Goal: Communication & Community: Share content

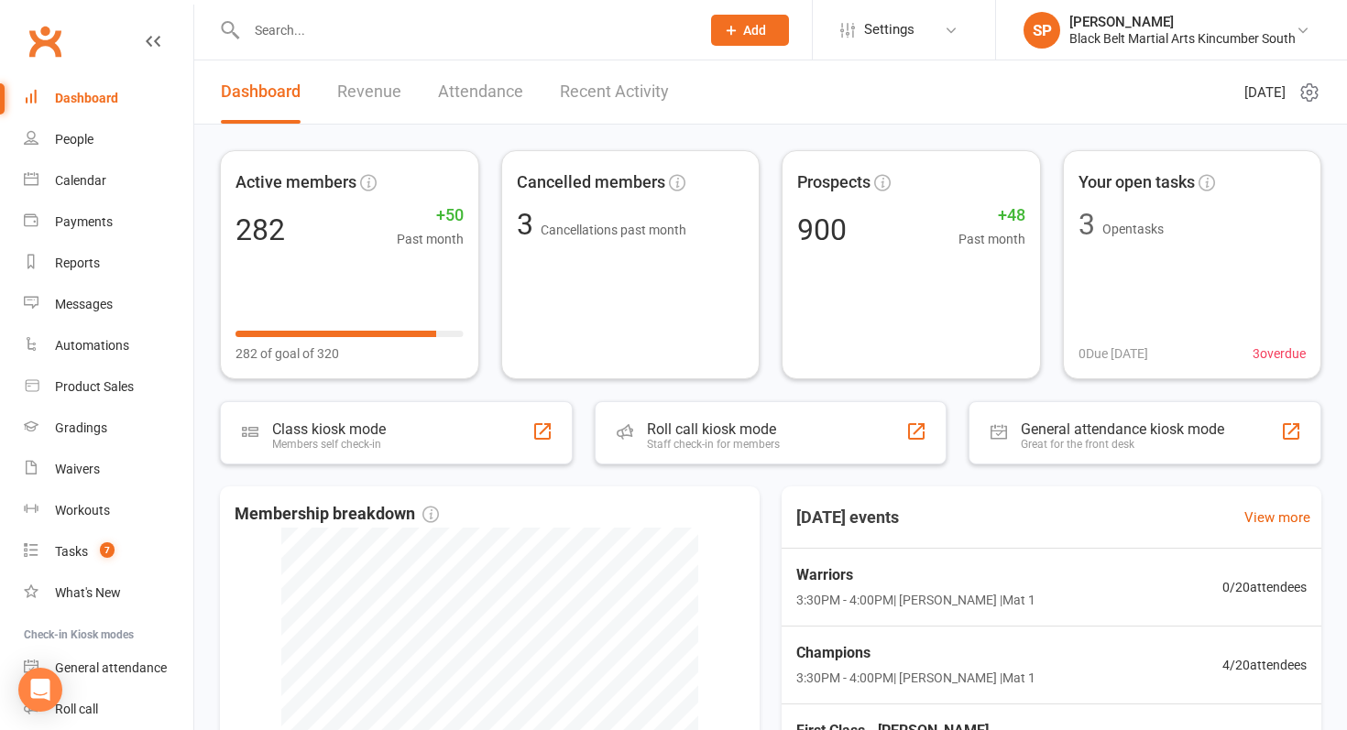
click at [380, 26] on input "text" at bounding box center [464, 30] width 446 height 26
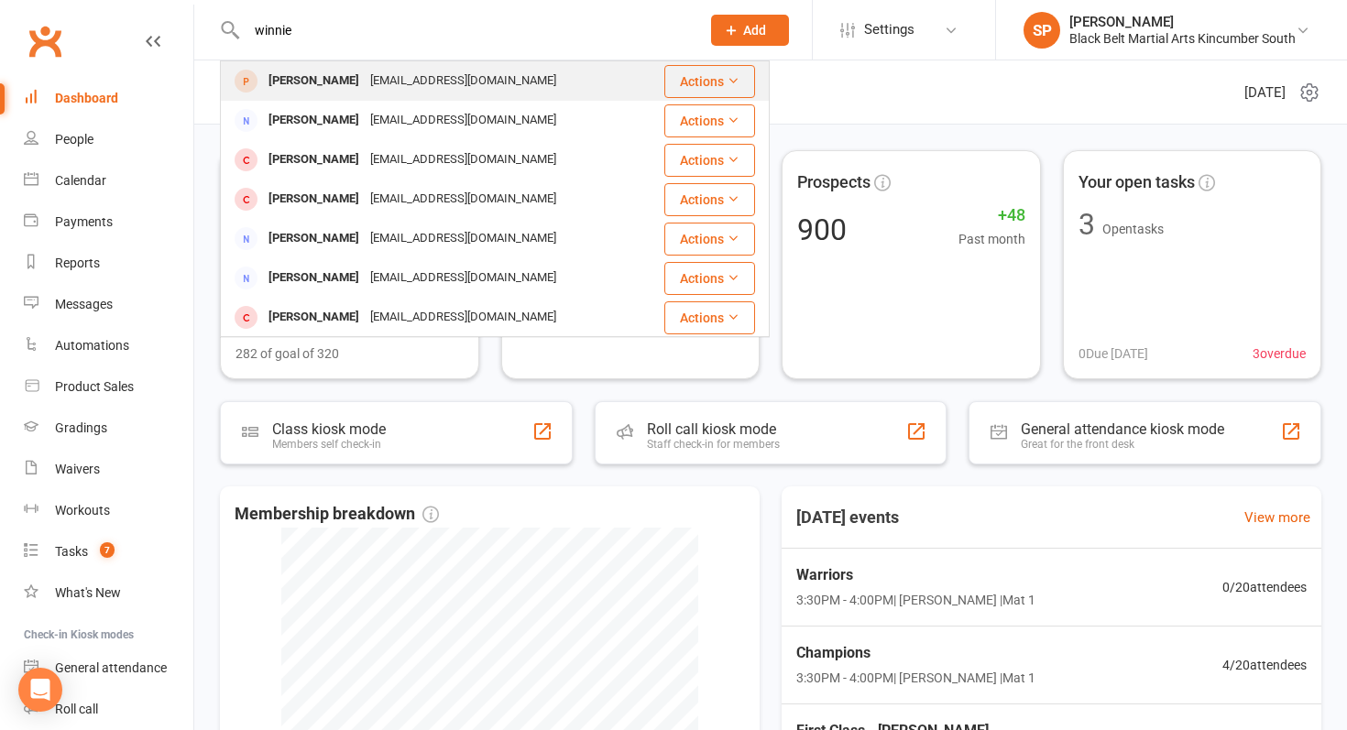
type input "winnie"
click at [381, 91] on div "[EMAIL_ADDRESS][DOMAIN_NAME]" at bounding box center [463, 81] width 197 height 27
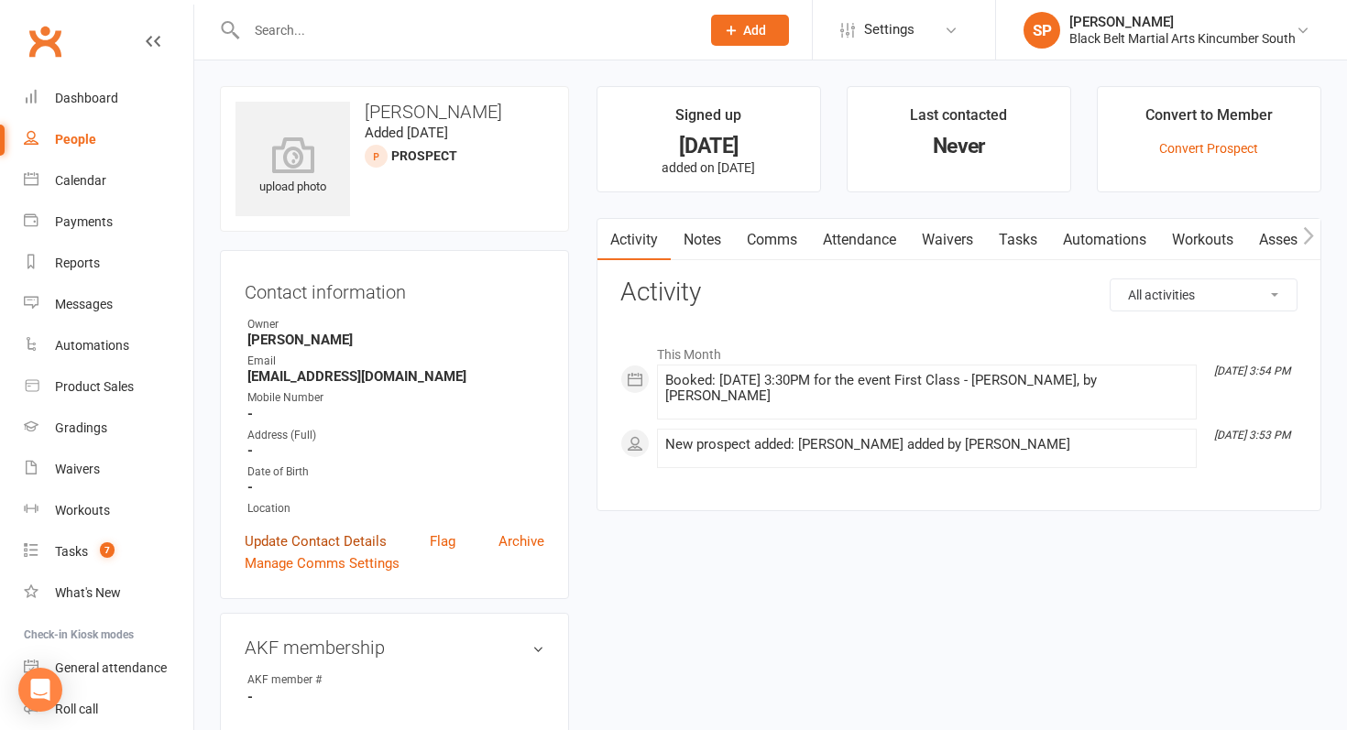
click at [340, 539] on link "Update Contact Details" at bounding box center [316, 542] width 142 height 22
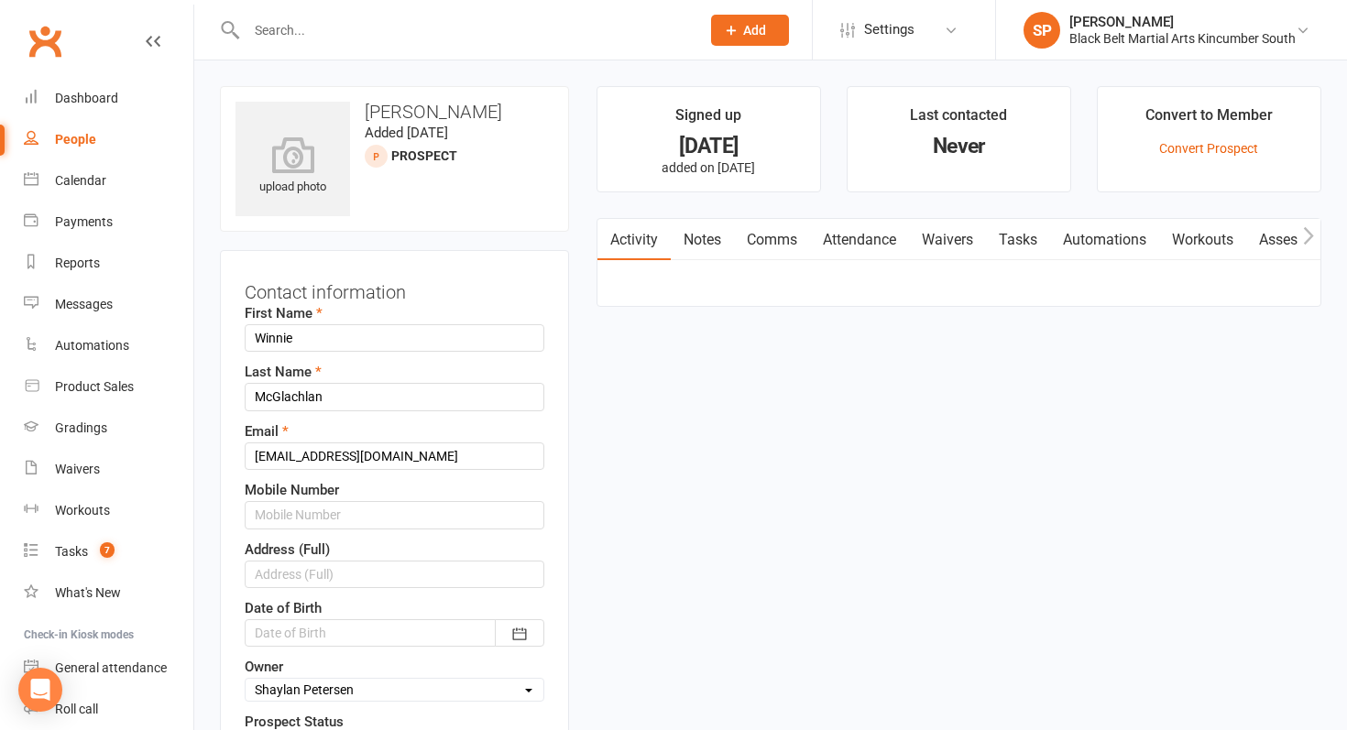
scroll to position [86, 0]
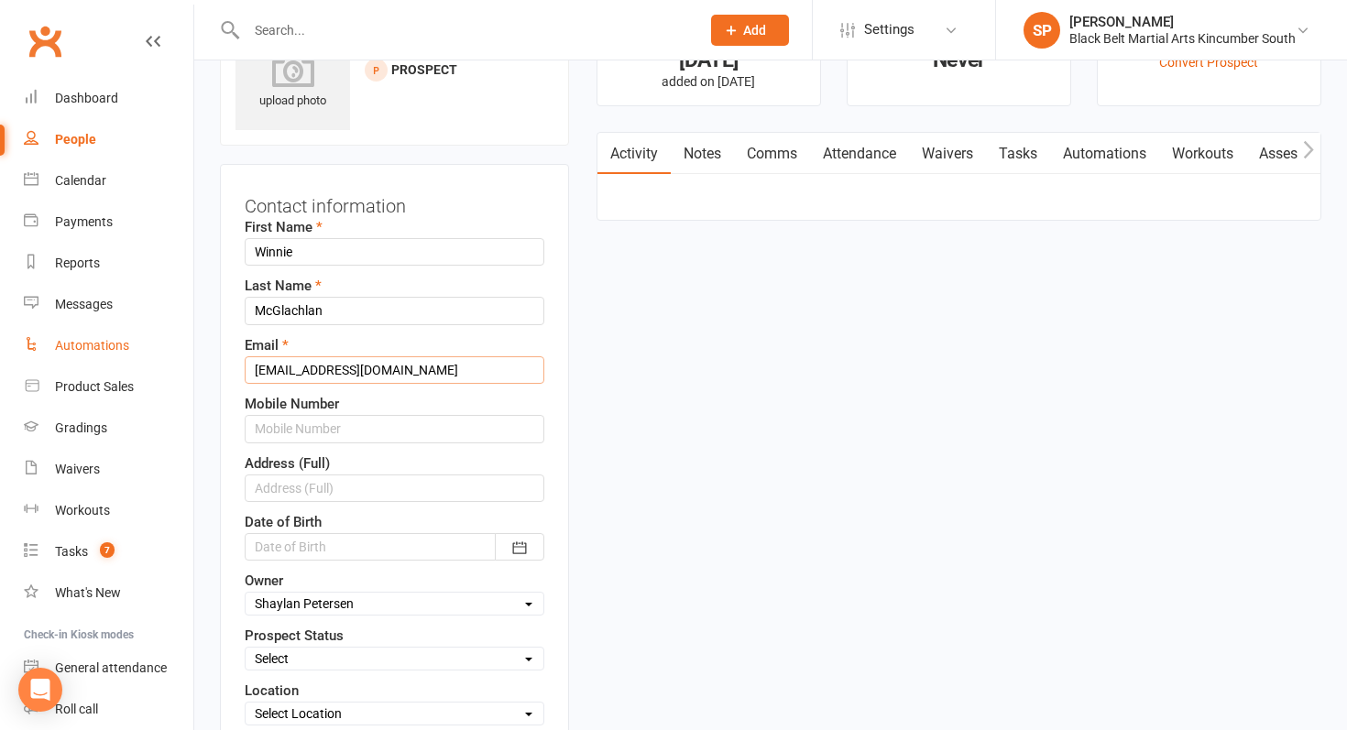
drag, startPoint x: 413, startPoint y: 363, endPoint x: 162, endPoint y: 363, distance: 251.1
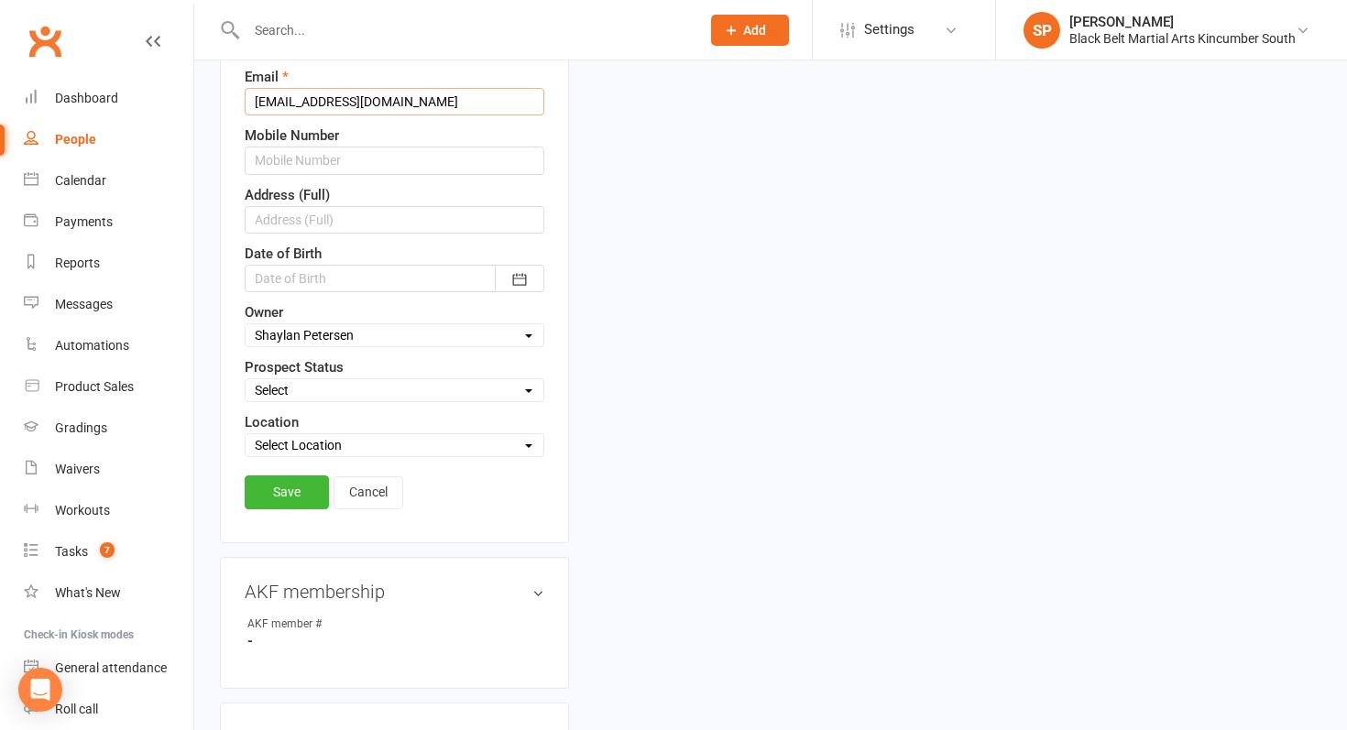
scroll to position [361, 0]
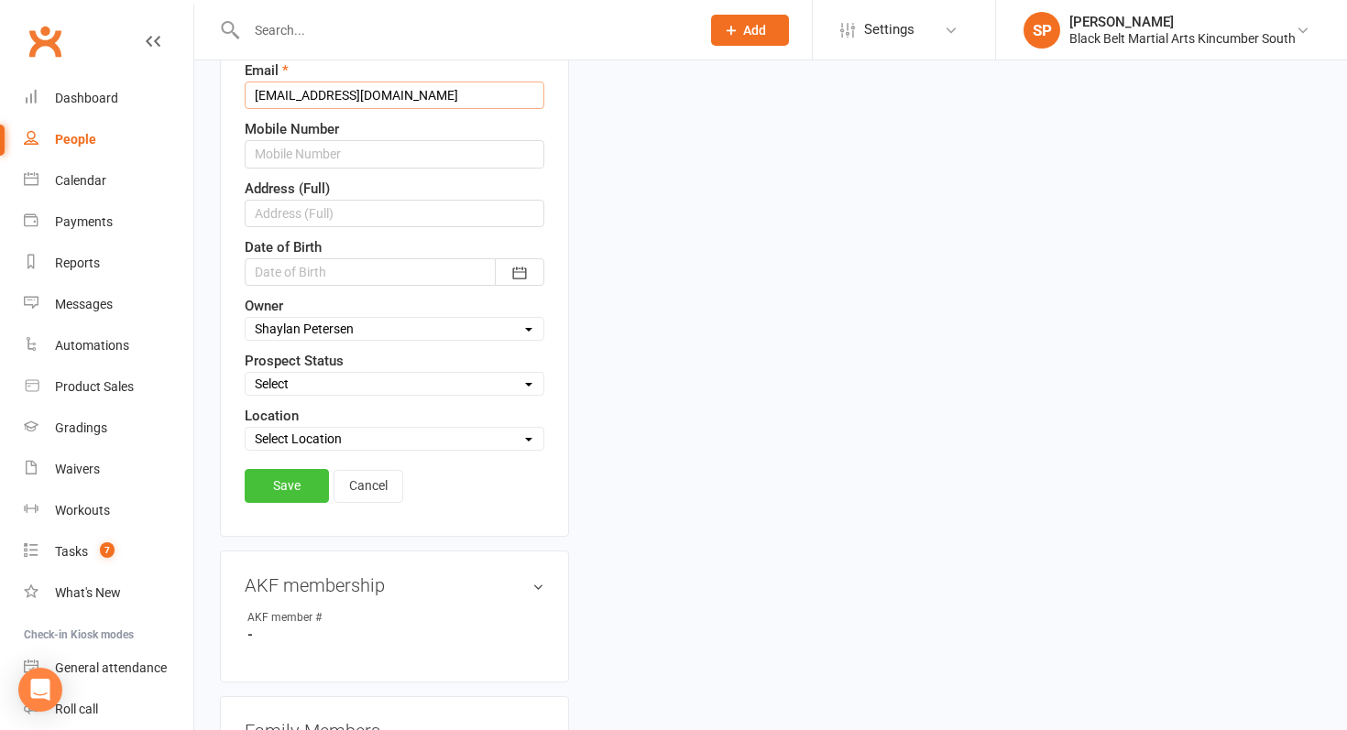
type input "[EMAIL_ADDRESS][DOMAIN_NAME]"
click at [275, 482] on link "Save" at bounding box center [287, 485] width 84 height 33
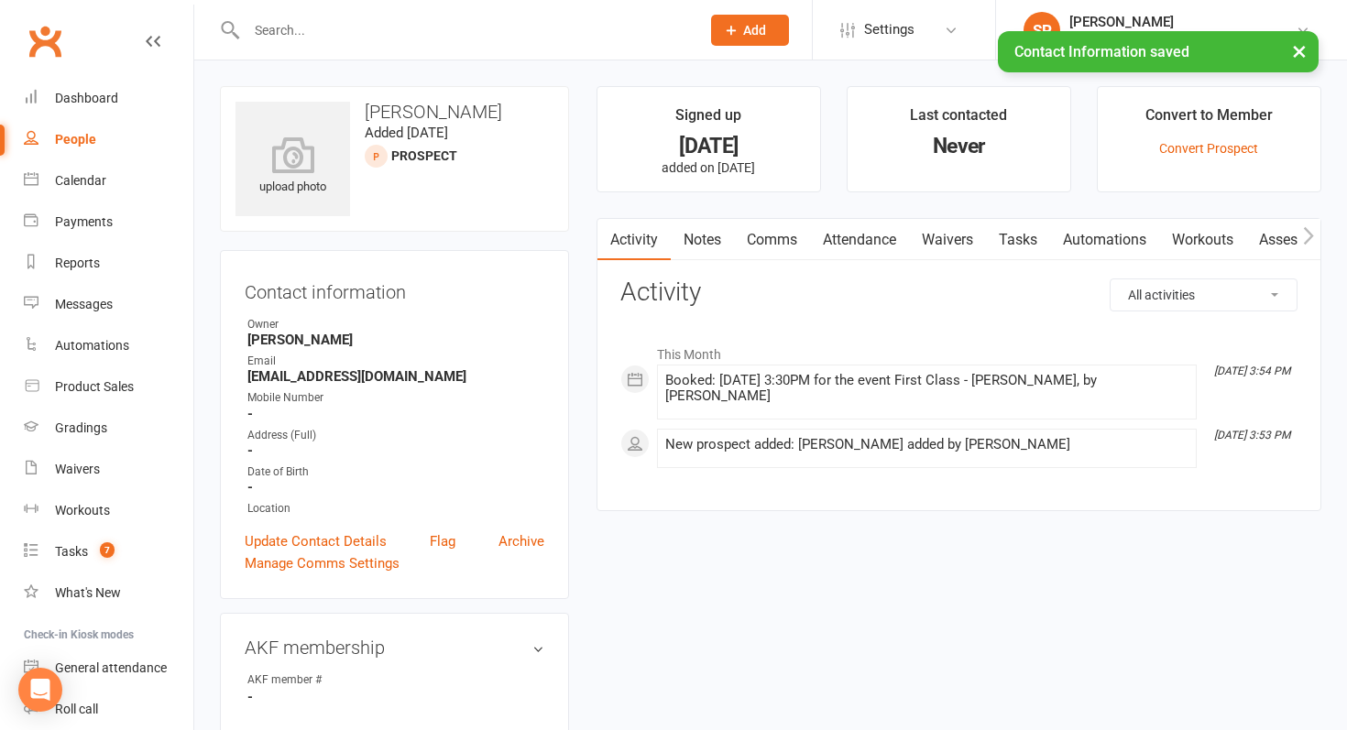
scroll to position [9, 0]
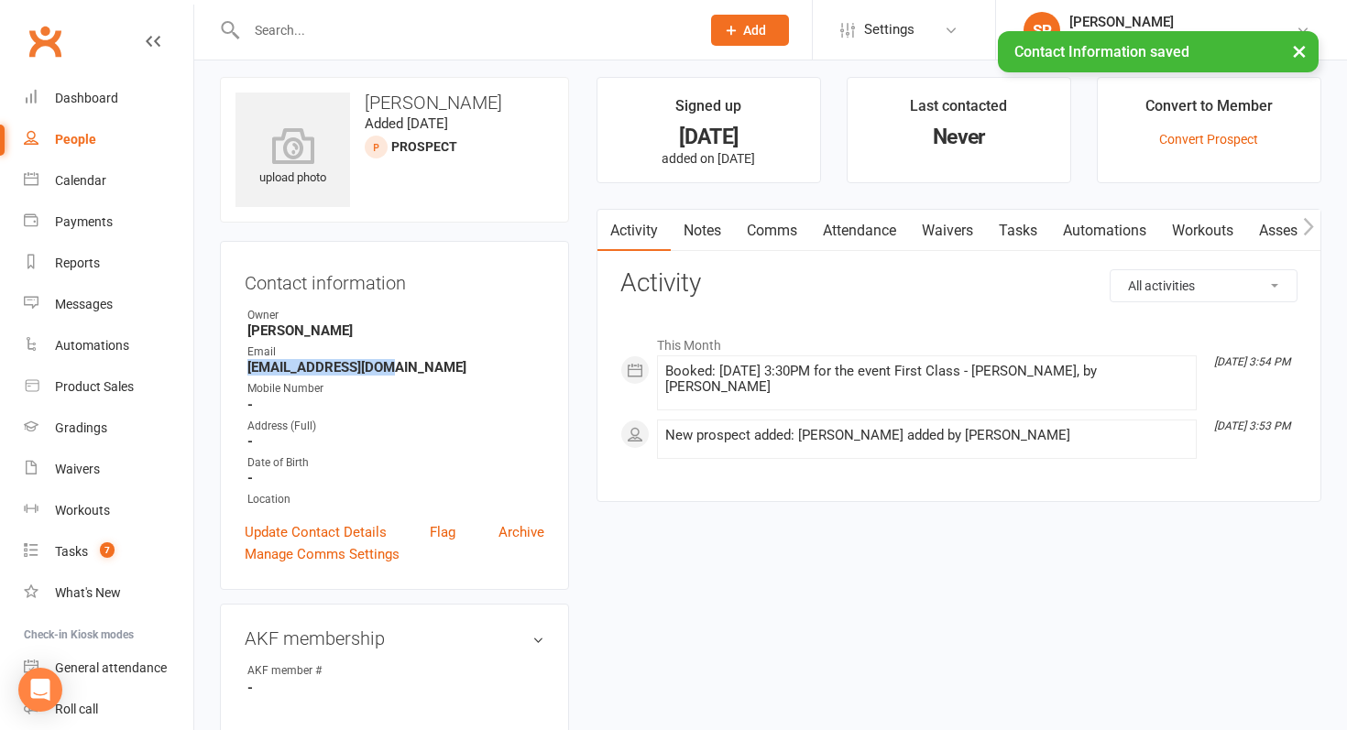
drag, startPoint x: 245, startPoint y: 370, endPoint x: 494, endPoint y: 369, distance: 249.2
click at [494, 369] on li "Email [EMAIL_ADDRESS][DOMAIN_NAME]" at bounding box center [395, 360] width 300 height 32
copy strong "[EMAIL_ADDRESS][DOMAIN_NAME]"
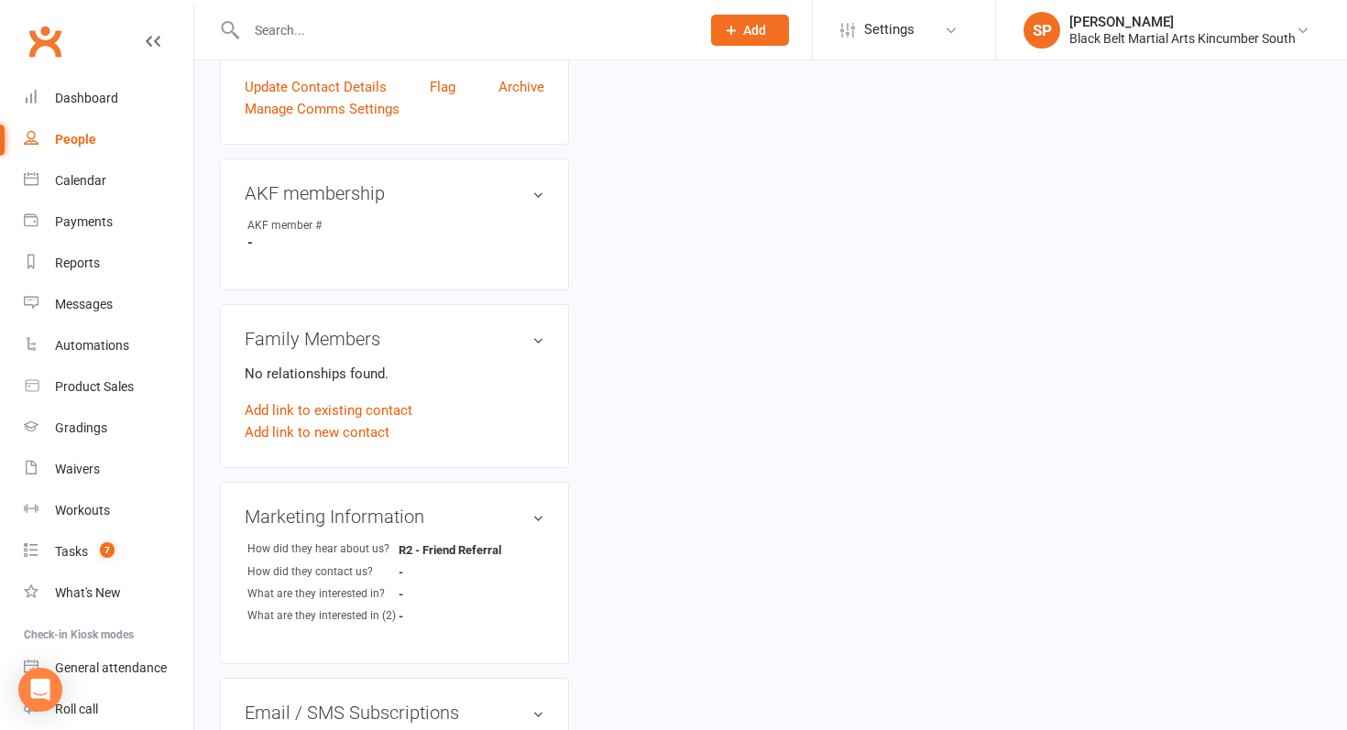
scroll to position [444, 0]
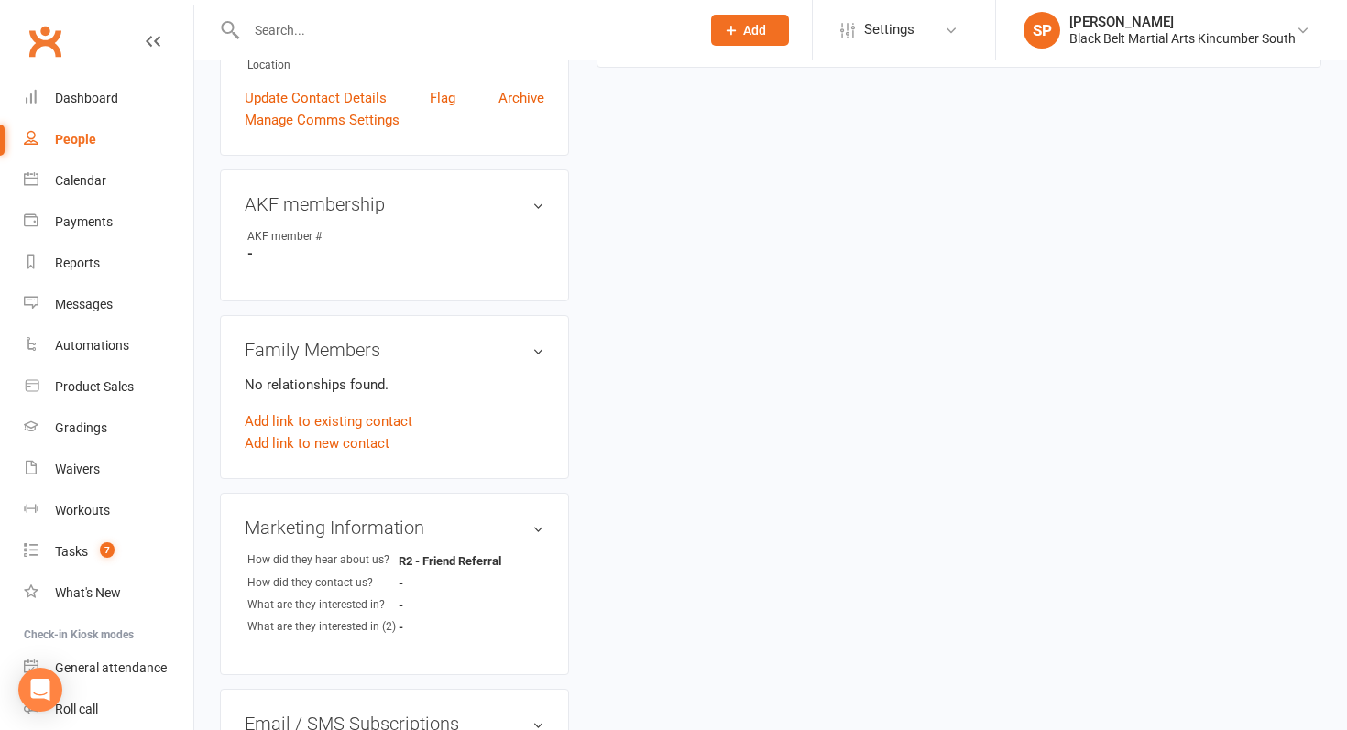
click at [291, 26] on input "text" at bounding box center [464, 30] width 446 height 26
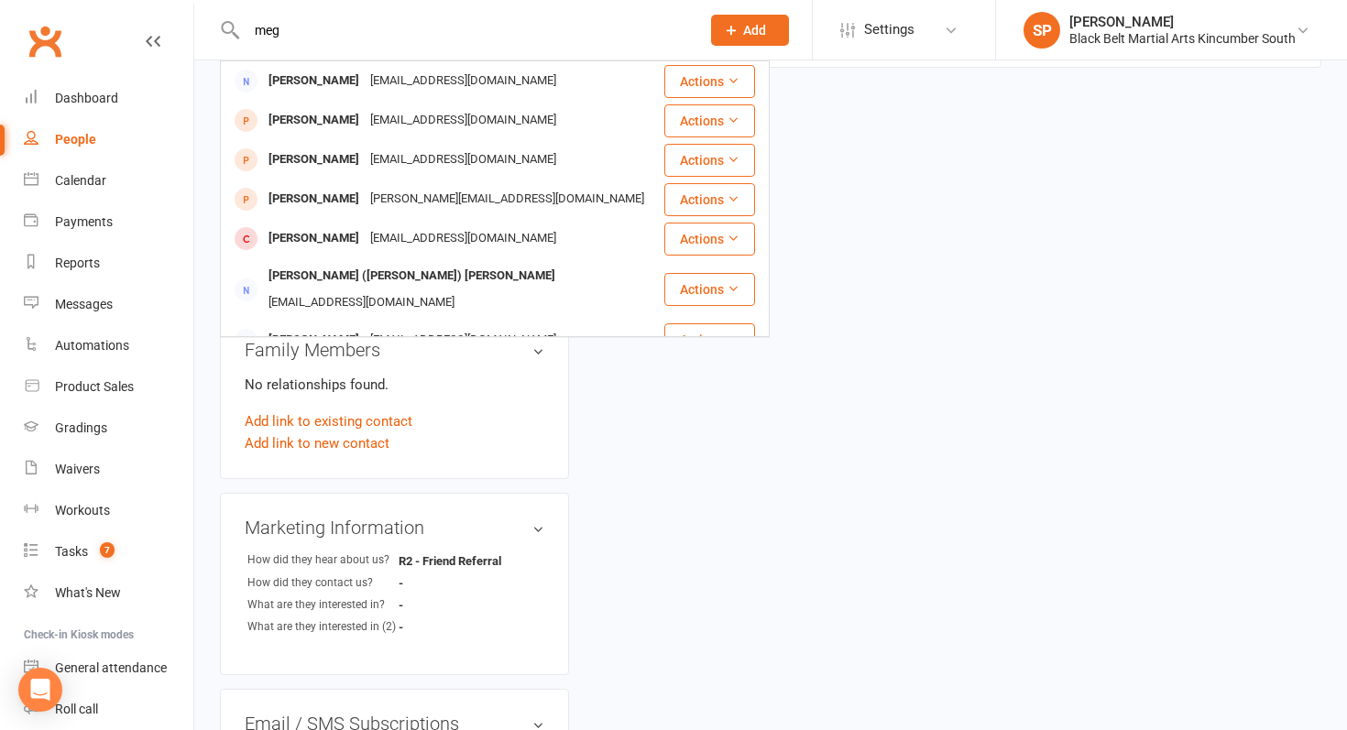
type input "meg"
click at [438, 546] on div "Marketing Information edit How did they hear about us? R2 - Friend Referral How…" at bounding box center [394, 584] width 349 height 182
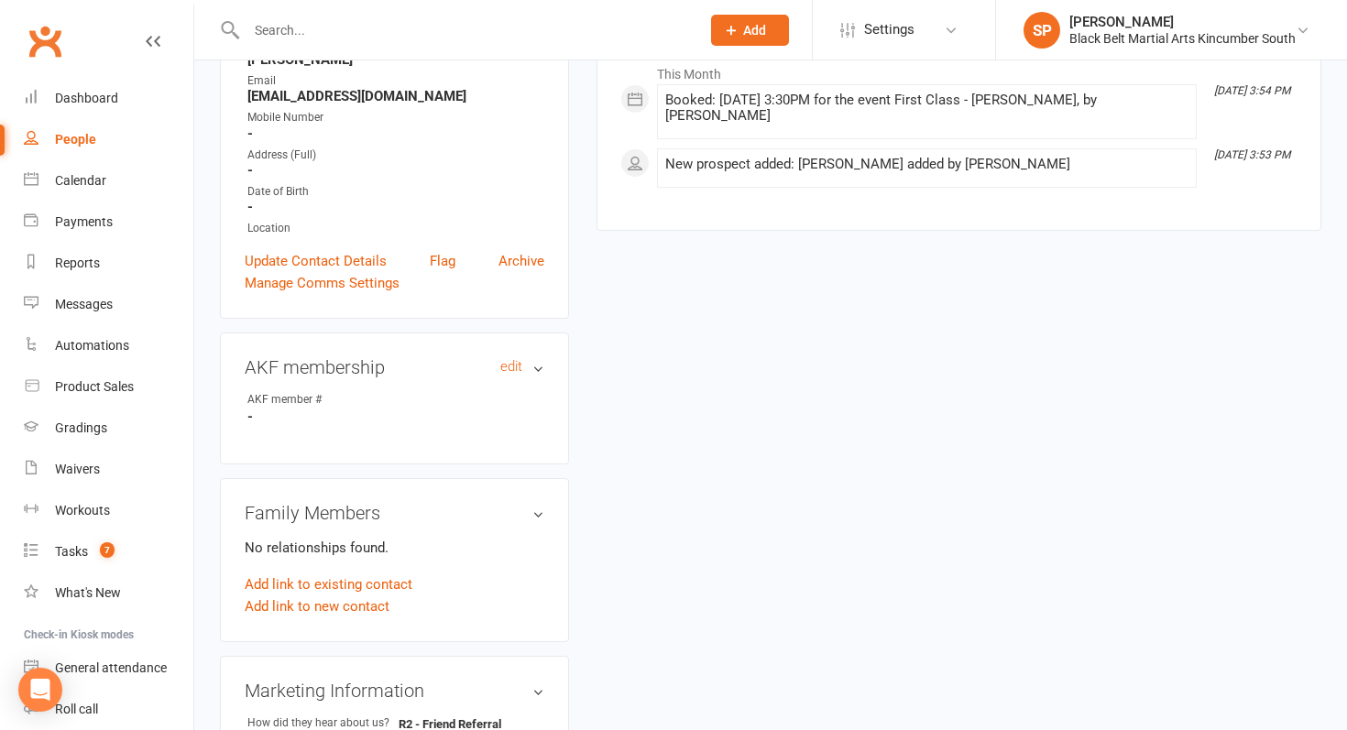
scroll to position [323, 0]
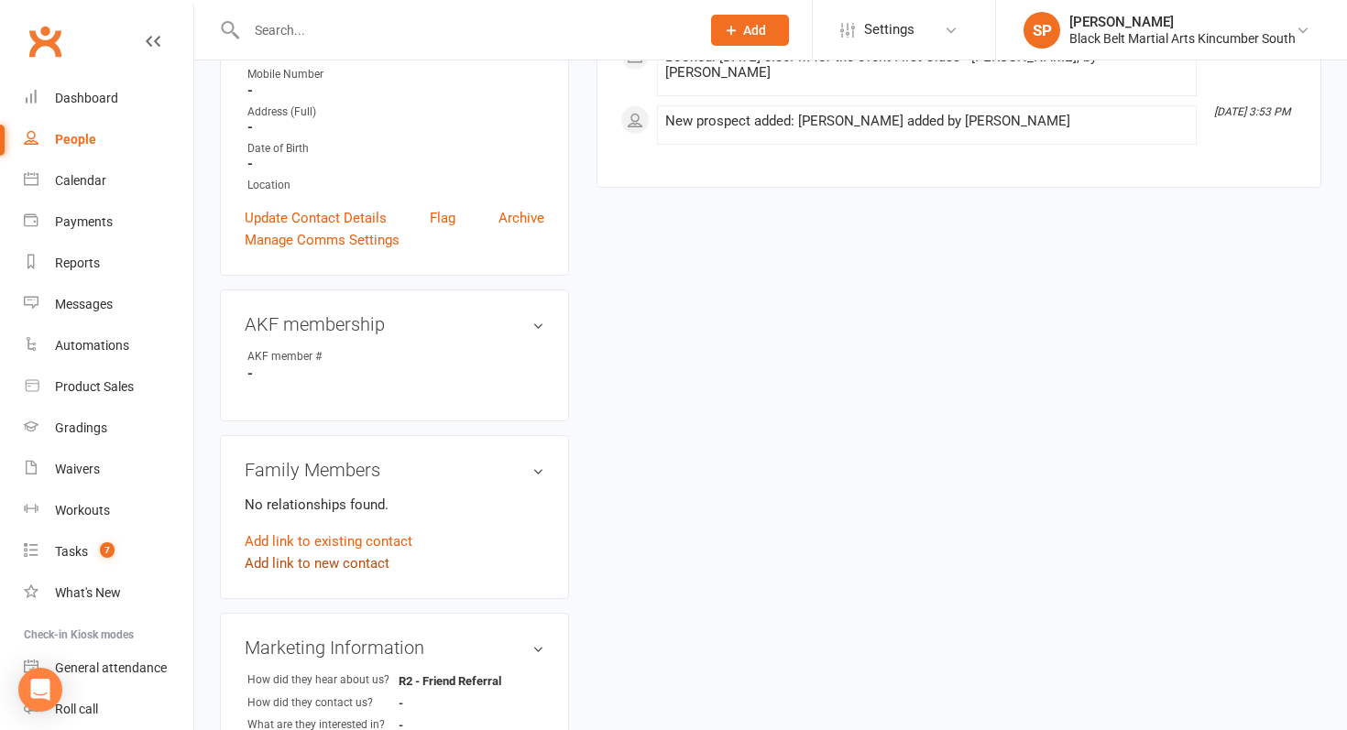
click at [348, 565] on link "Add link to new contact" at bounding box center [317, 564] width 145 height 22
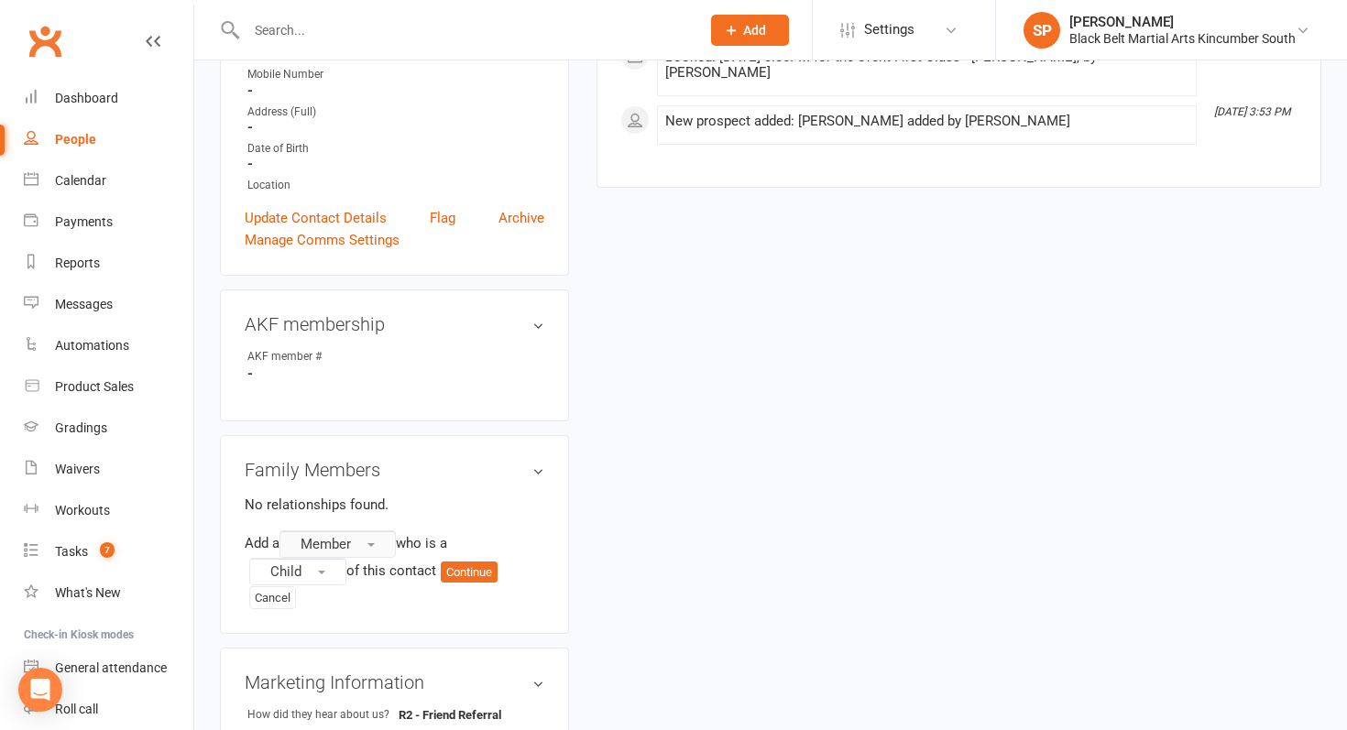
click at [362, 531] on button "Member" at bounding box center [337, 544] width 116 height 27
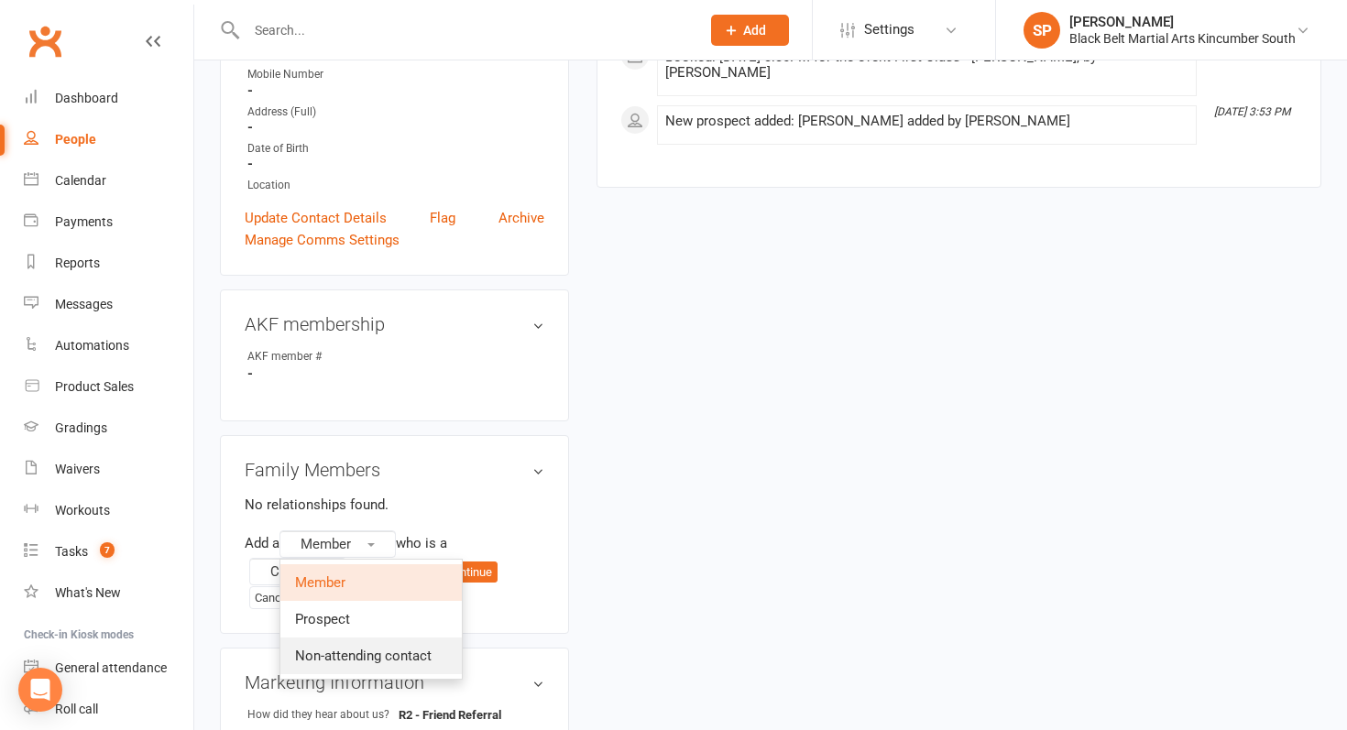
click at [373, 652] on span "Non-attending contact" at bounding box center [363, 656] width 137 height 16
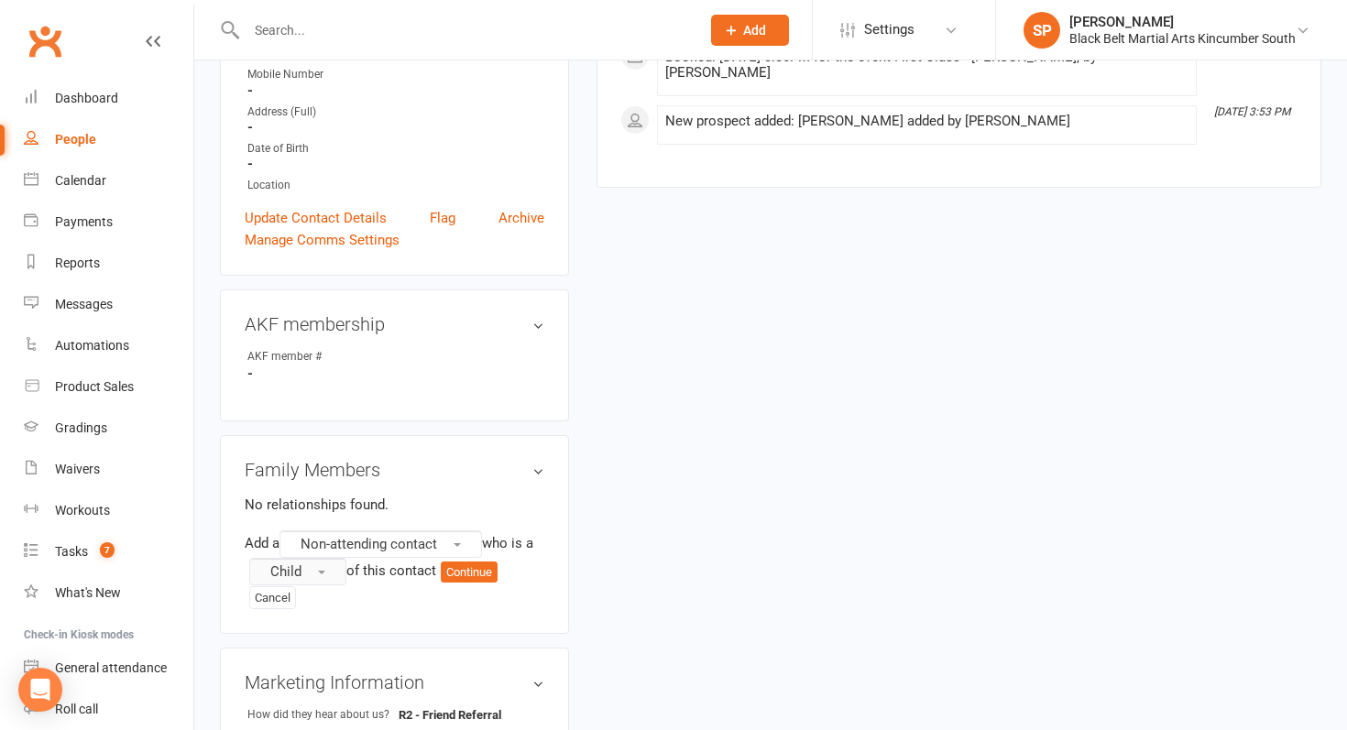
click at [284, 572] on span "Child" at bounding box center [285, 572] width 31 height 16
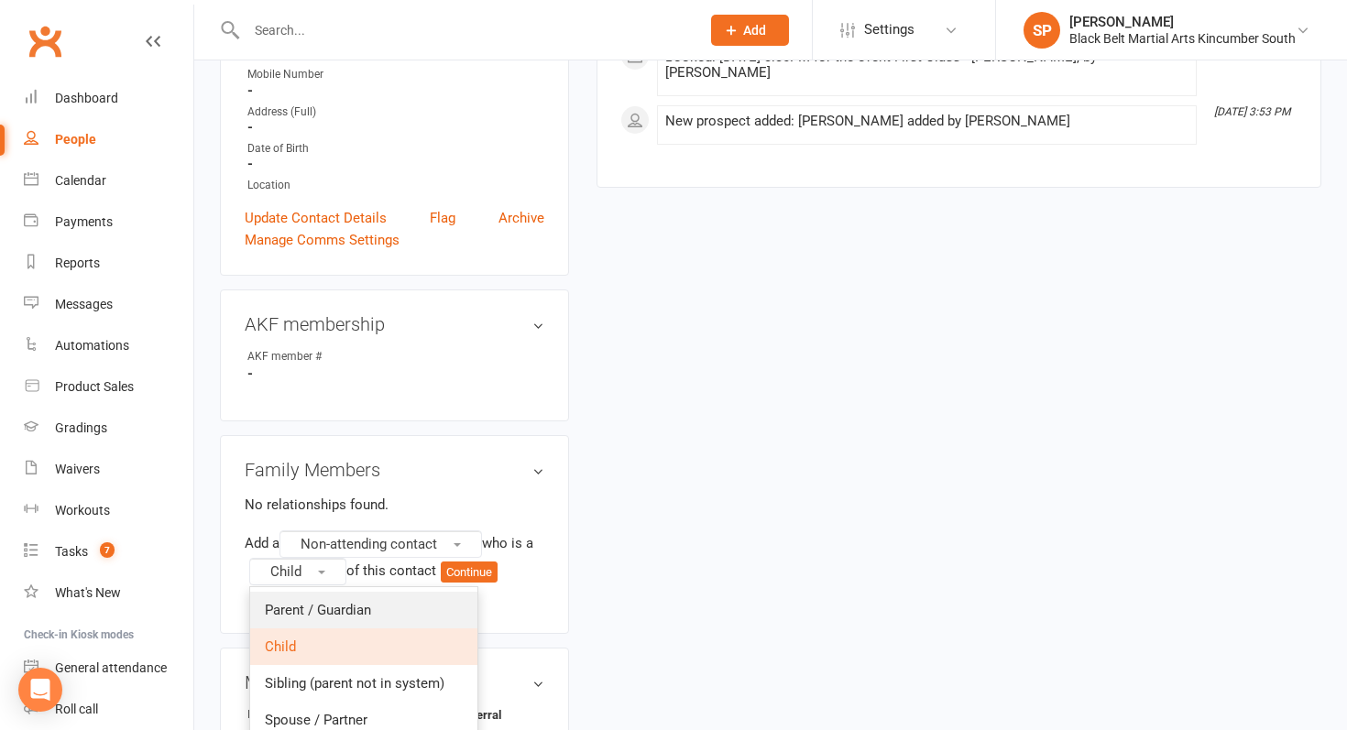
click at [290, 609] on span "Parent / Guardian" at bounding box center [318, 610] width 106 height 16
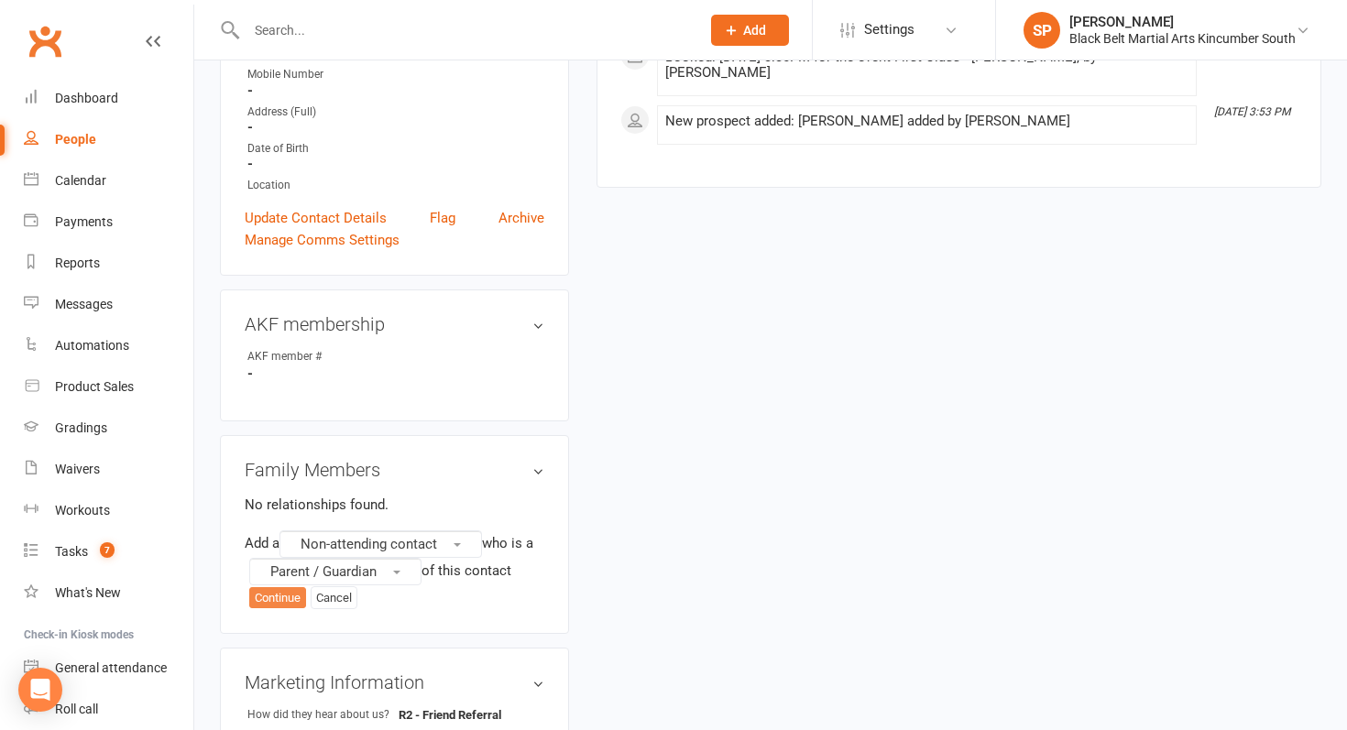
click at [275, 595] on button "Continue" at bounding box center [277, 598] width 57 height 22
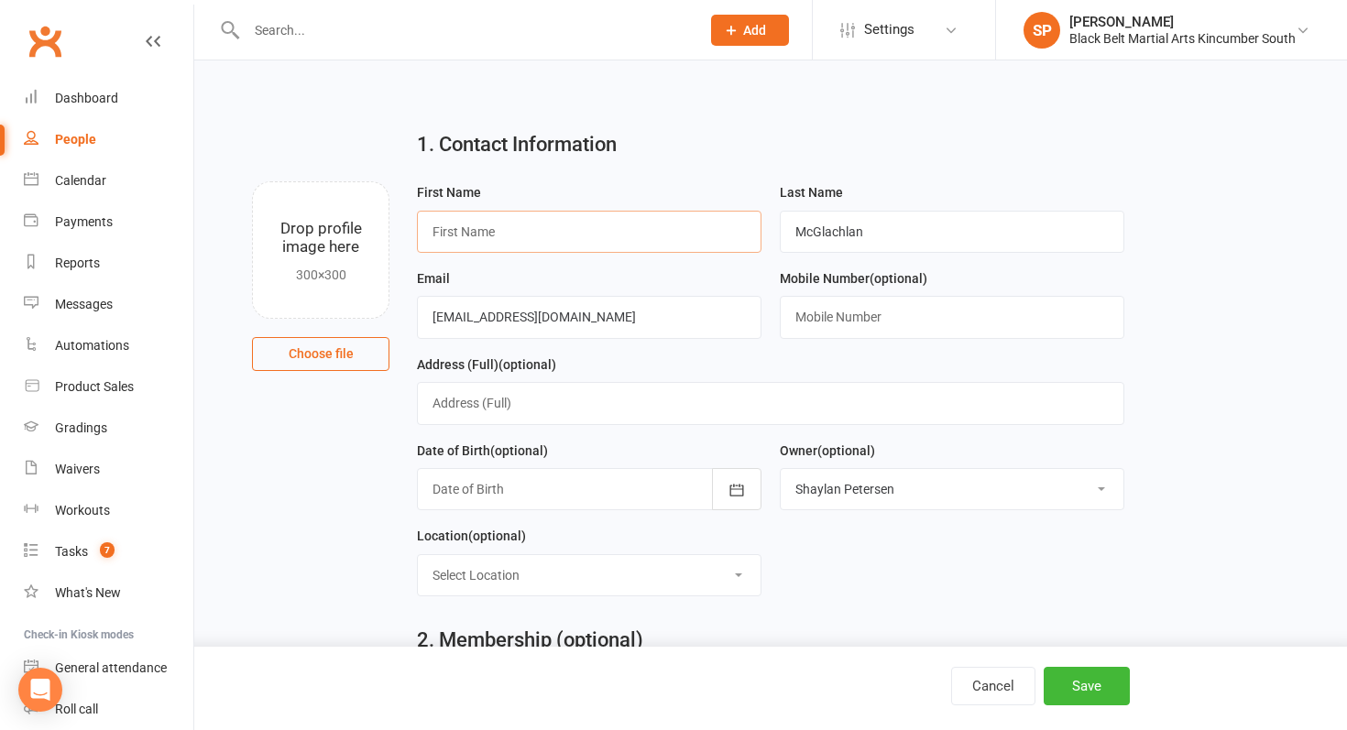
click at [489, 219] on input "text" at bounding box center [589, 232] width 345 height 42
type input "[PERSON_NAME]"
click at [1089, 689] on button "Save" at bounding box center [1087, 686] width 86 height 38
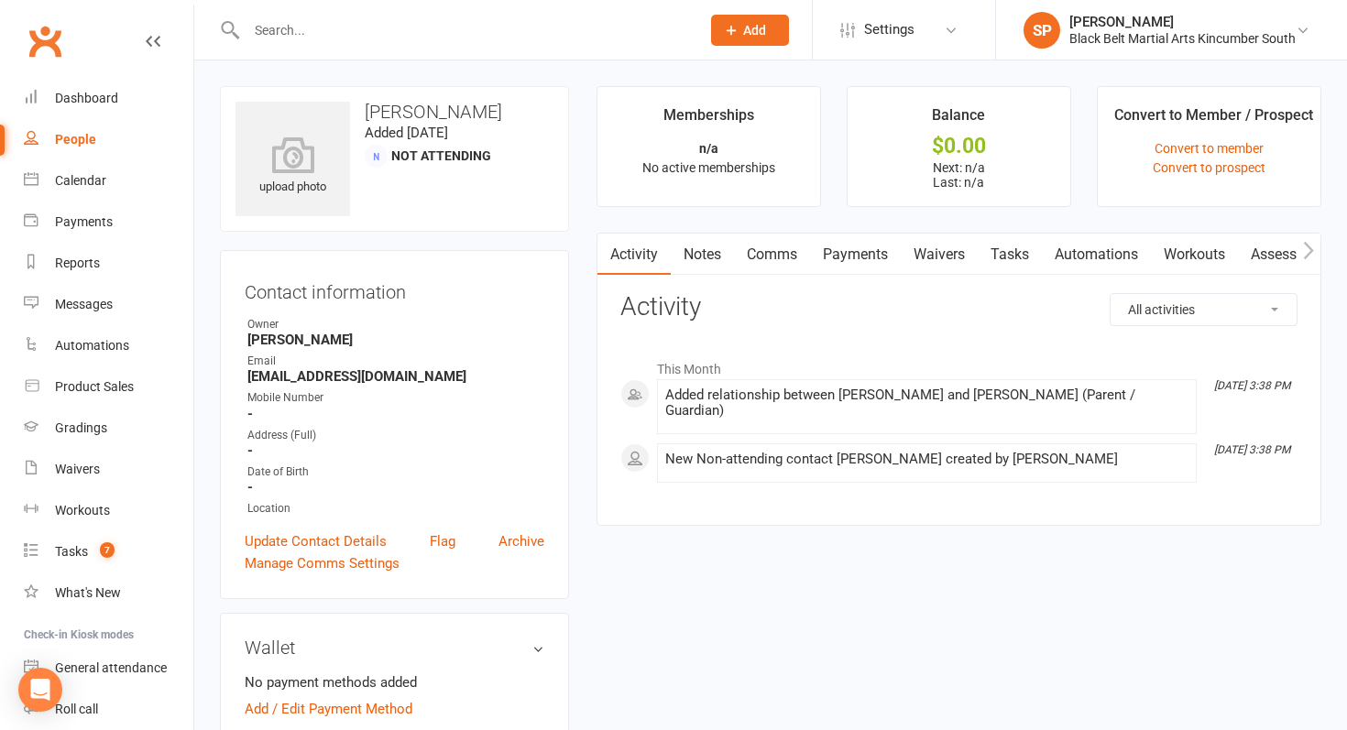
click at [938, 254] on link "Waivers" at bounding box center [939, 255] width 77 height 42
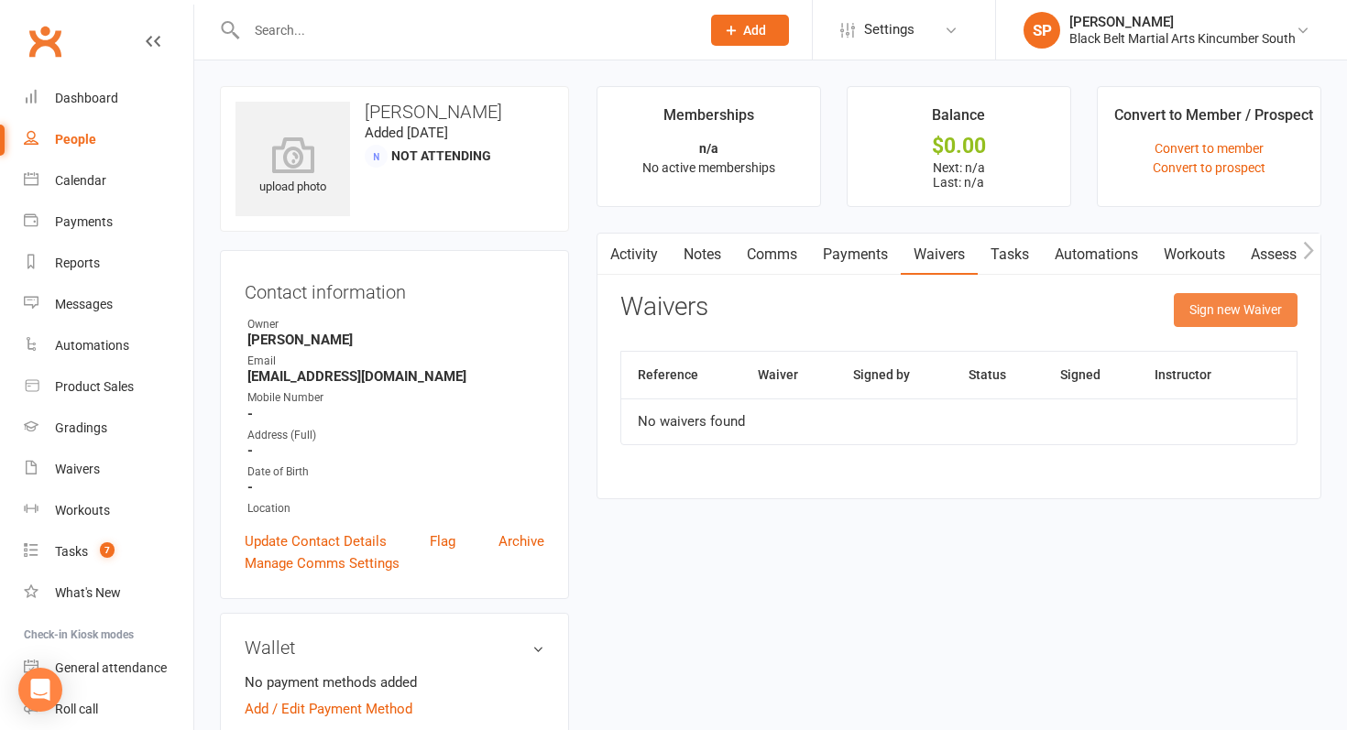
click at [1234, 312] on button "Sign new Waiver" at bounding box center [1236, 309] width 124 height 33
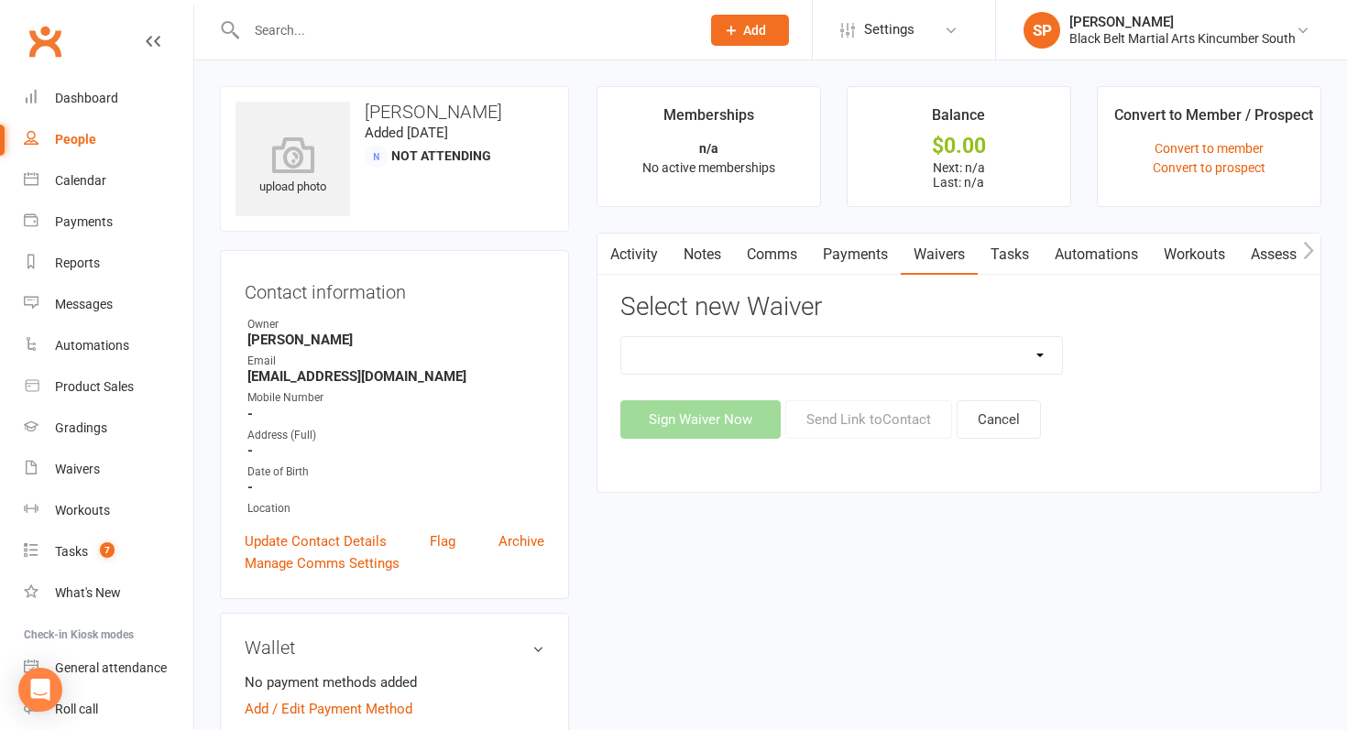
click at [871, 363] on select "Direct Debit Request Festival Enrolment Festival Trial Class Holiday Camp Waive…" at bounding box center [841, 355] width 441 height 37
select select "10335"
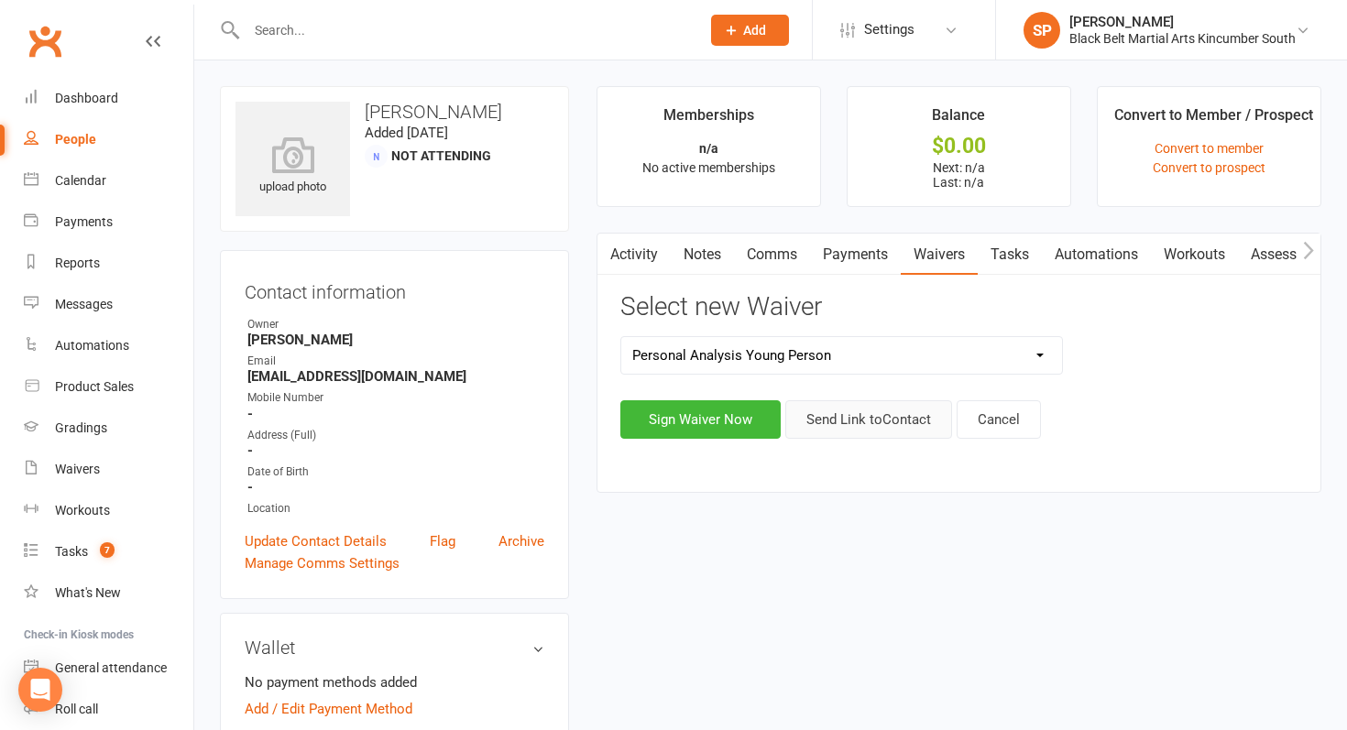
click at [856, 432] on button "Send Link to Contact" at bounding box center [868, 419] width 167 height 38
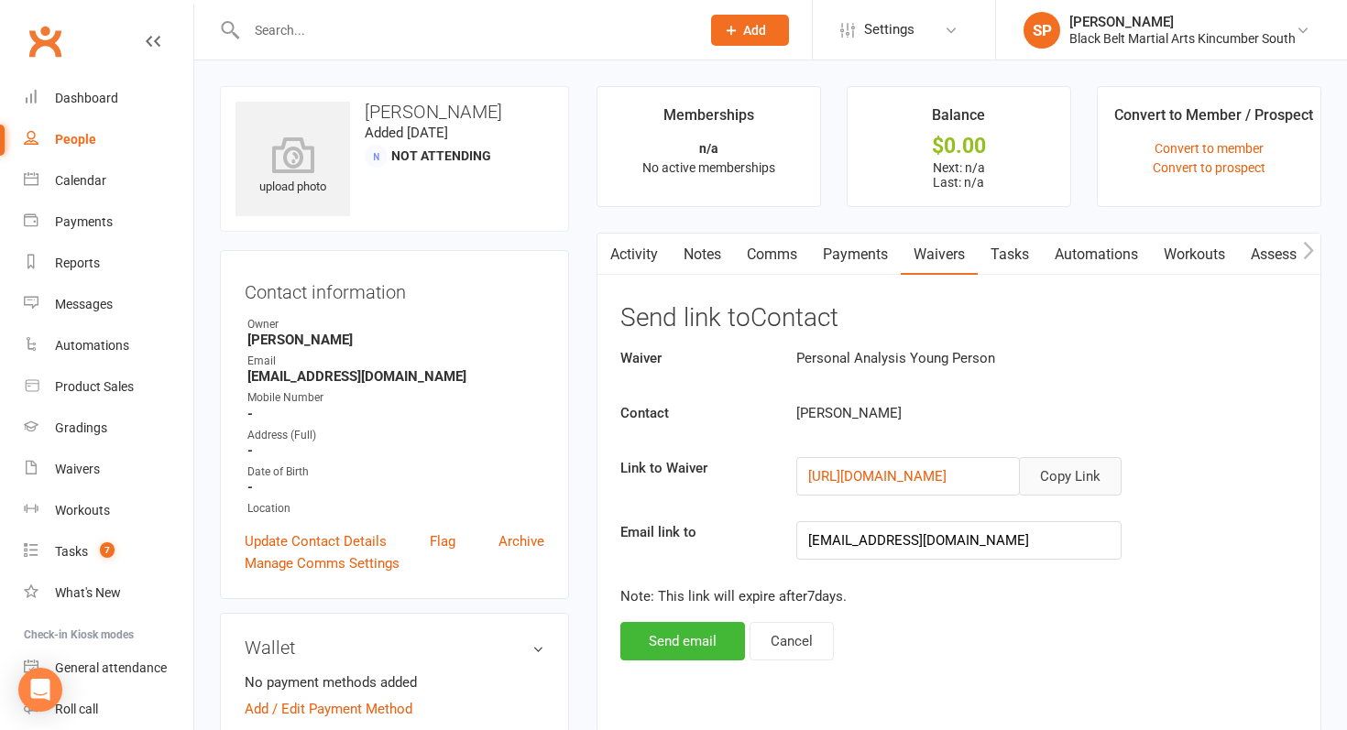
click at [1026, 476] on button "Copy Link" at bounding box center [1070, 476] width 103 height 38
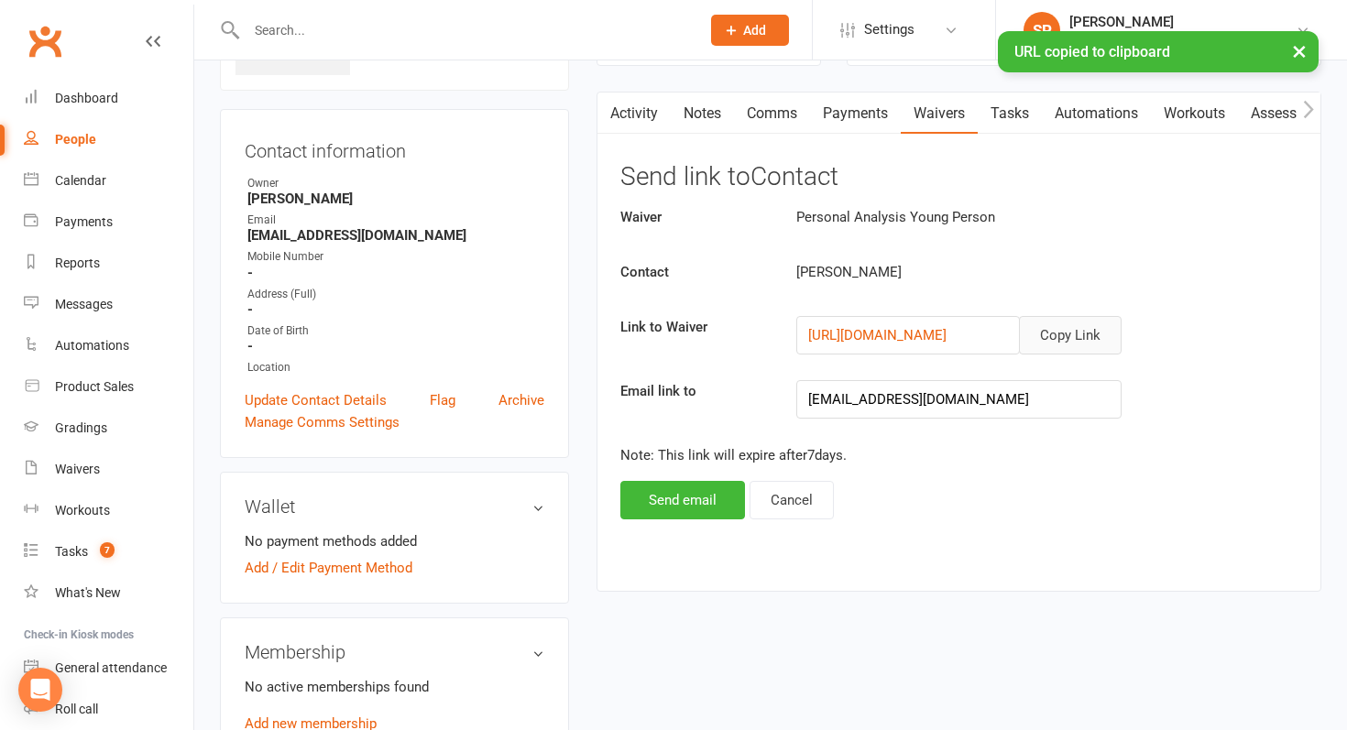
scroll to position [675, 0]
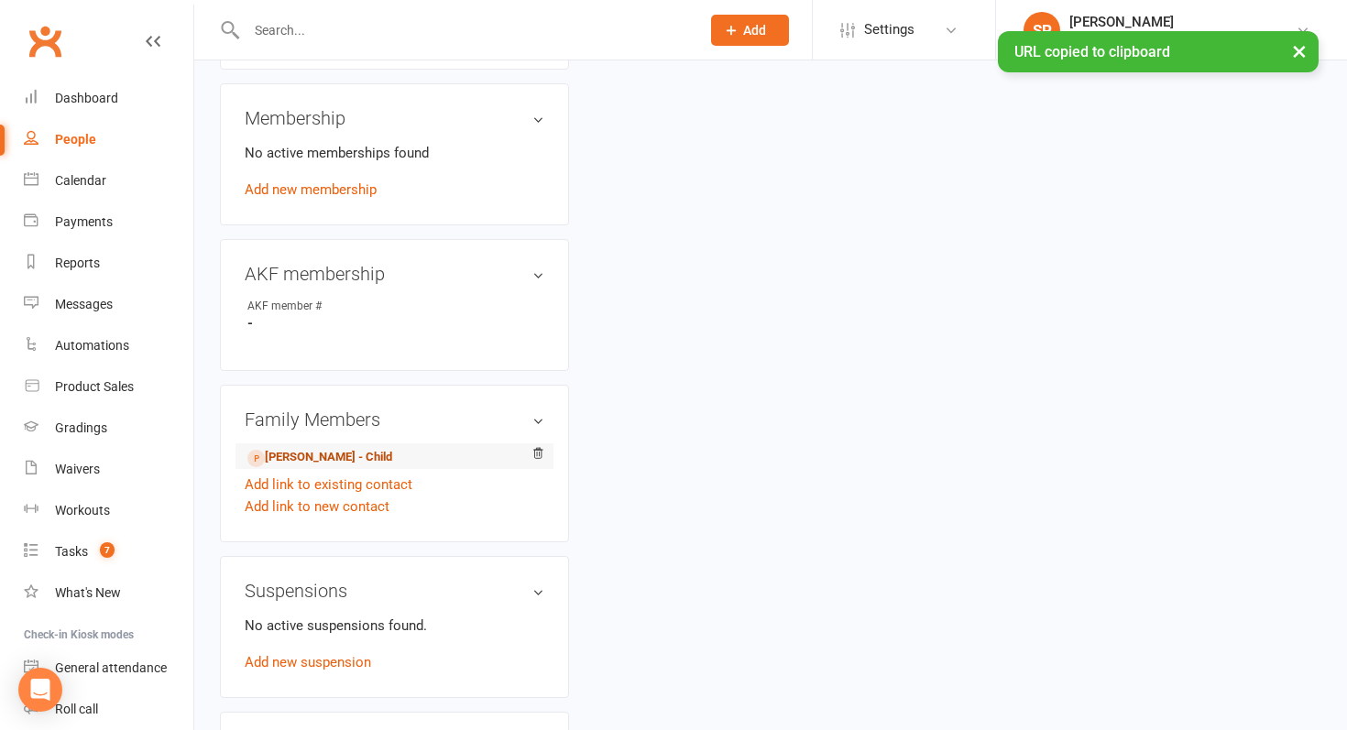
click at [338, 452] on link "[PERSON_NAME] - Child" at bounding box center [319, 457] width 145 height 19
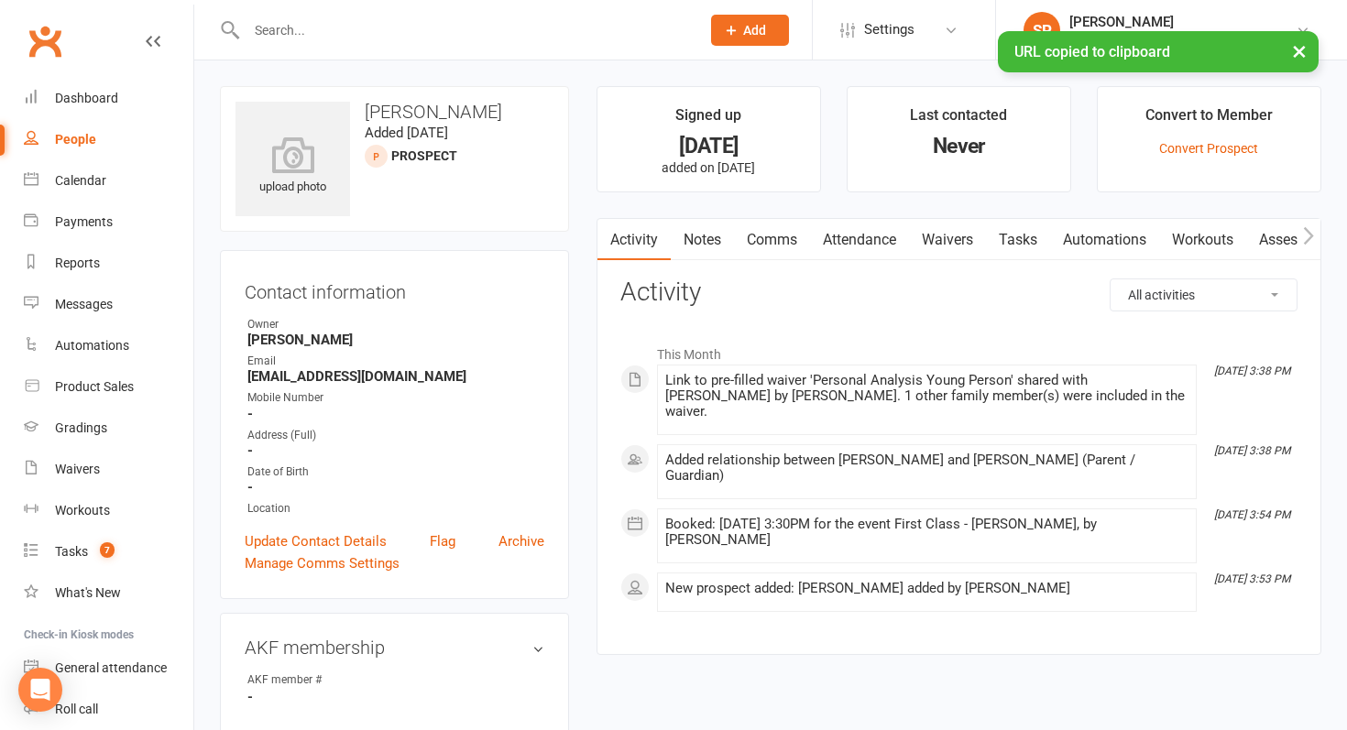
click at [937, 237] on link "Waivers" at bounding box center [947, 240] width 77 height 42
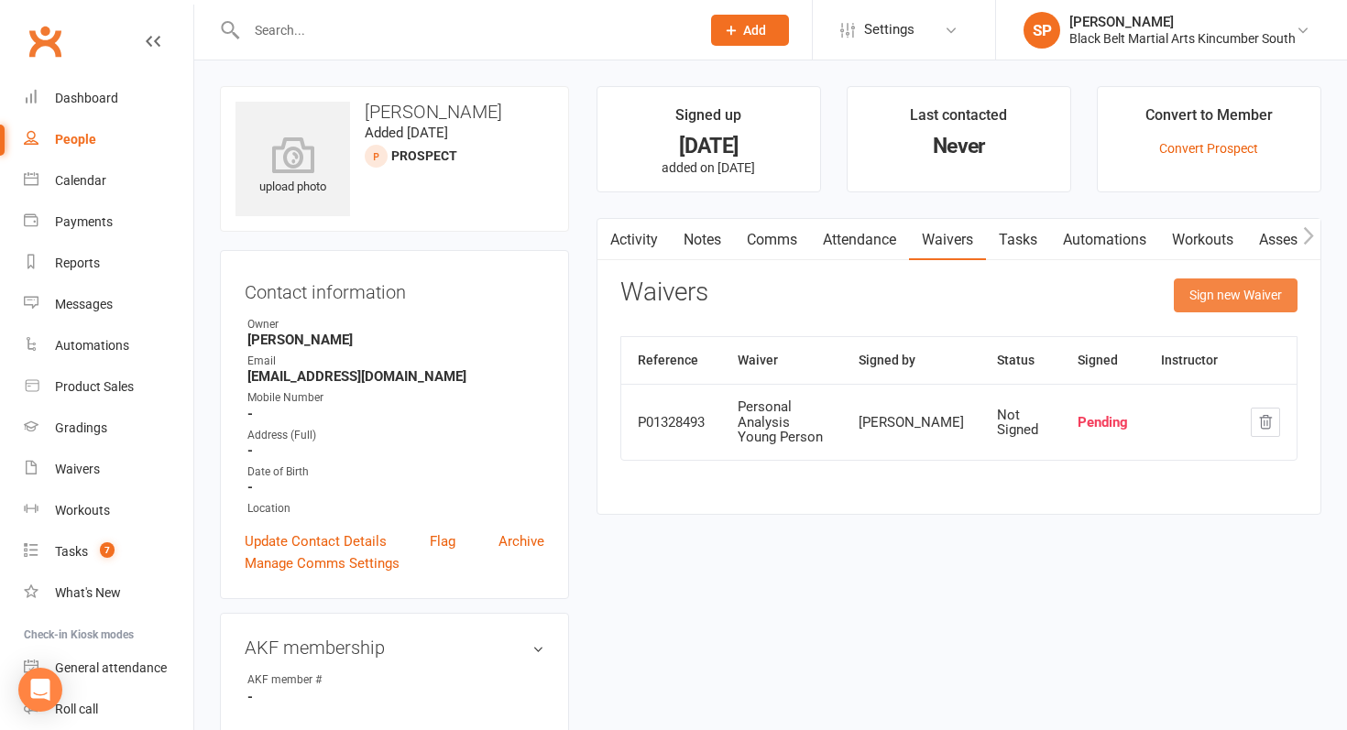
click at [1203, 290] on button "Sign new Waiver" at bounding box center [1236, 295] width 124 height 33
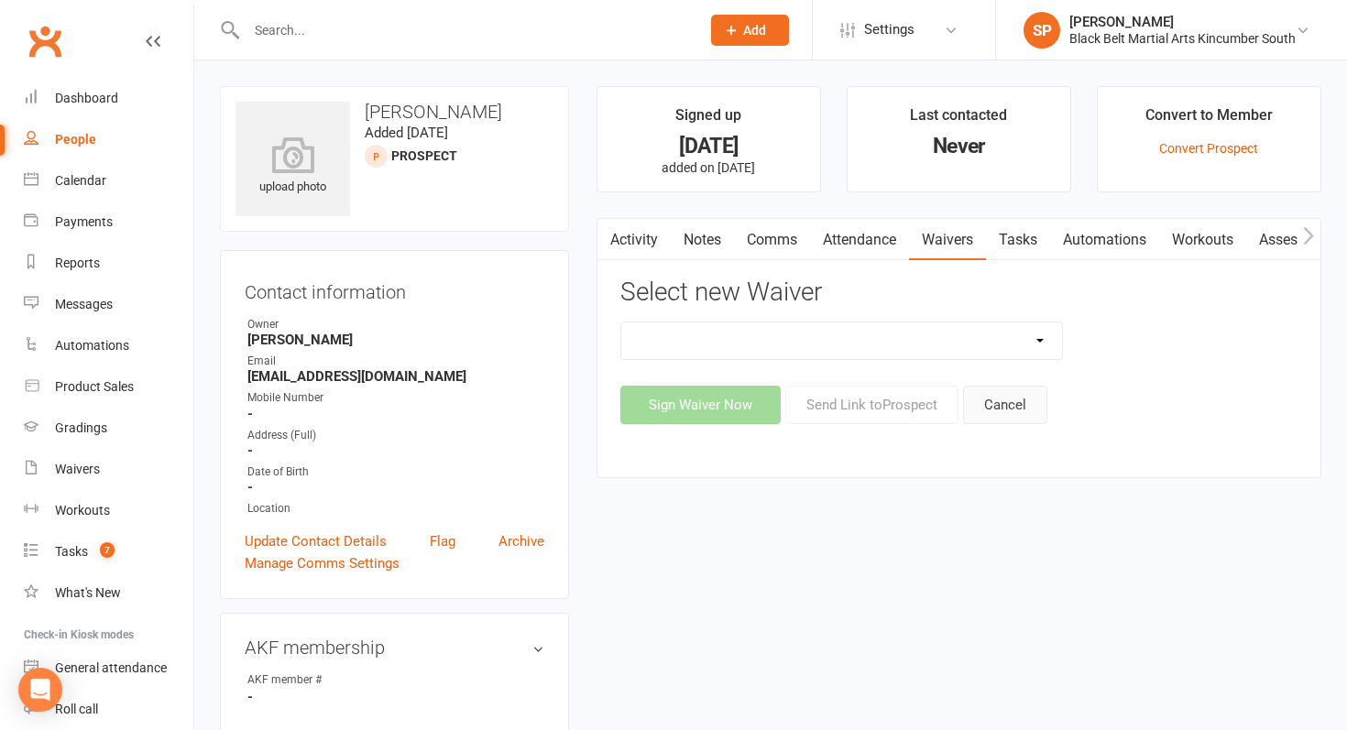
click at [1043, 411] on button "Cancel" at bounding box center [1005, 405] width 84 height 38
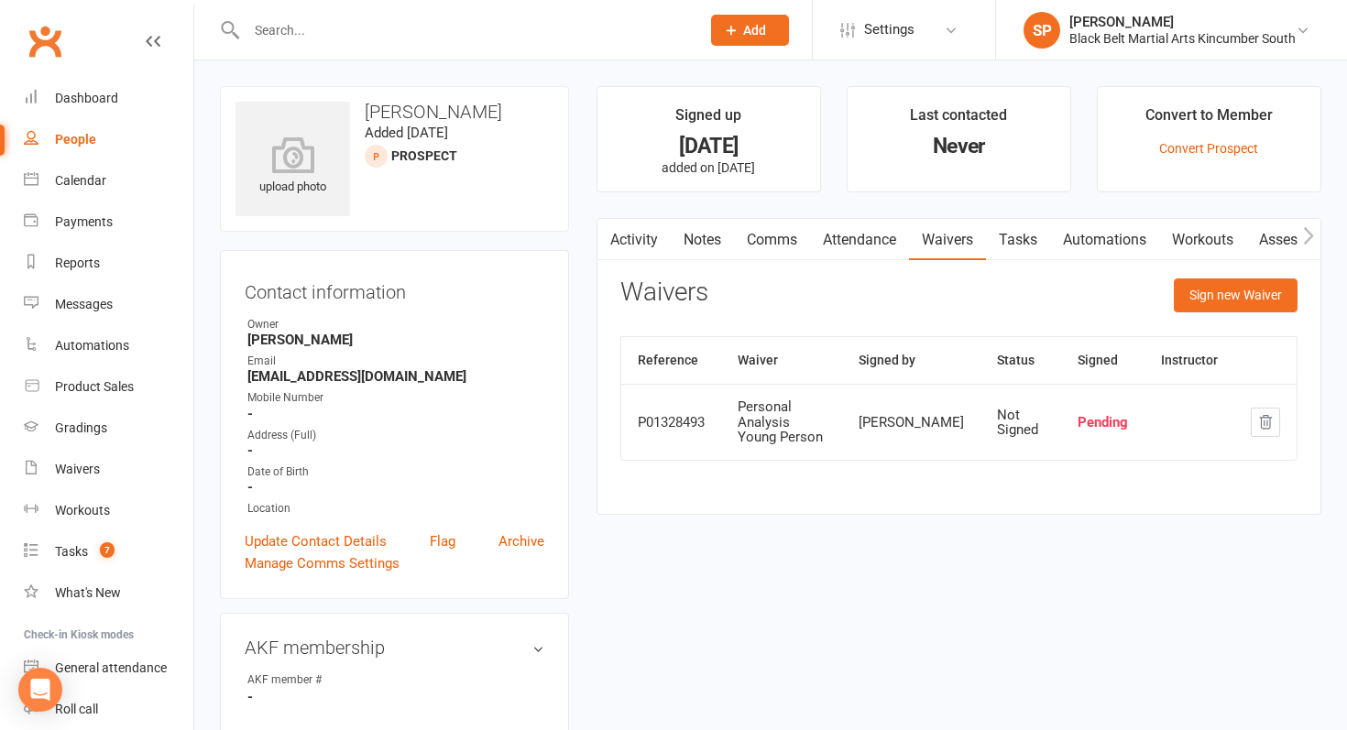
click at [792, 241] on link "Comms" at bounding box center [772, 240] width 76 height 42
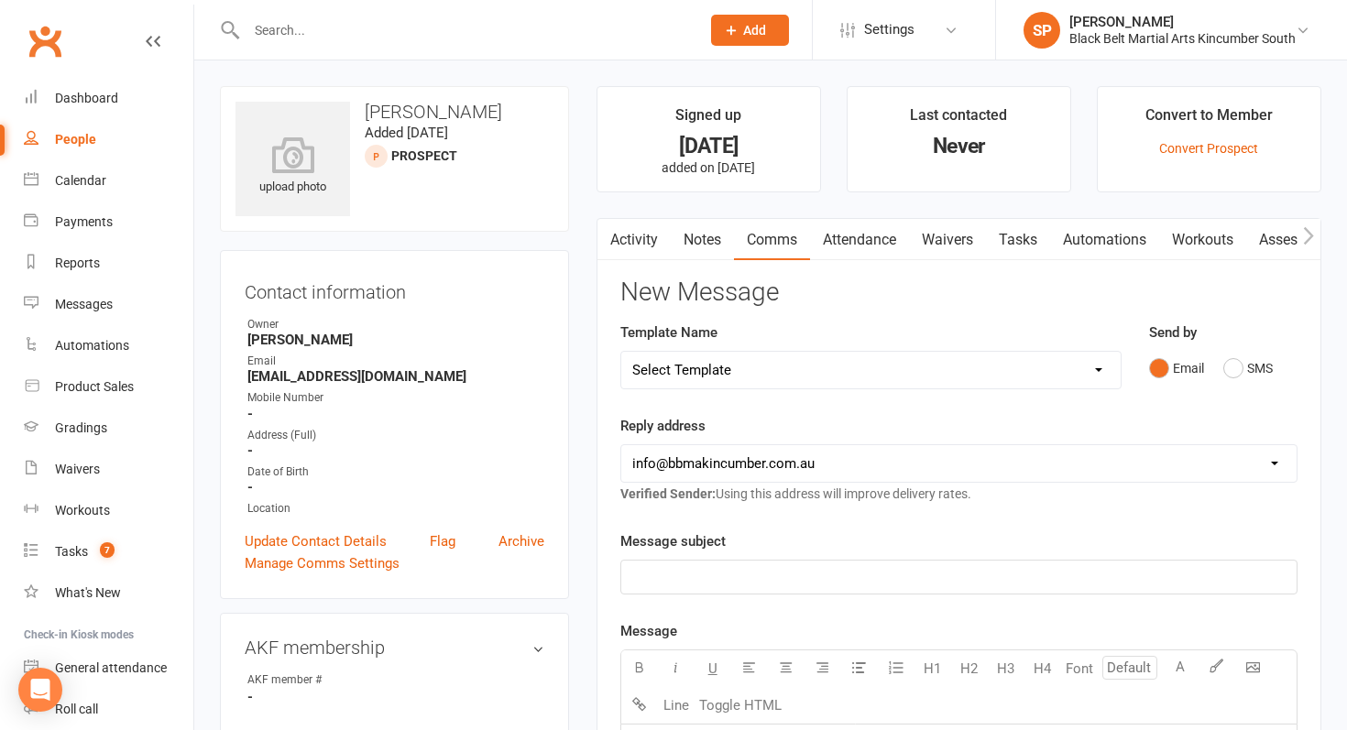
click at [844, 375] on select "Select Template [SMS] Birthday Invite Text [Email] Birthday Party [Email] Happy…" at bounding box center [870, 370] width 499 height 37
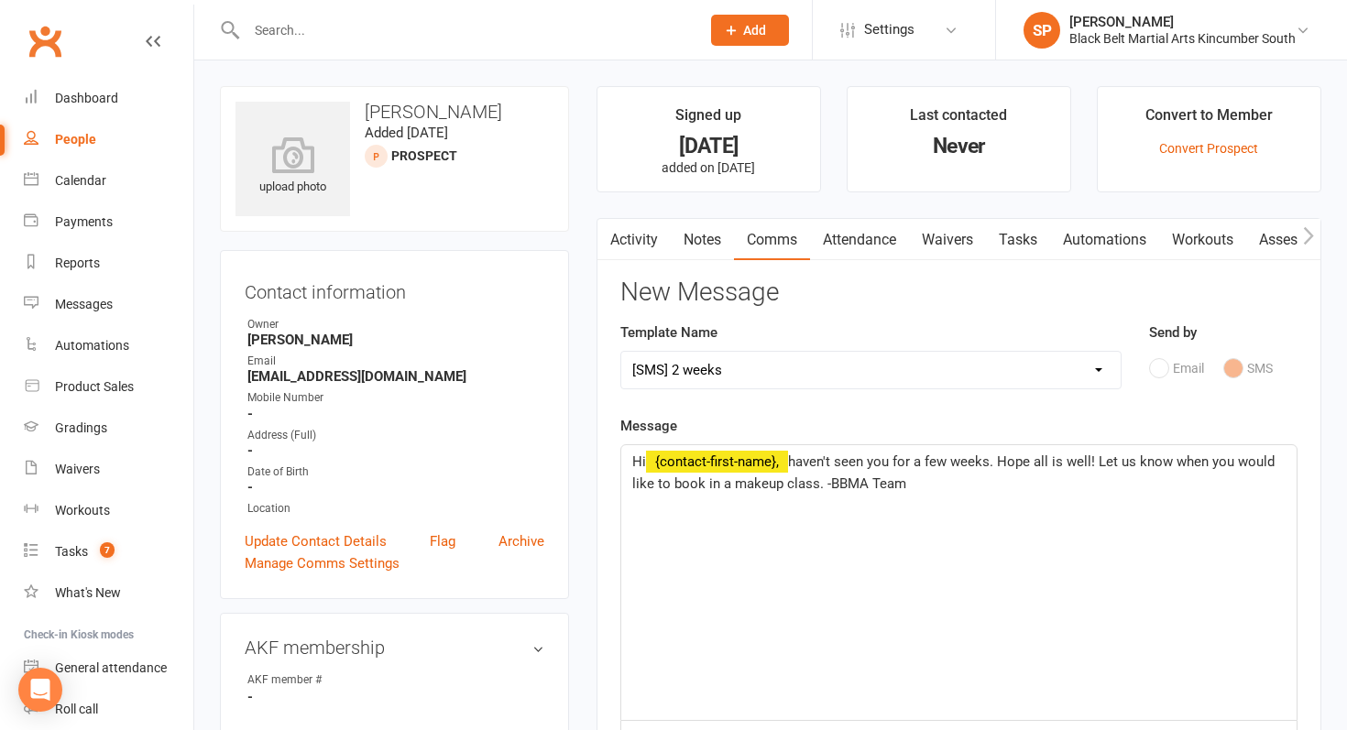
click at [817, 366] on select "Select Template [SMS] Birthday Invite Text [Email] Birthday Party [Email] Happy…" at bounding box center [870, 370] width 499 height 37
select select "5"
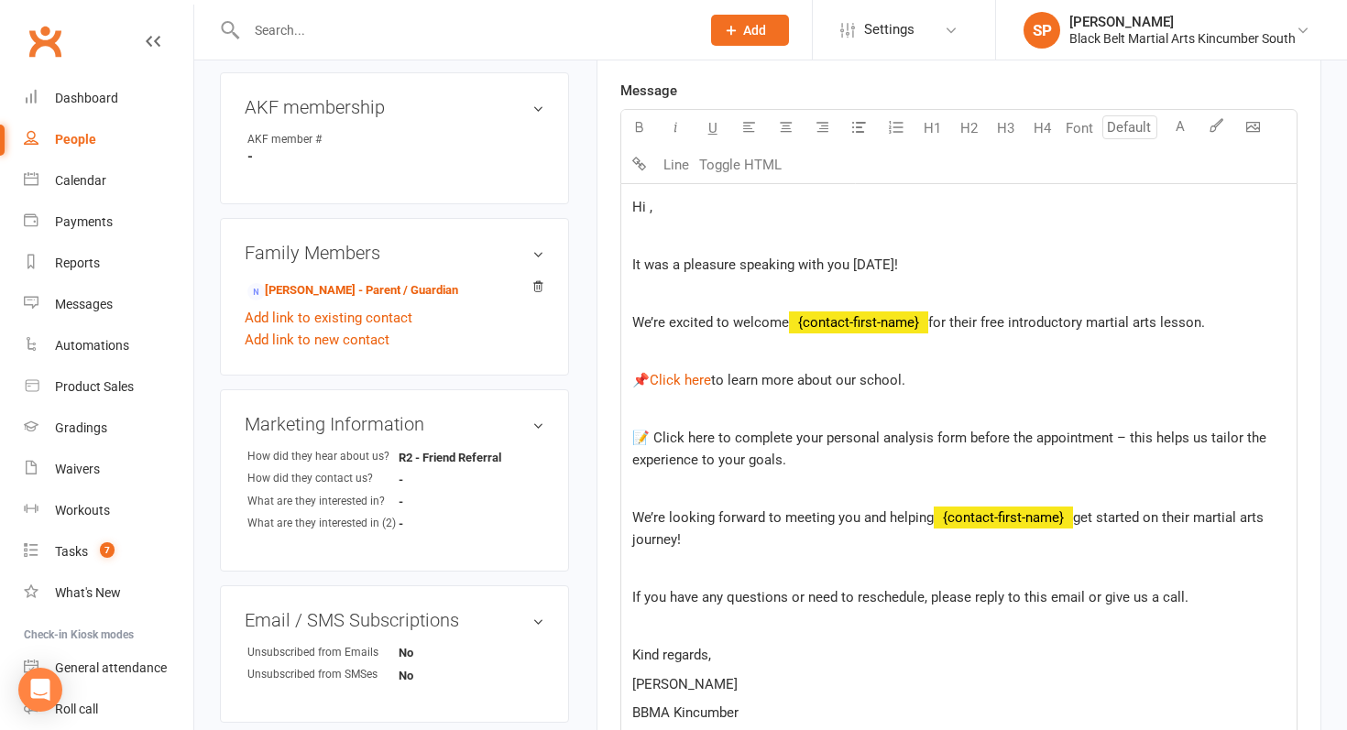
scroll to position [480, 0]
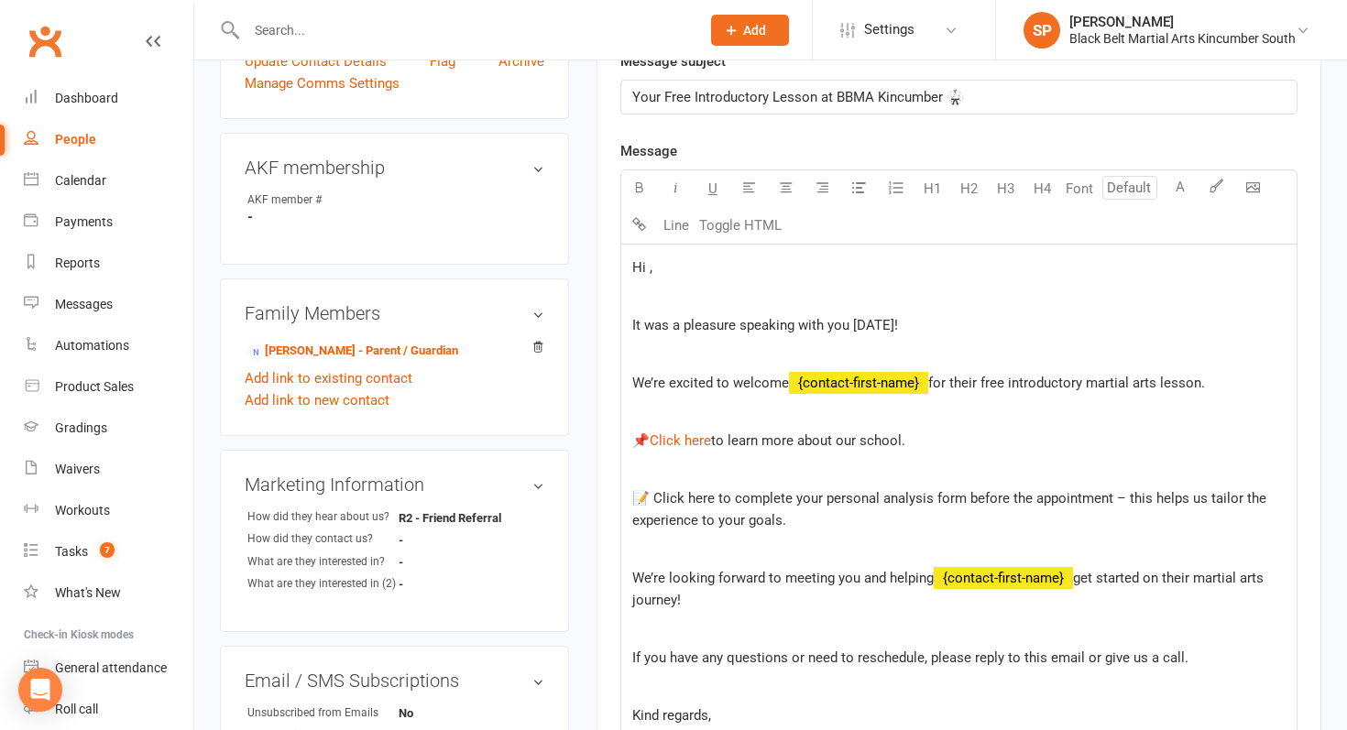
click at [650, 266] on span "Hi ," at bounding box center [642, 267] width 20 height 16
drag, startPoint x: 699, startPoint y: 494, endPoint x: 646, endPoint y: 488, distance: 53.4
click at [646, 488] on p "📝 Click here to complete your personal analysis form before the appointment – t…" at bounding box center [958, 509] width 653 height 44
click at [804, 513] on p "📝 $ Click here $ to complete your personal analysis form before the appointment…" at bounding box center [958, 509] width 653 height 44
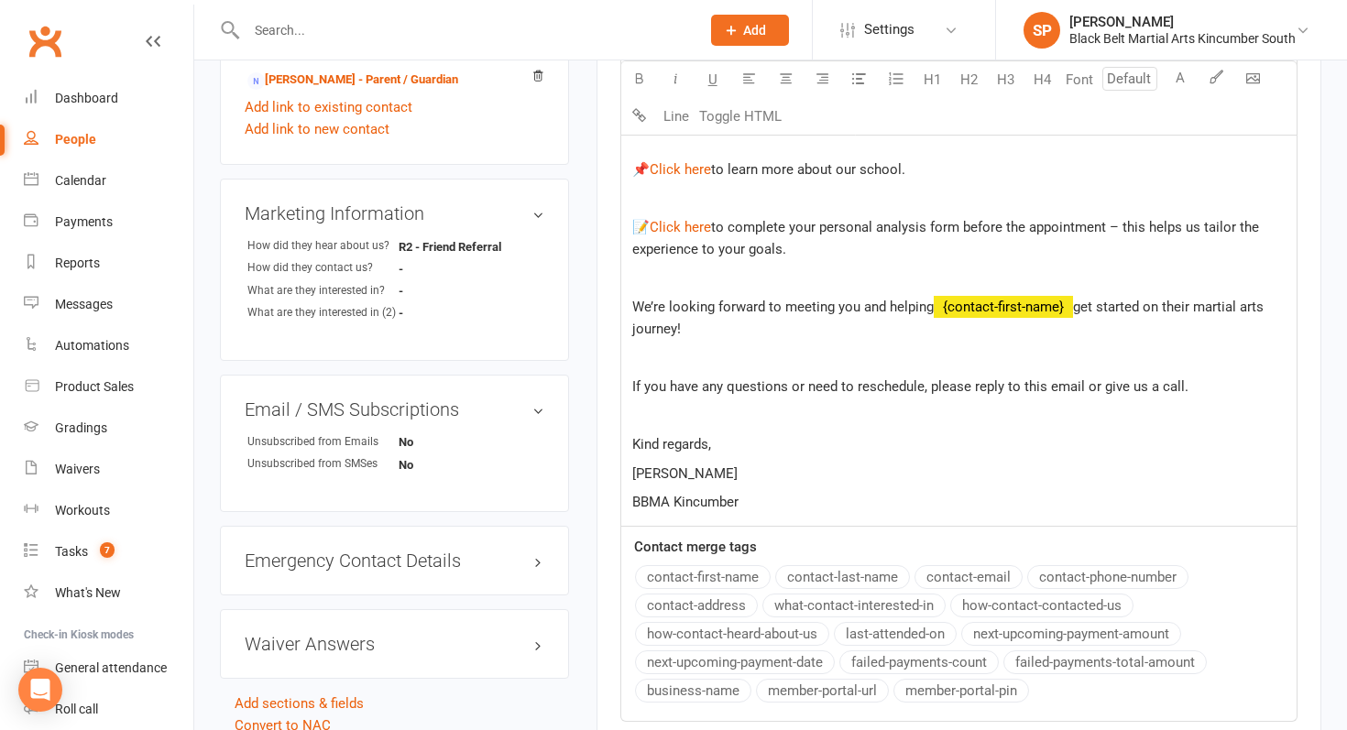
scroll to position [1029, 0]
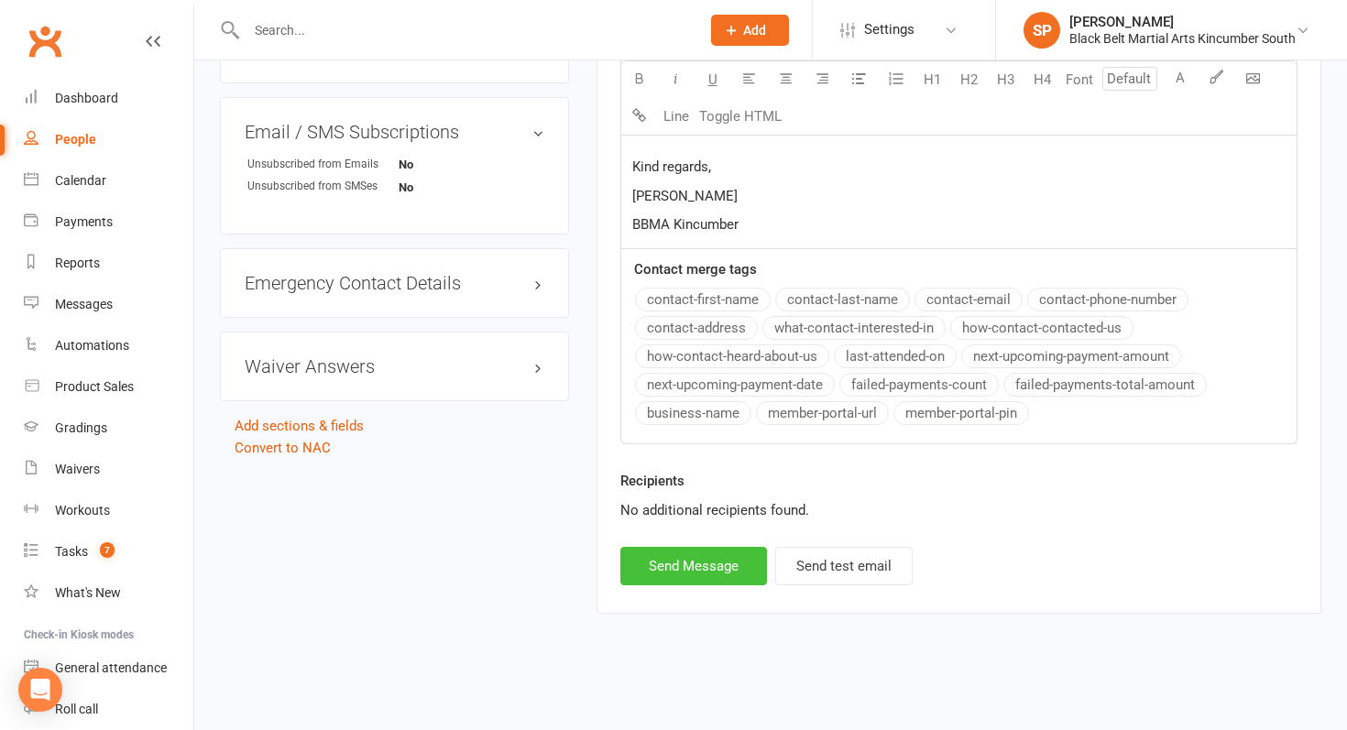
click at [668, 573] on button "Send Message" at bounding box center [693, 566] width 147 height 38
select select
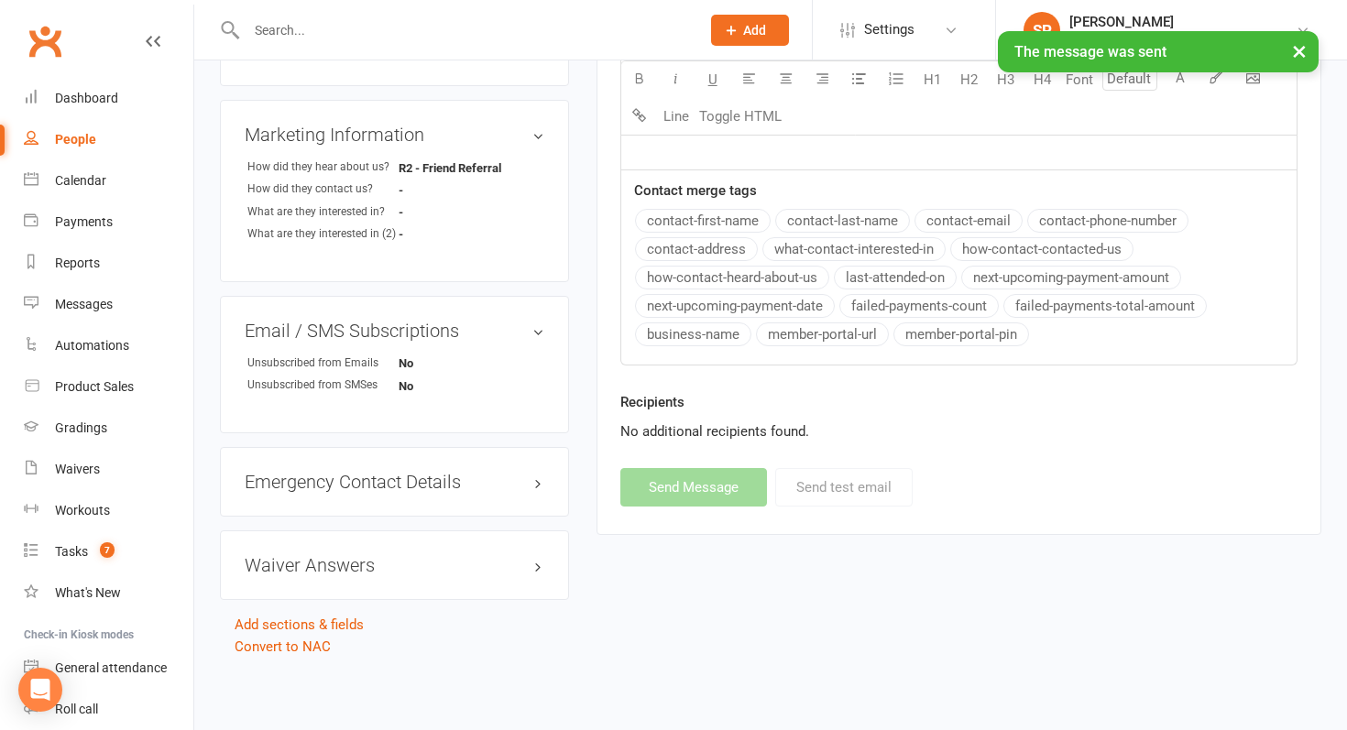
scroll to position [828, 0]
click at [108, 170] on link "Calendar" at bounding box center [109, 180] width 170 height 41
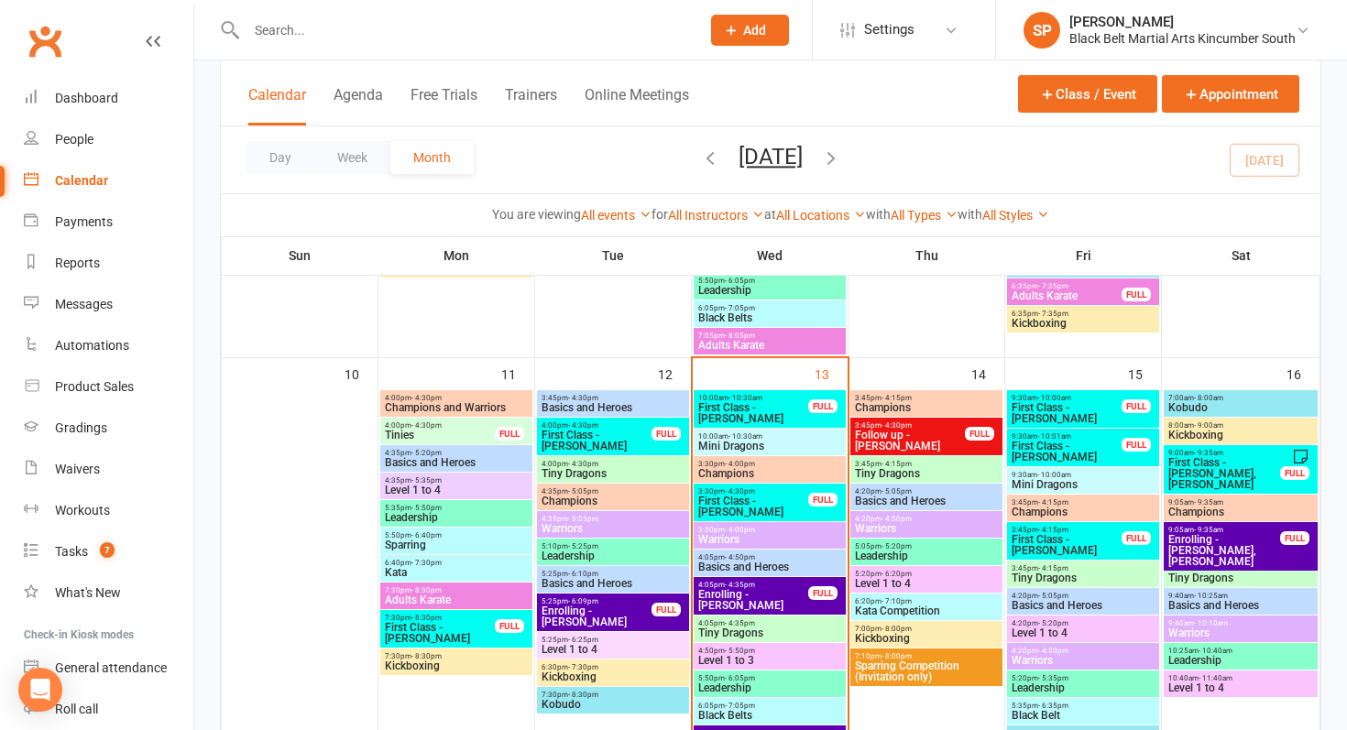
scroll to position [974, 0]
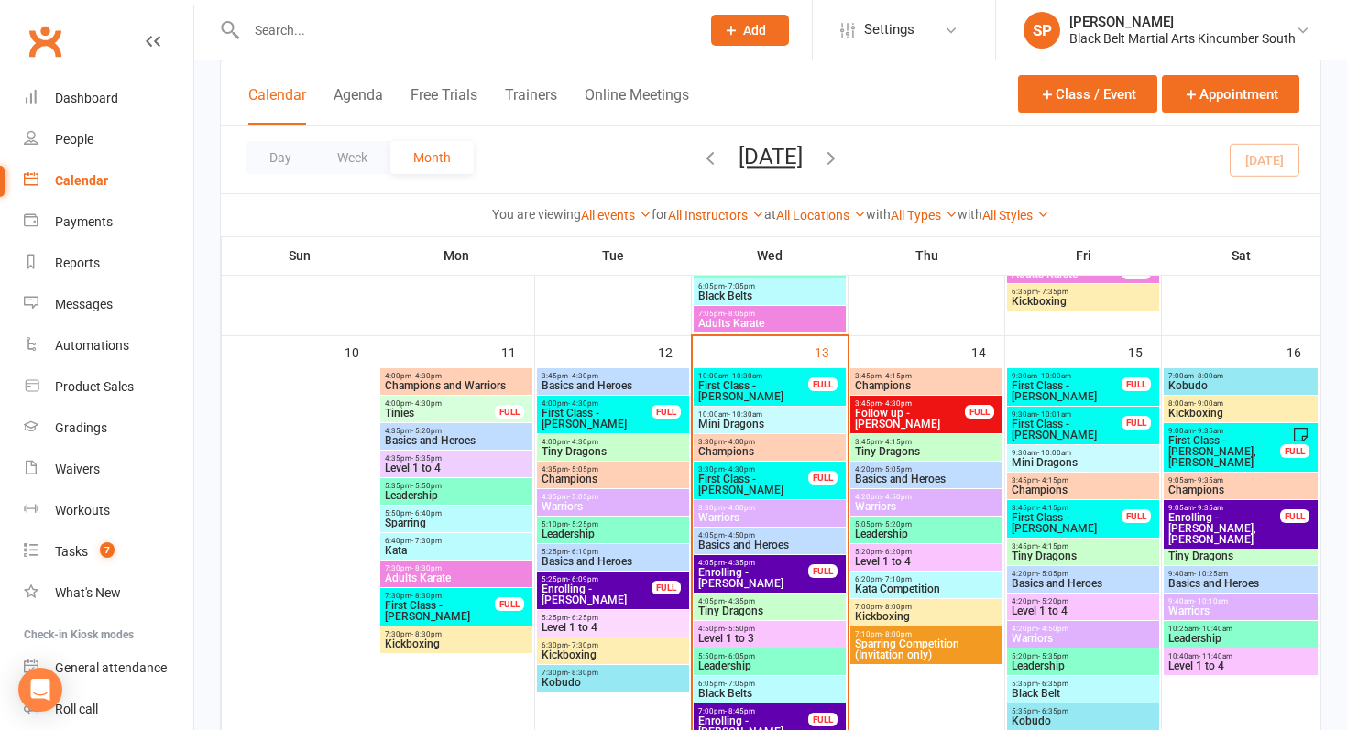
click at [748, 476] on span "First Class - [PERSON_NAME]" at bounding box center [753, 485] width 112 height 22
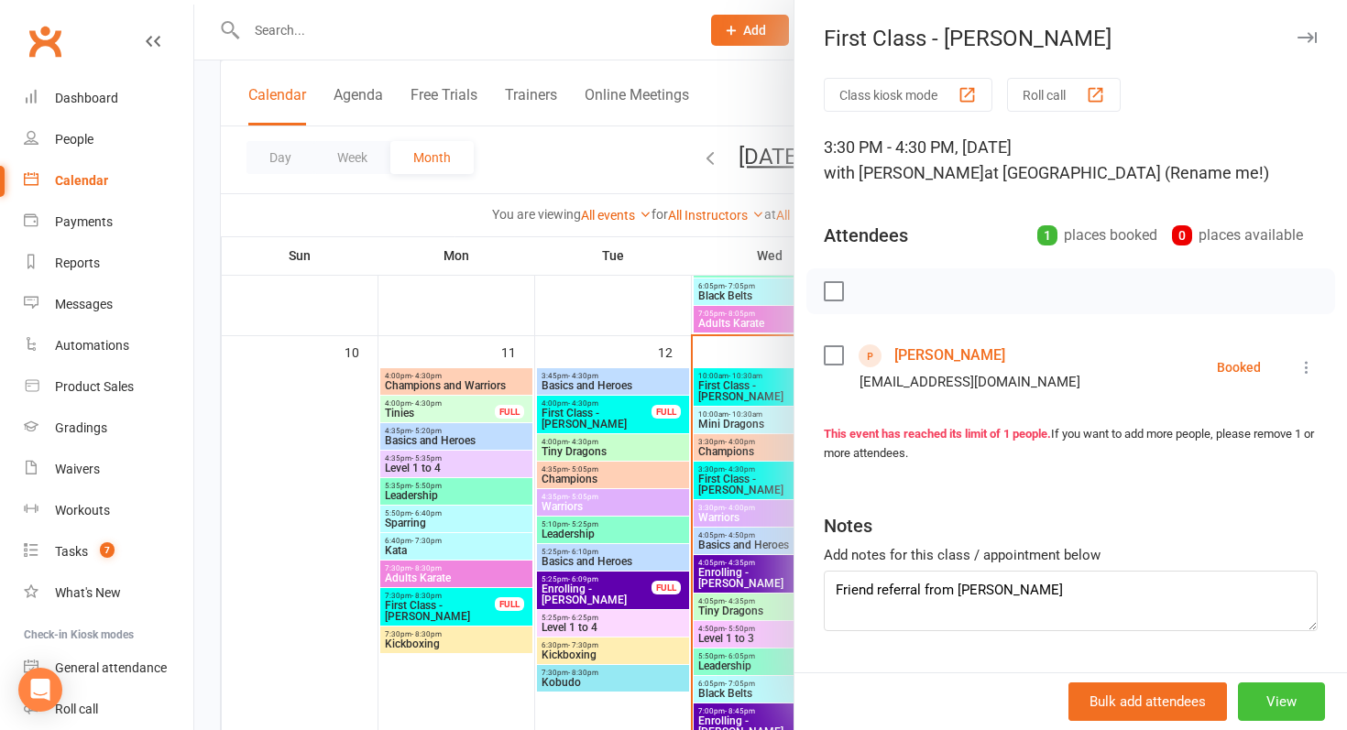
click at [1257, 701] on button "View" at bounding box center [1281, 702] width 87 height 38
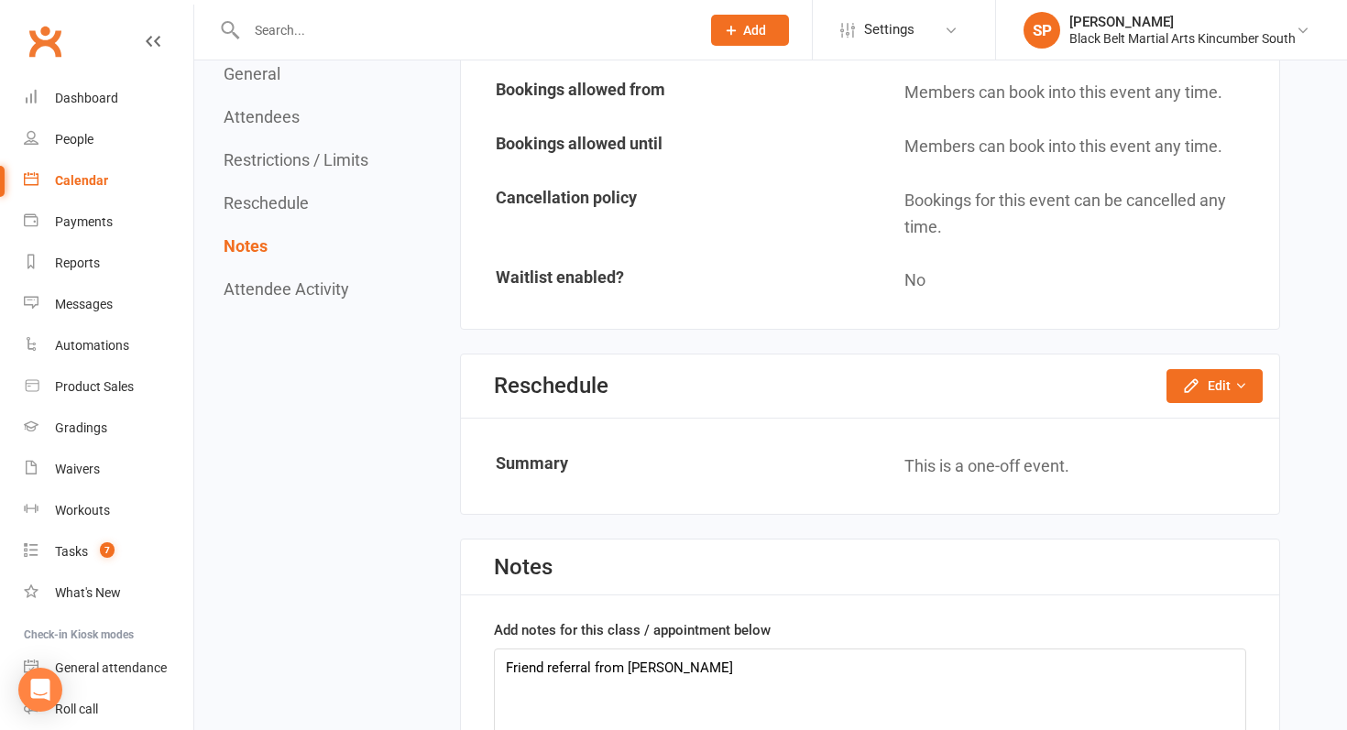
scroll to position [1222, 0]
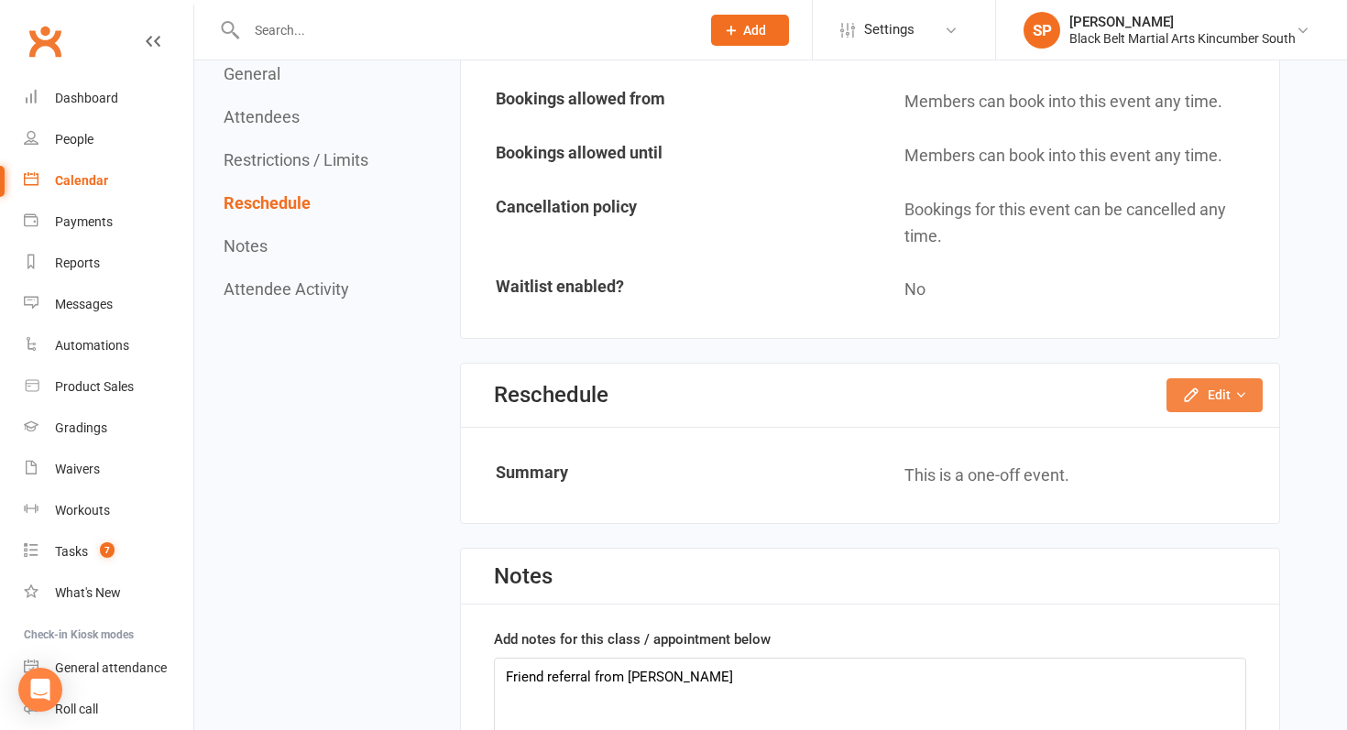
click at [1200, 407] on button "Edit" at bounding box center [1215, 394] width 96 height 33
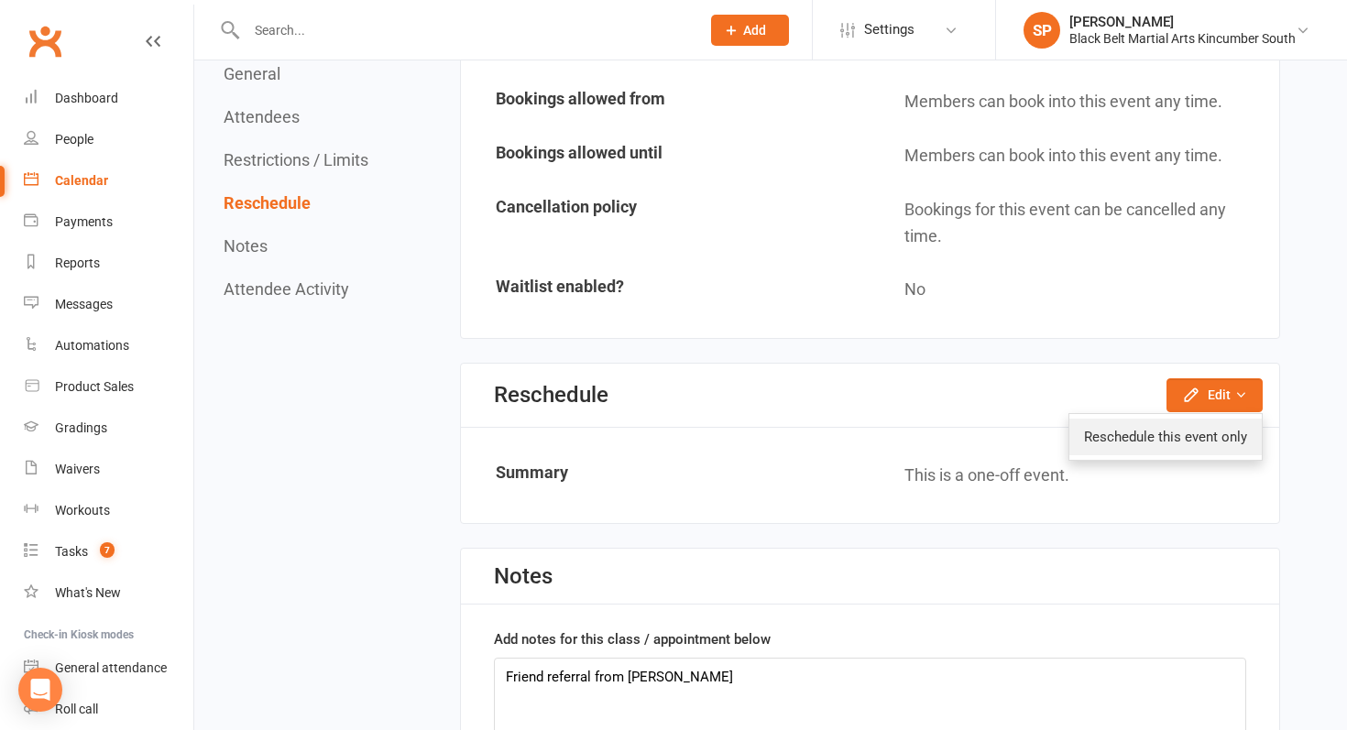
click at [1167, 433] on link "Reschedule this event only" at bounding box center [1165, 437] width 192 height 37
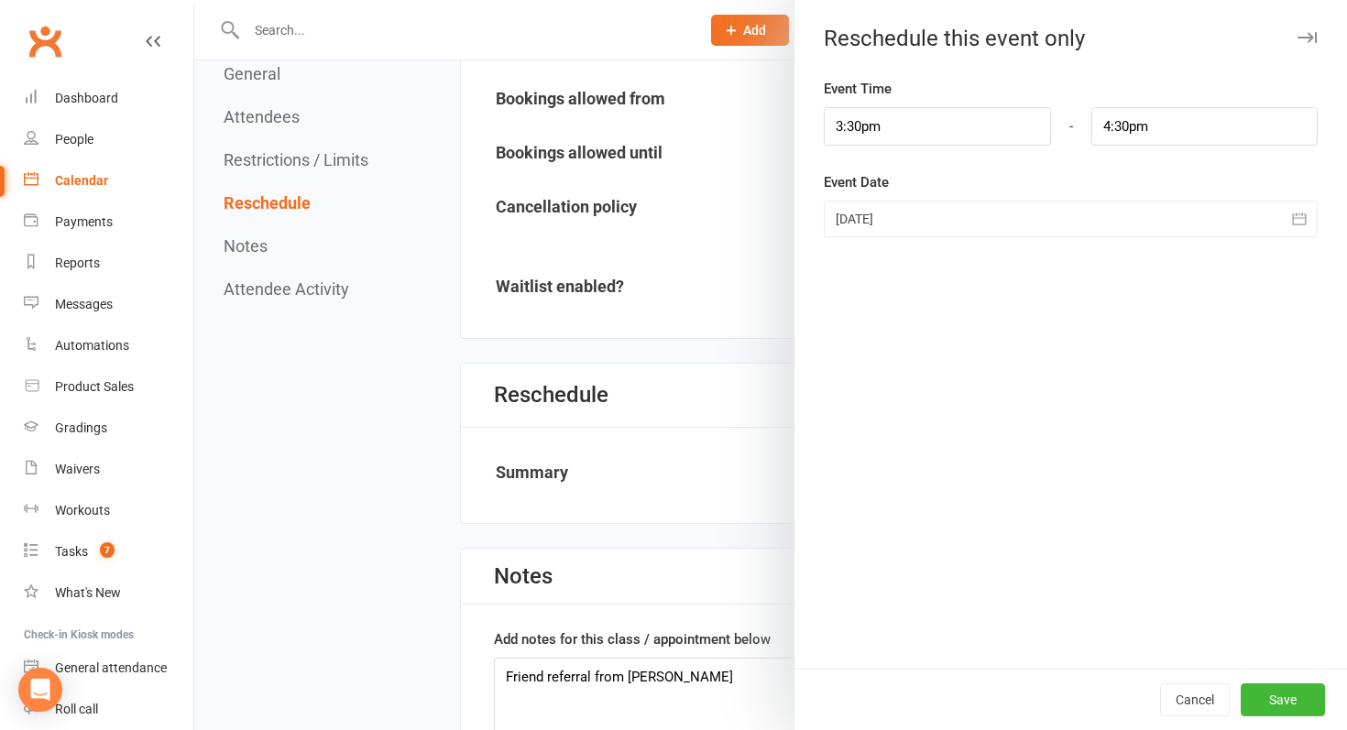
click at [895, 227] on div at bounding box center [1071, 219] width 494 height 37
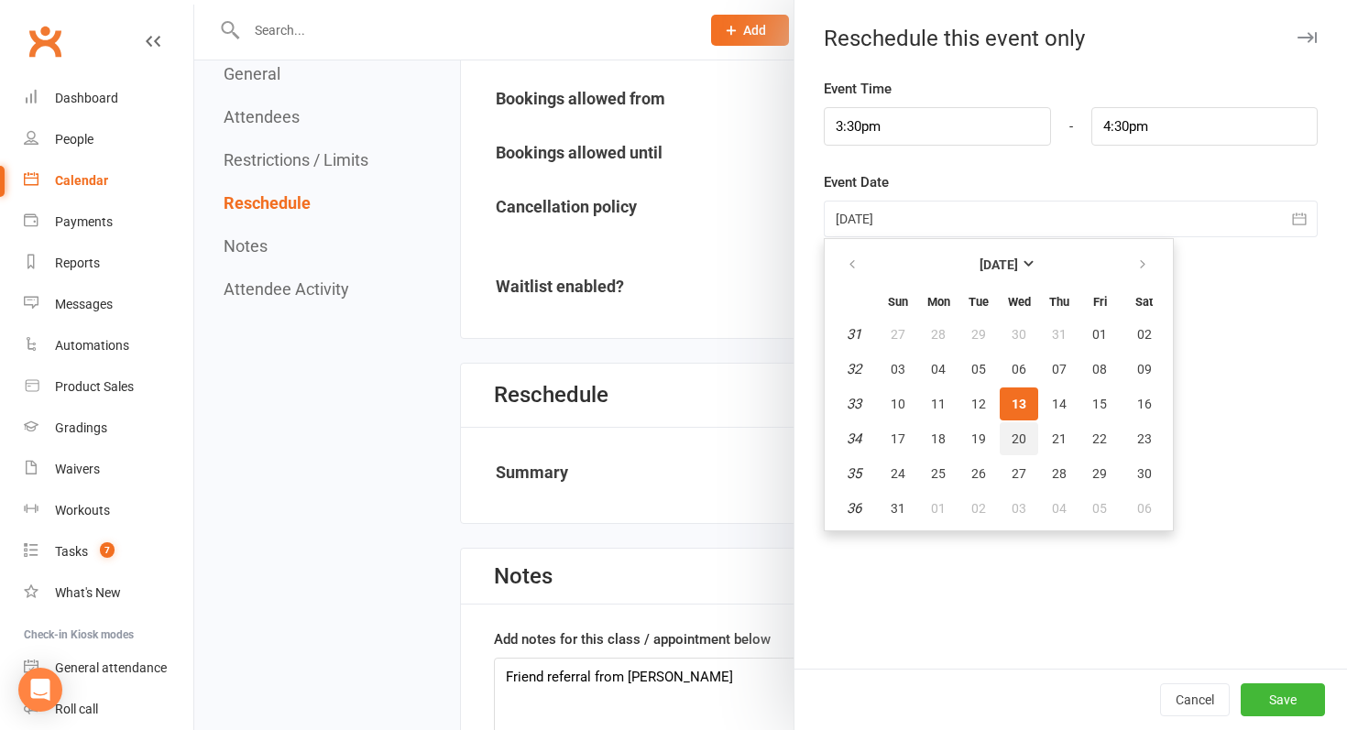
click at [1035, 431] on button "20" at bounding box center [1019, 438] width 38 height 33
type input "[DATE]"
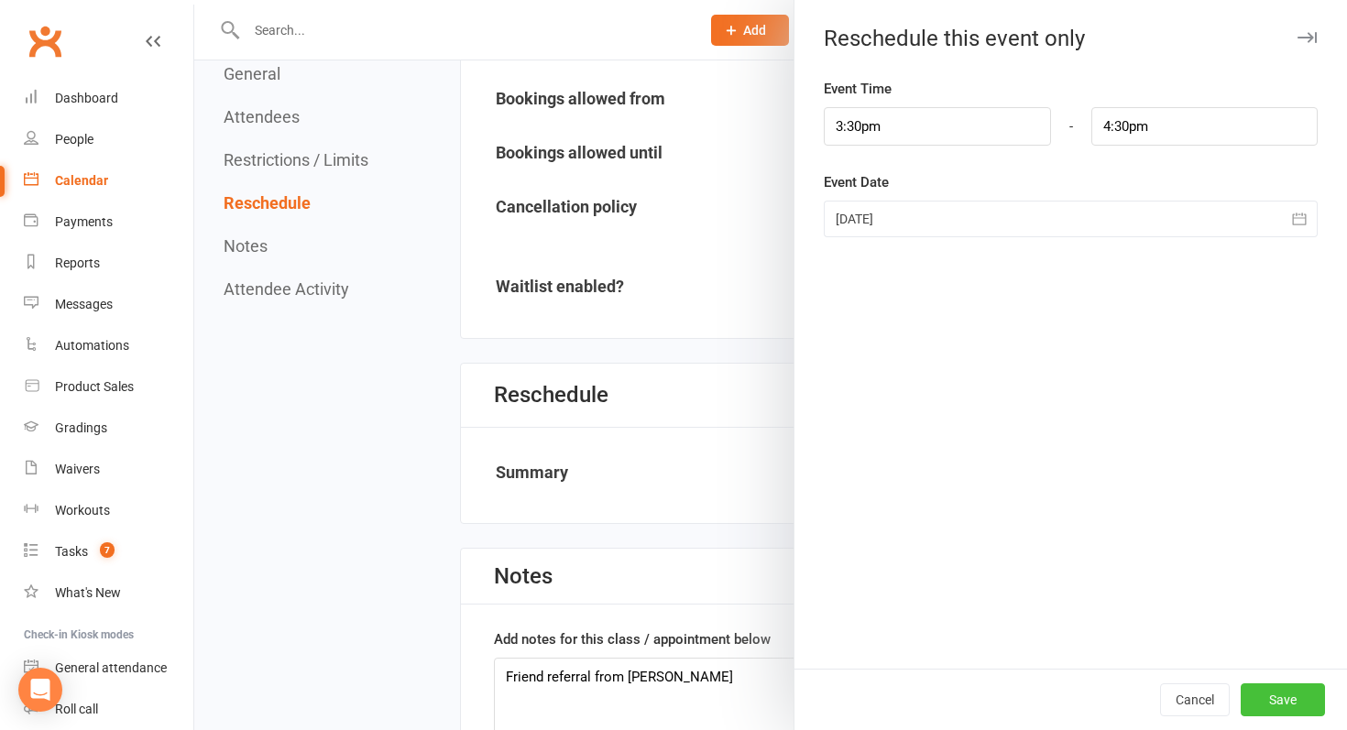
click at [1282, 703] on button "Save" at bounding box center [1283, 700] width 84 height 33
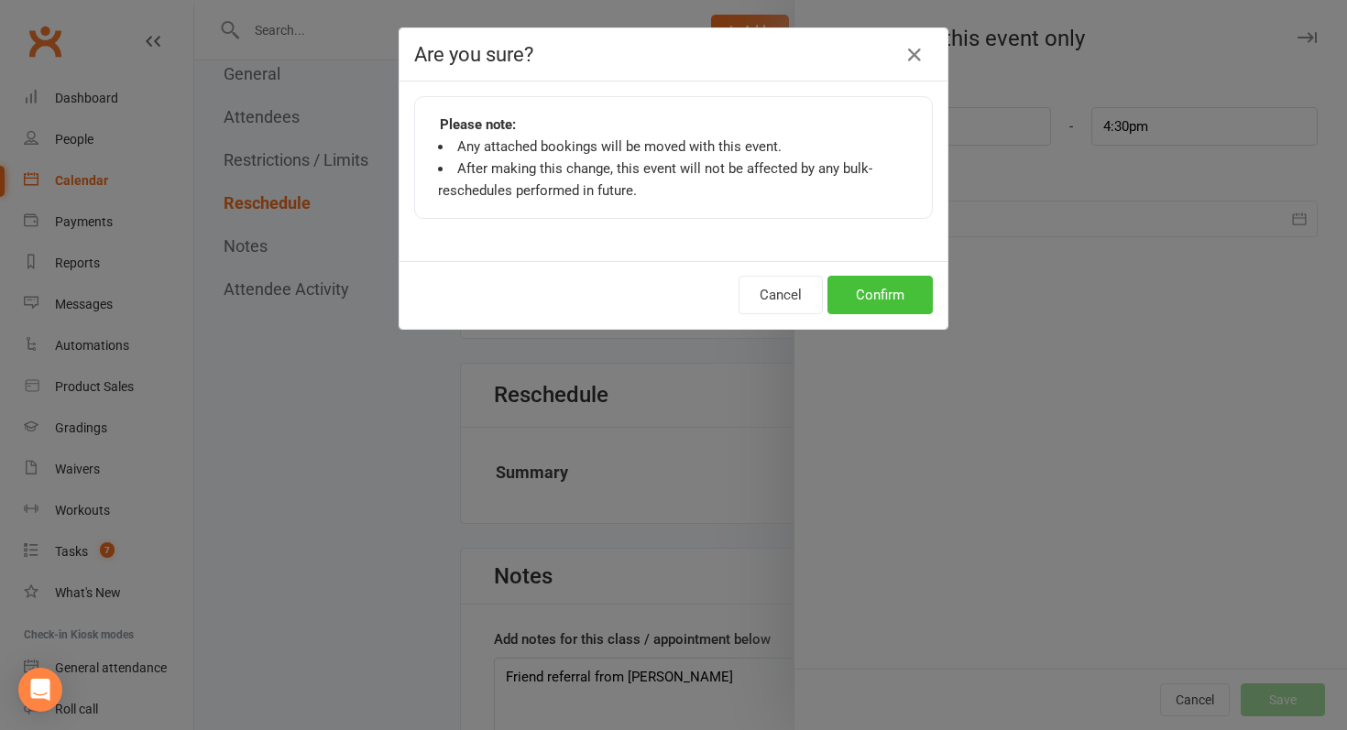
click at [904, 294] on button "Confirm" at bounding box center [879, 295] width 105 height 38
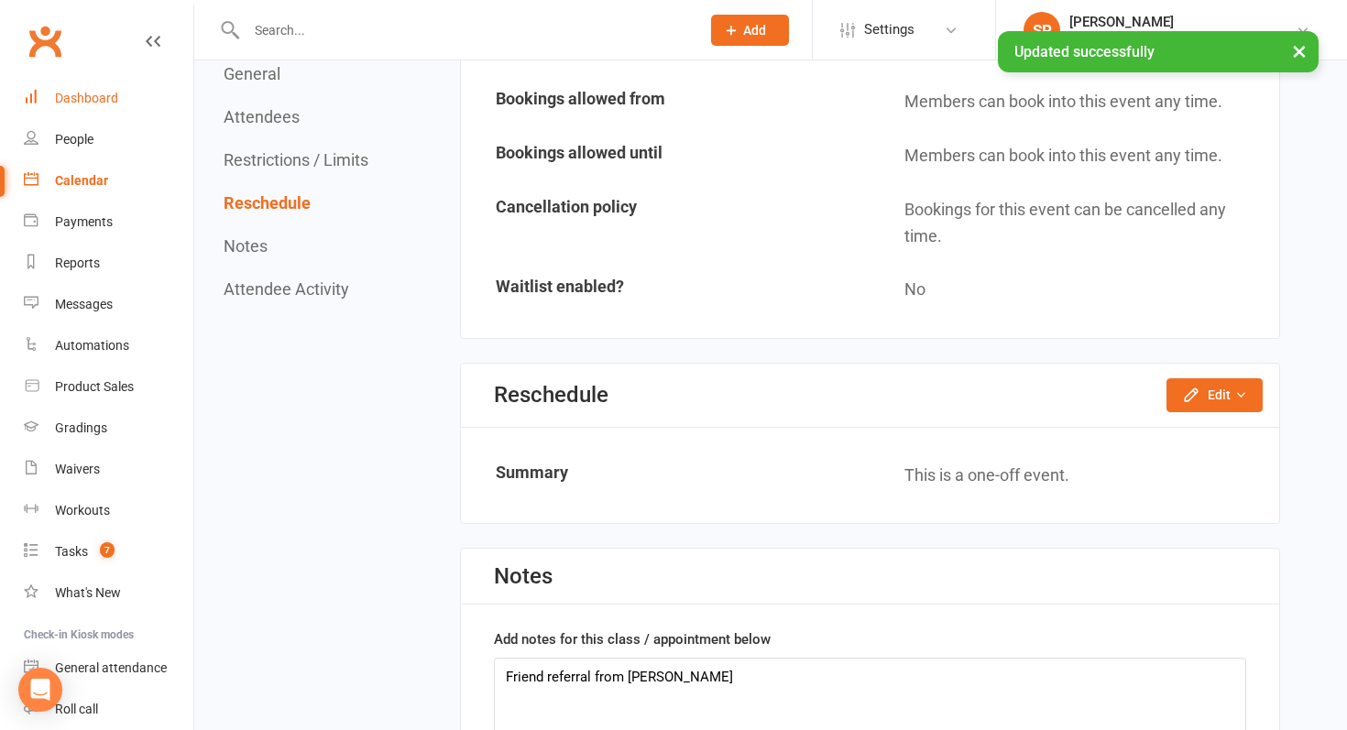
click at [109, 87] on link "Dashboard" at bounding box center [109, 98] width 170 height 41
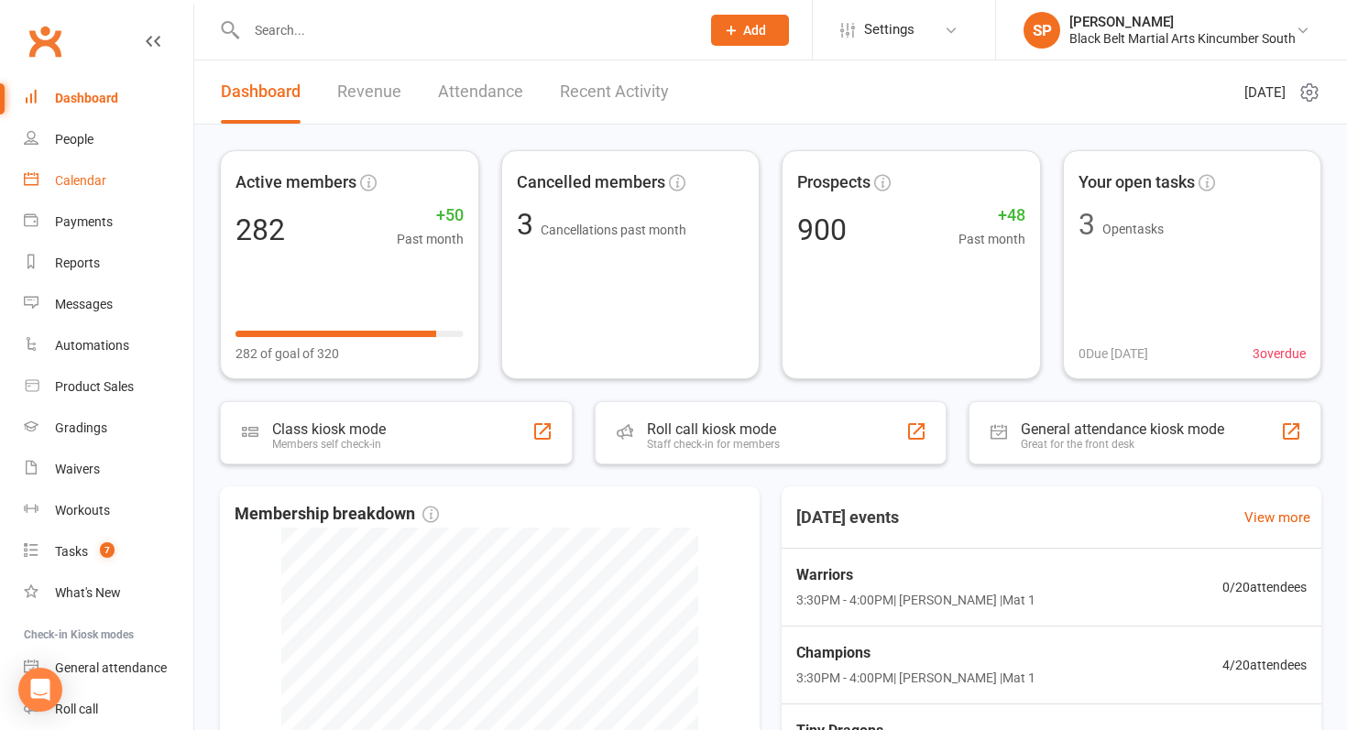
click at [134, 191] on link "Calendar" at bounding box center [109, 180] width 170 height 41
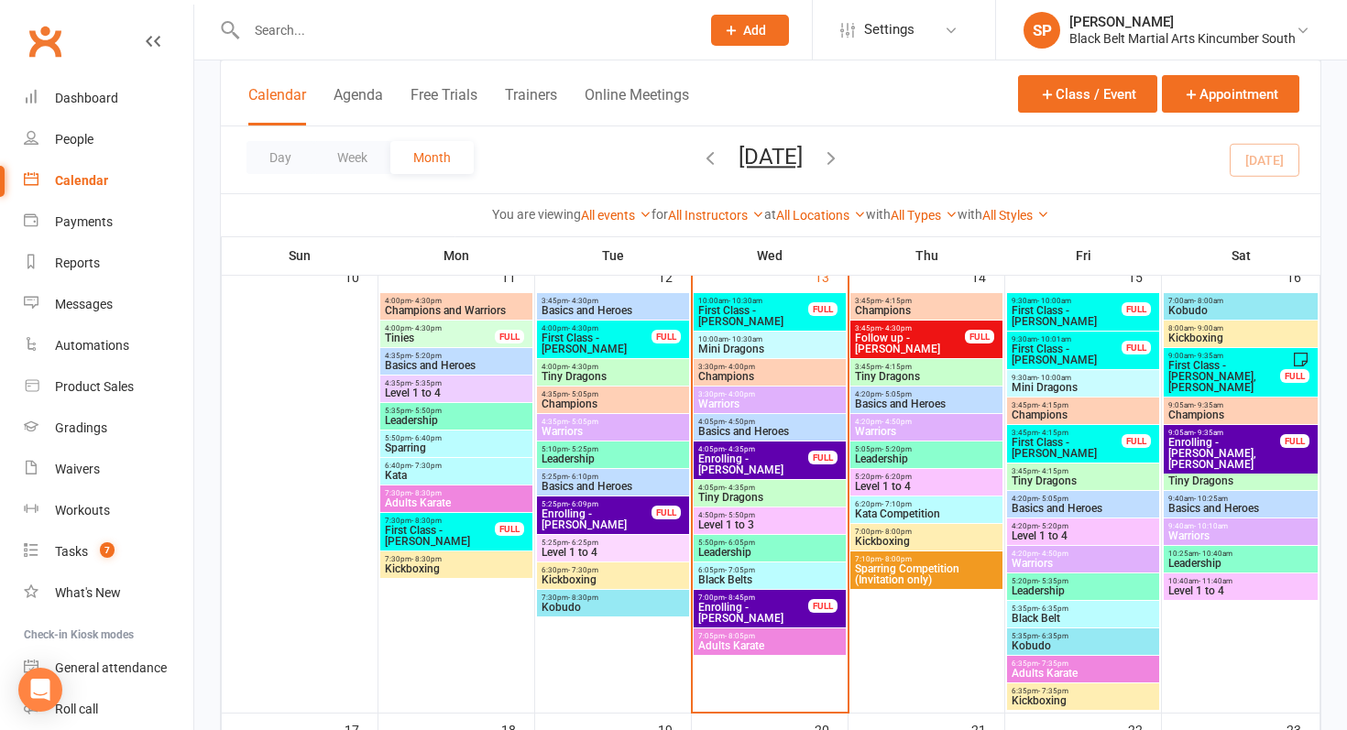
scroll to position [1099, 0]
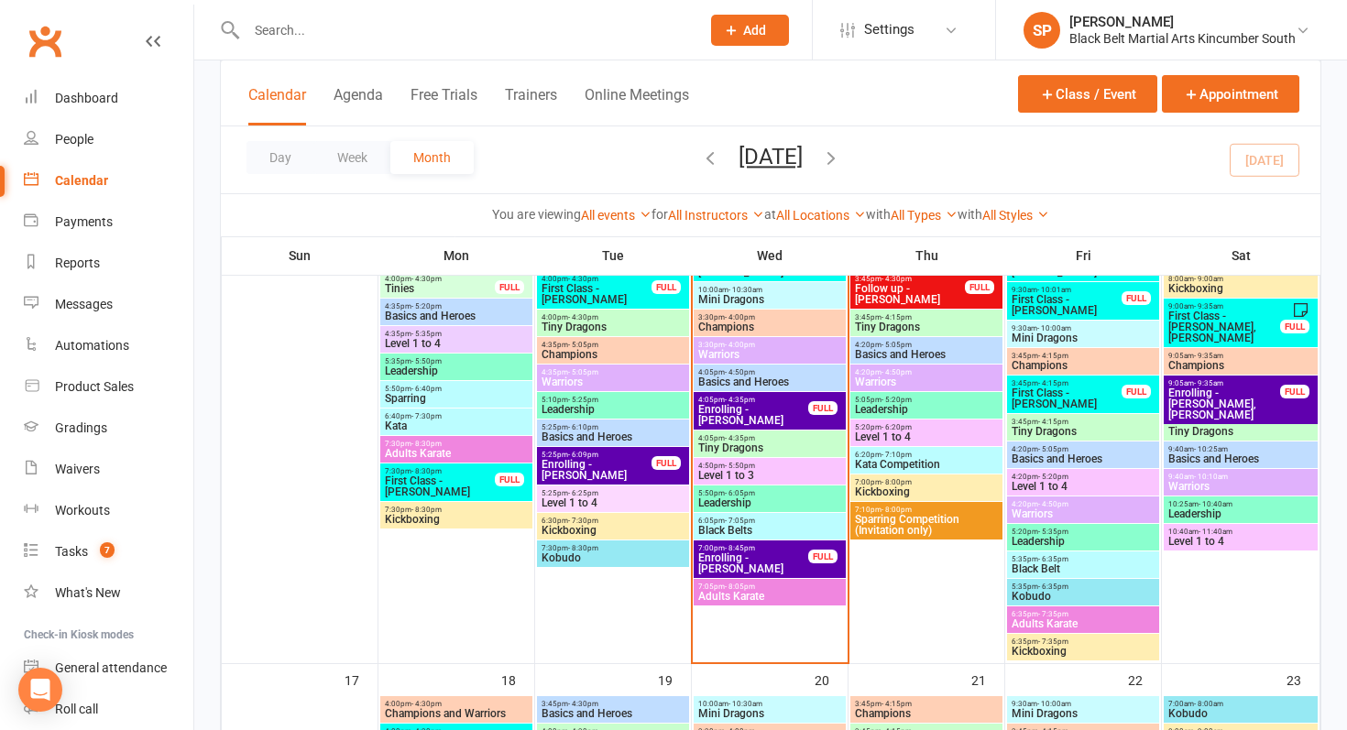
click at [1065, 333] on span "Mini Dragons" at bounding box center [1083, 338] width 145 height 11
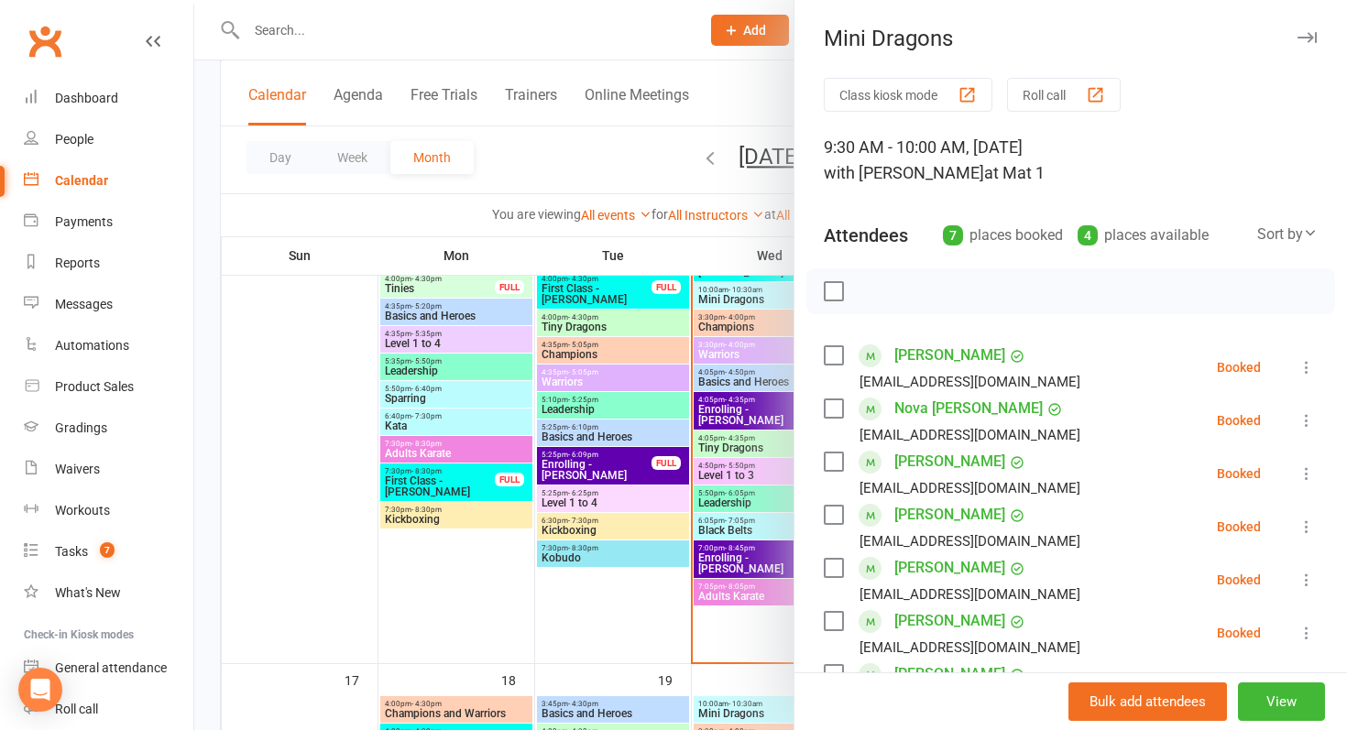
click at [712, 450] on div at bounding box center [770, 365] width 1153 height 730
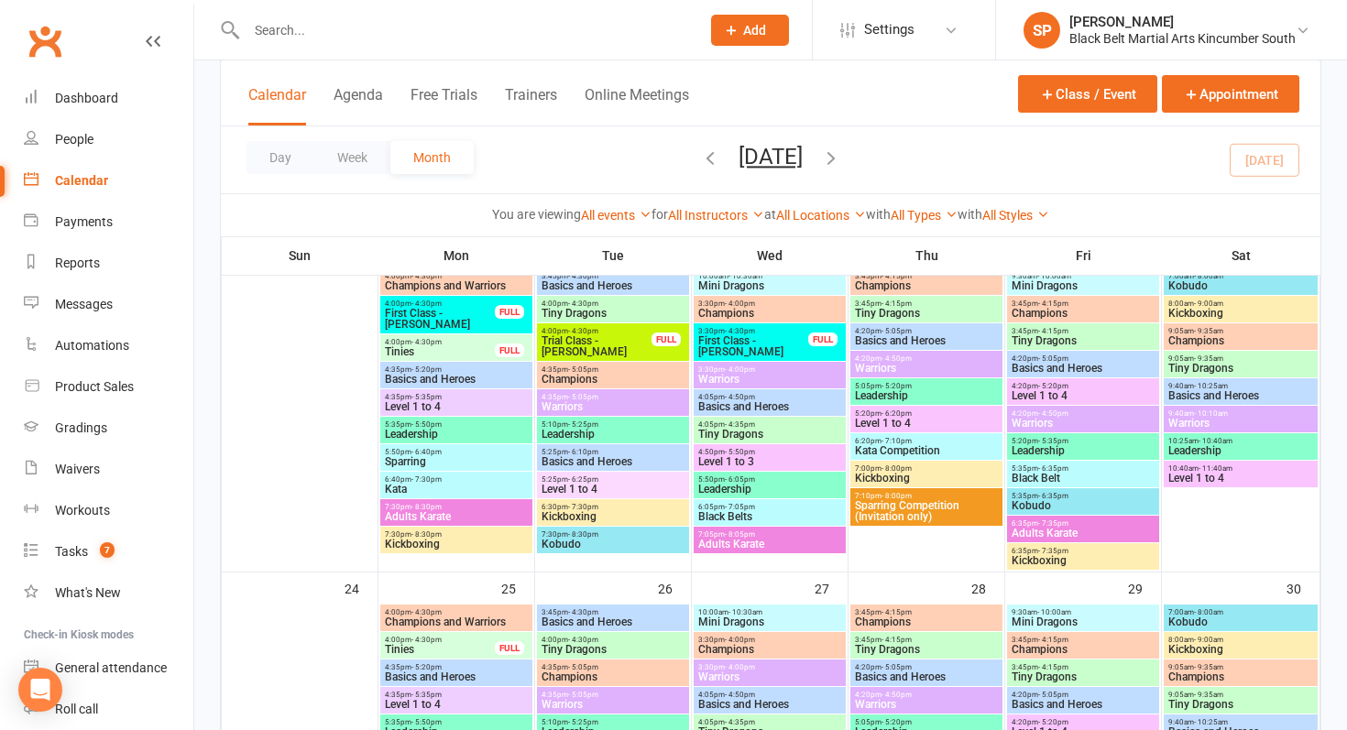
scroll to position [1528, 0]
click at [98, 83] on link "Dashboard" at bounding box center [109, 98] width 170 height 41
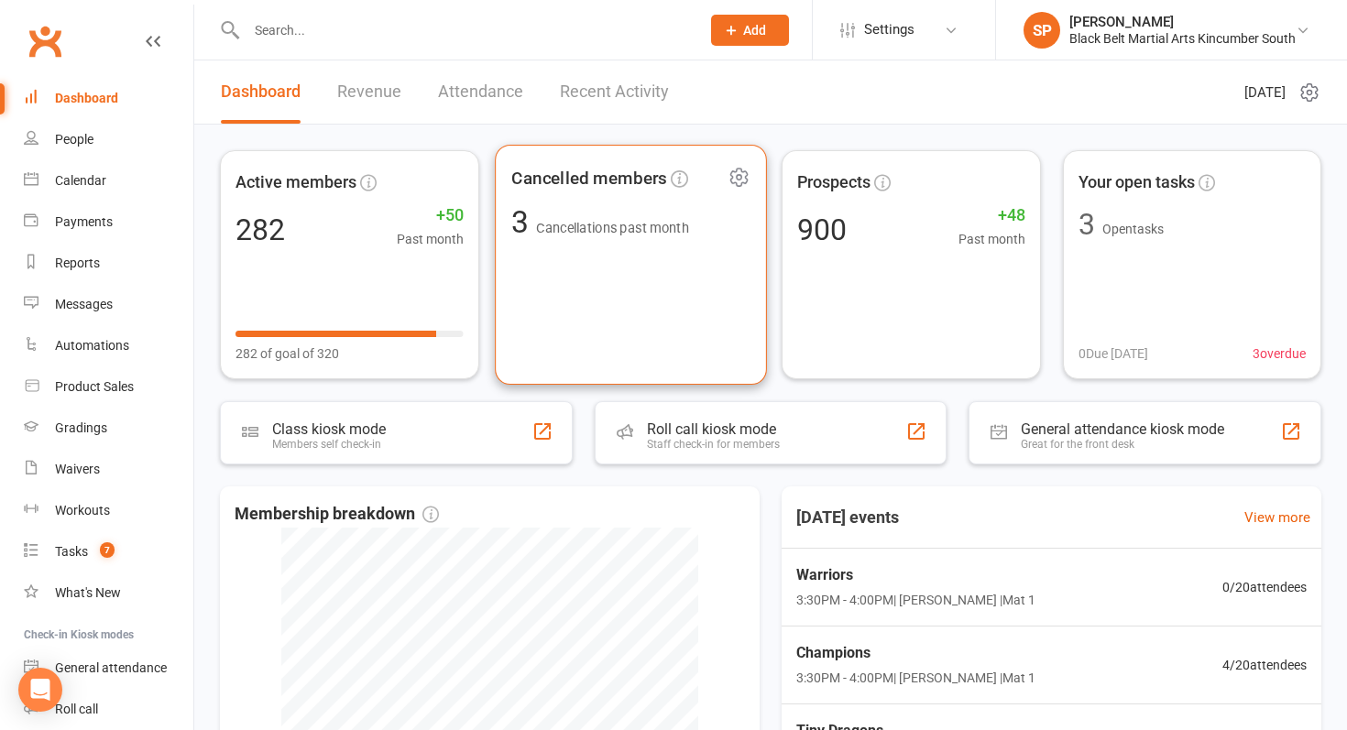
scroll to position [379, 0]
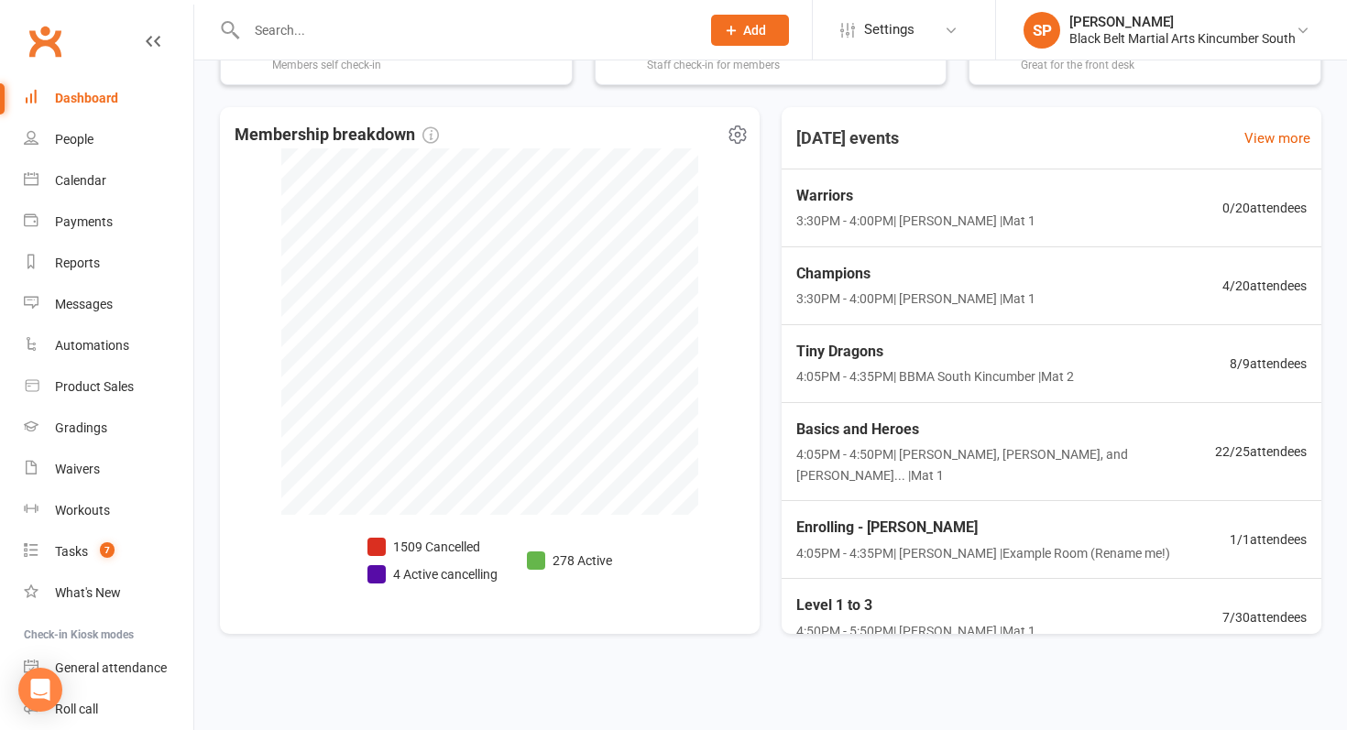
click at [433, 575] on li "4 Active cancelling" at bounding box center [432, 574] width 130 height 20
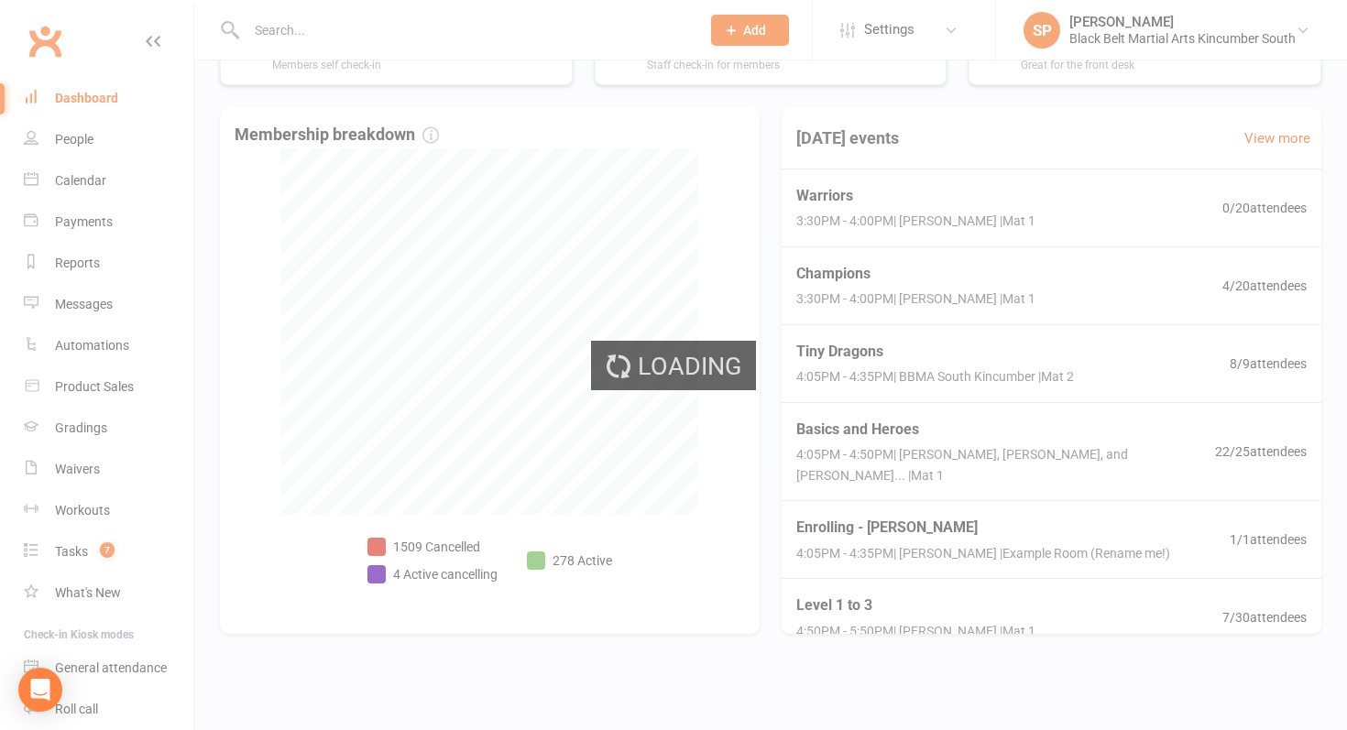
select select "no_trial"
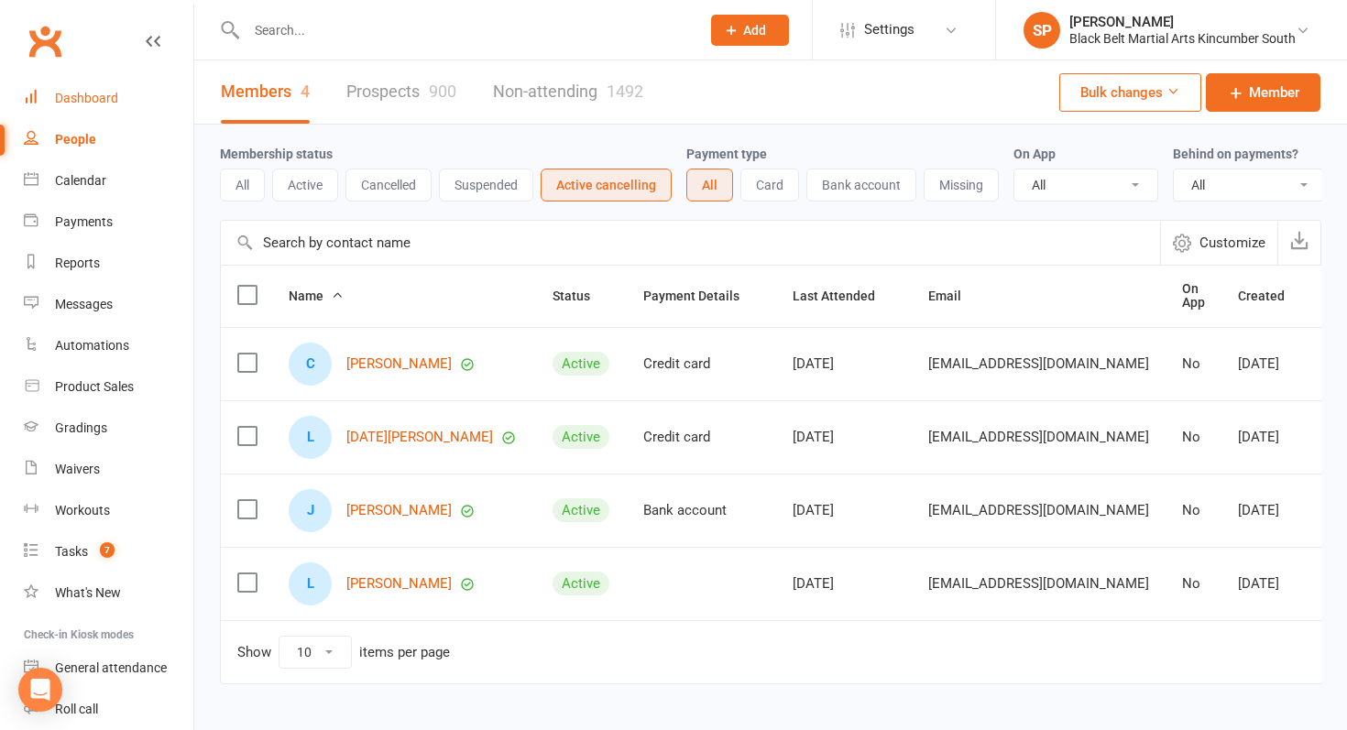
click at [118, 100] on link "Dashboard" at bounding box center [109, 98] width 170 height 41
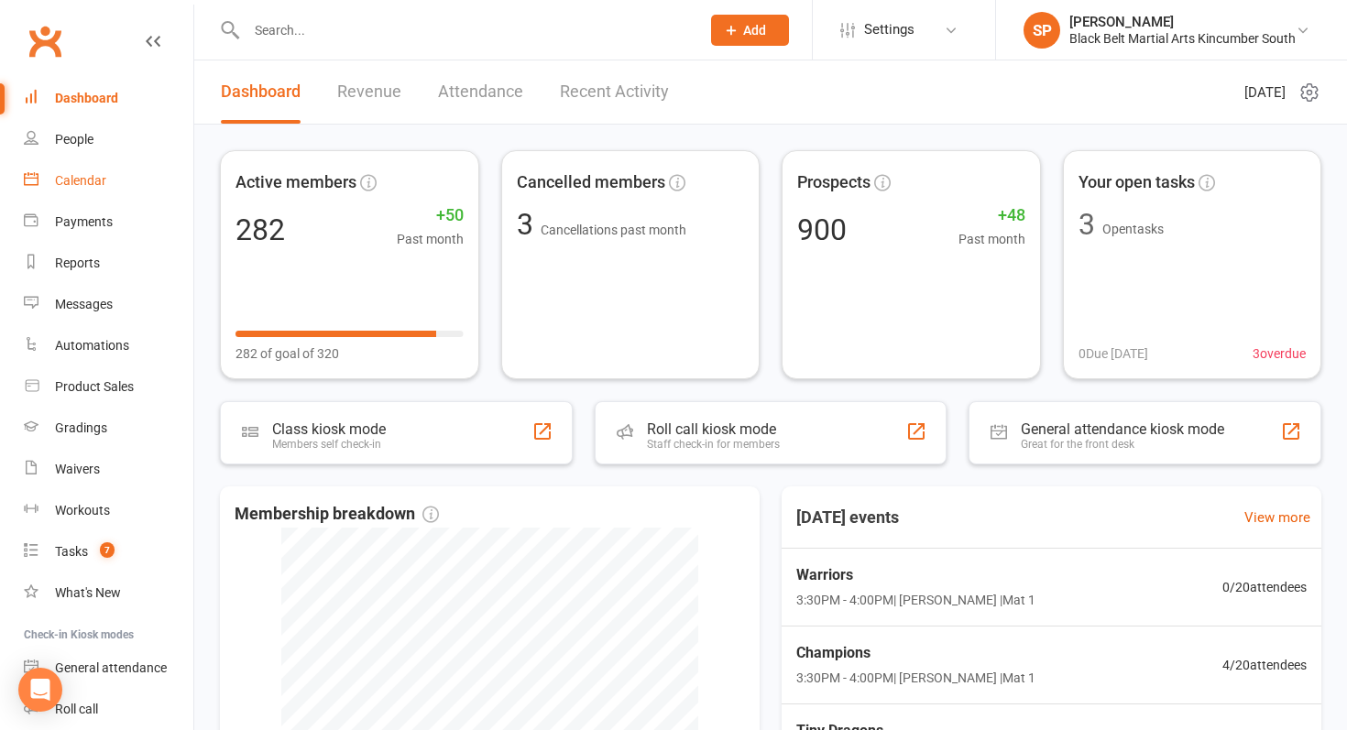
click at [129, 177] on link "Calendar" at bounding box center [109, 180] width 170 height 41
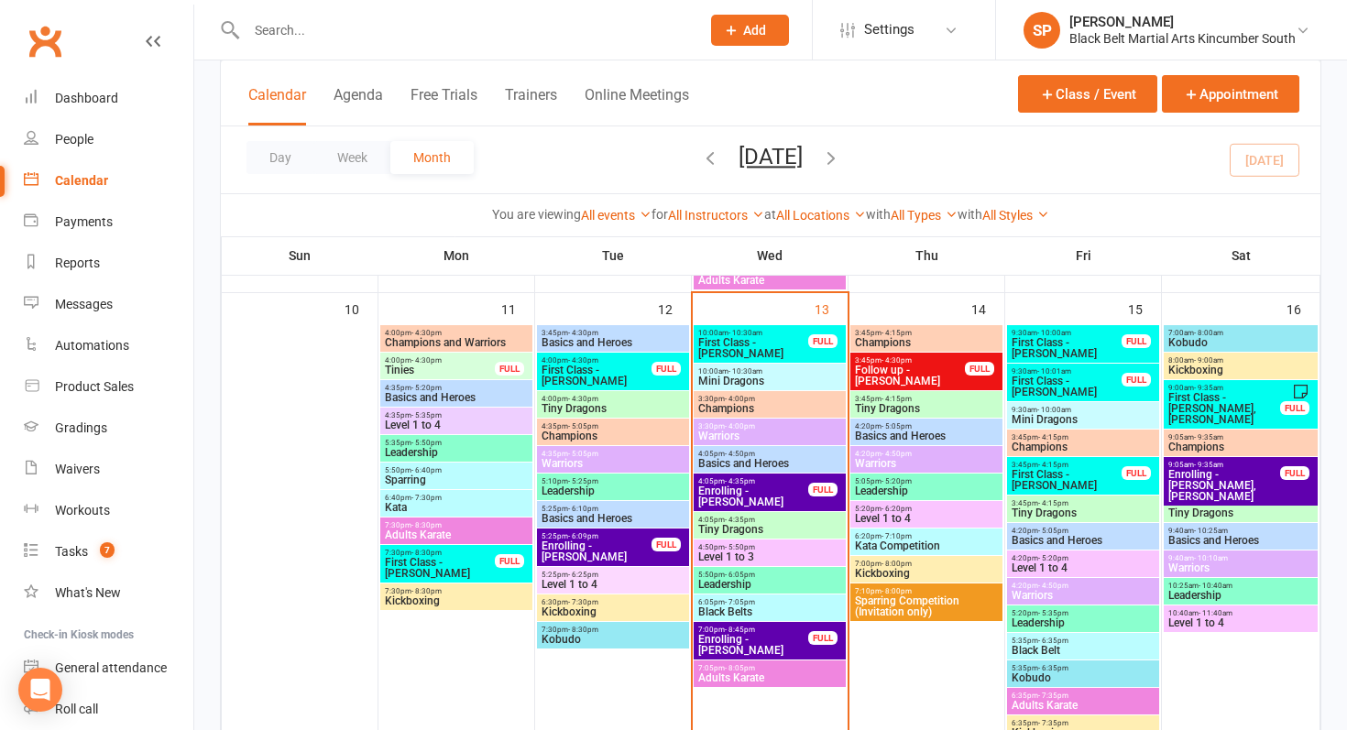
scroll to position [1018, 0]
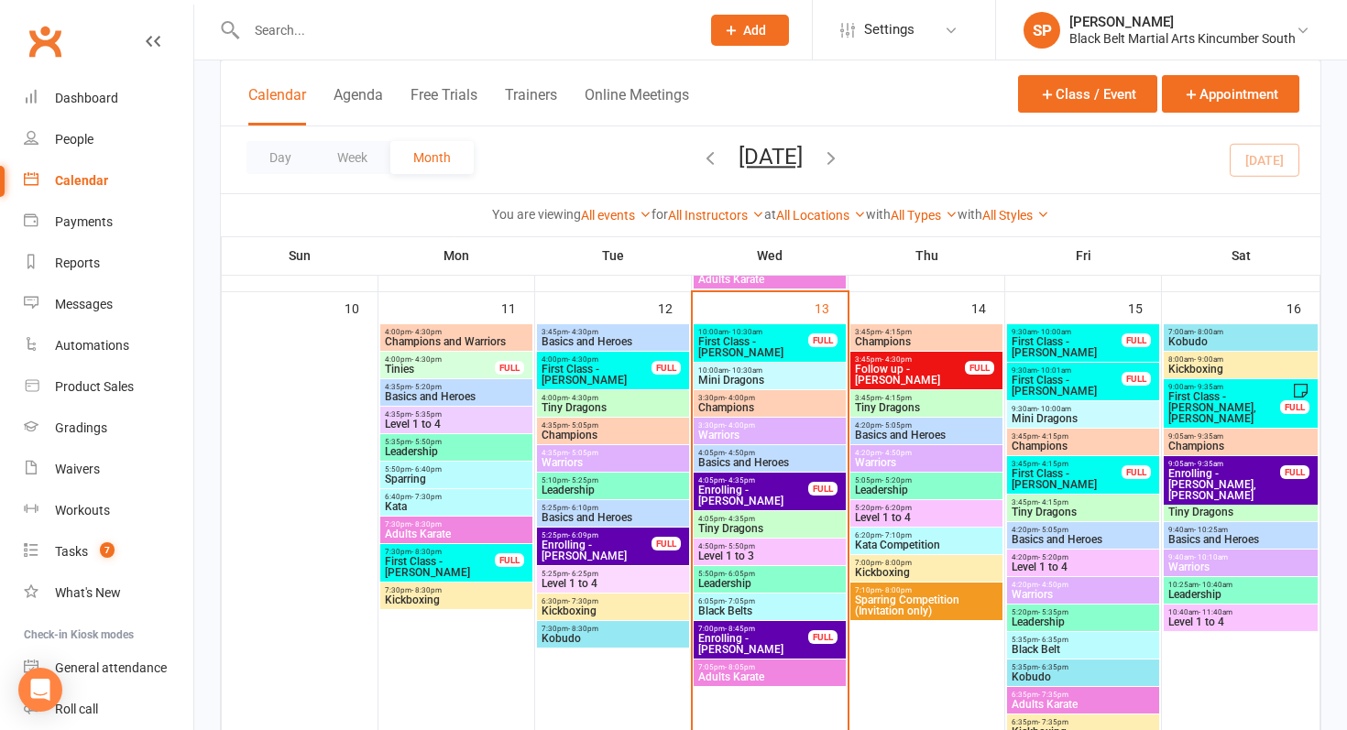
click at [753, 347] on span "First Class - [PERSON_NAME]" at bounding box center [753, 347] width 112 height 22
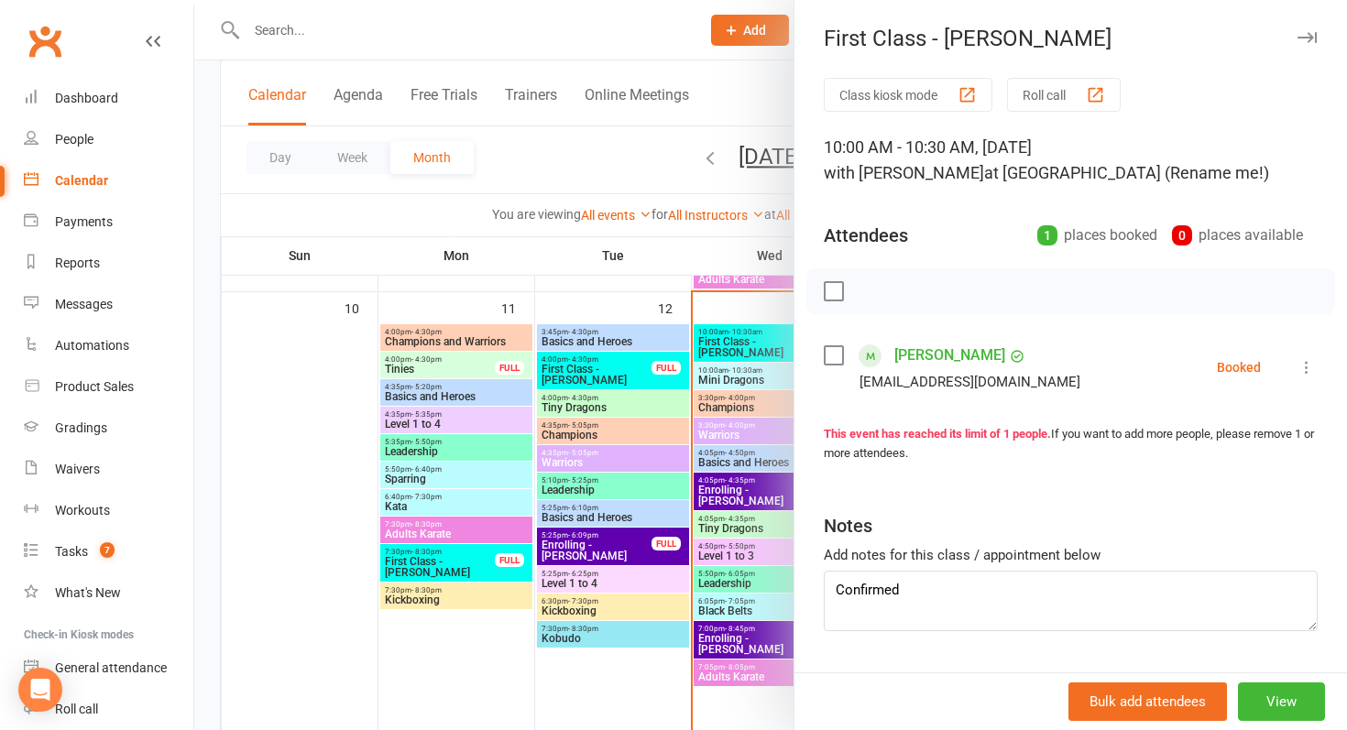
click at [753, 347] on div at bounding box center [770, 365] width 1153 height 730
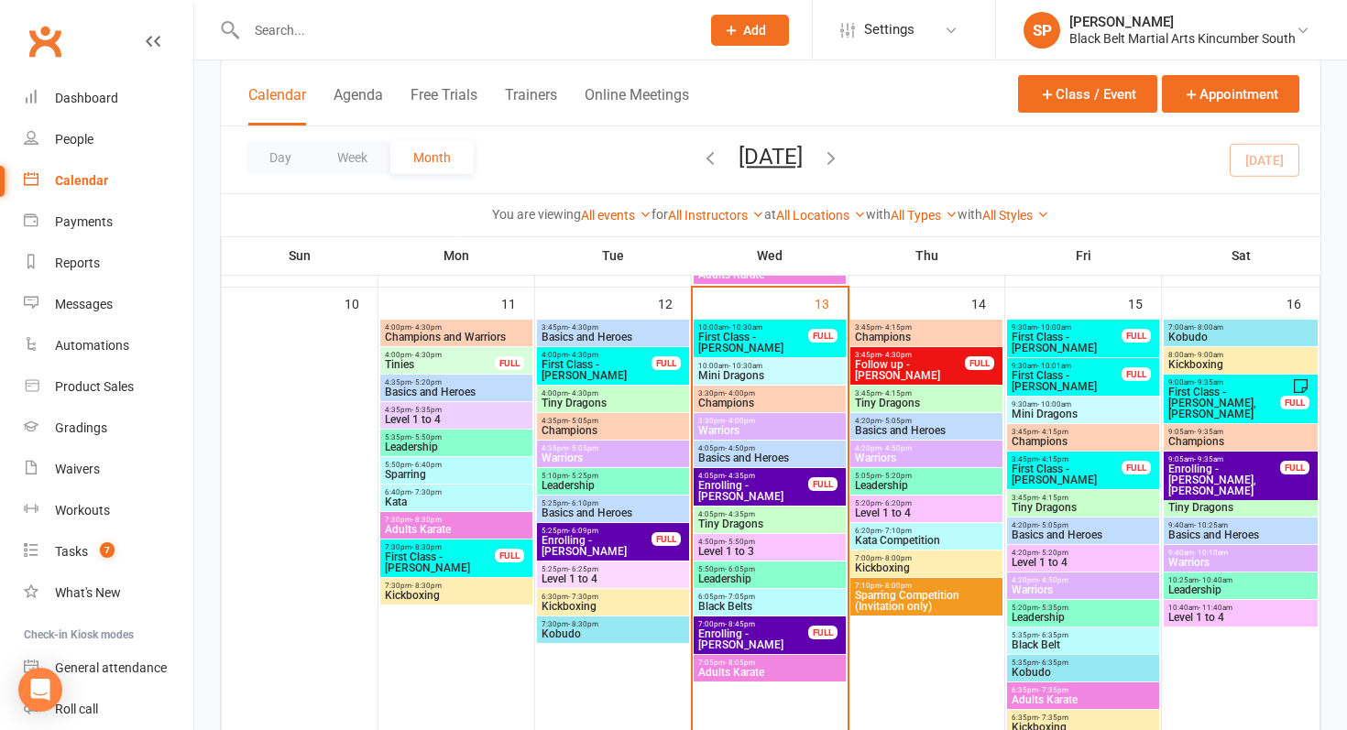
scroll to position [1014, 0]
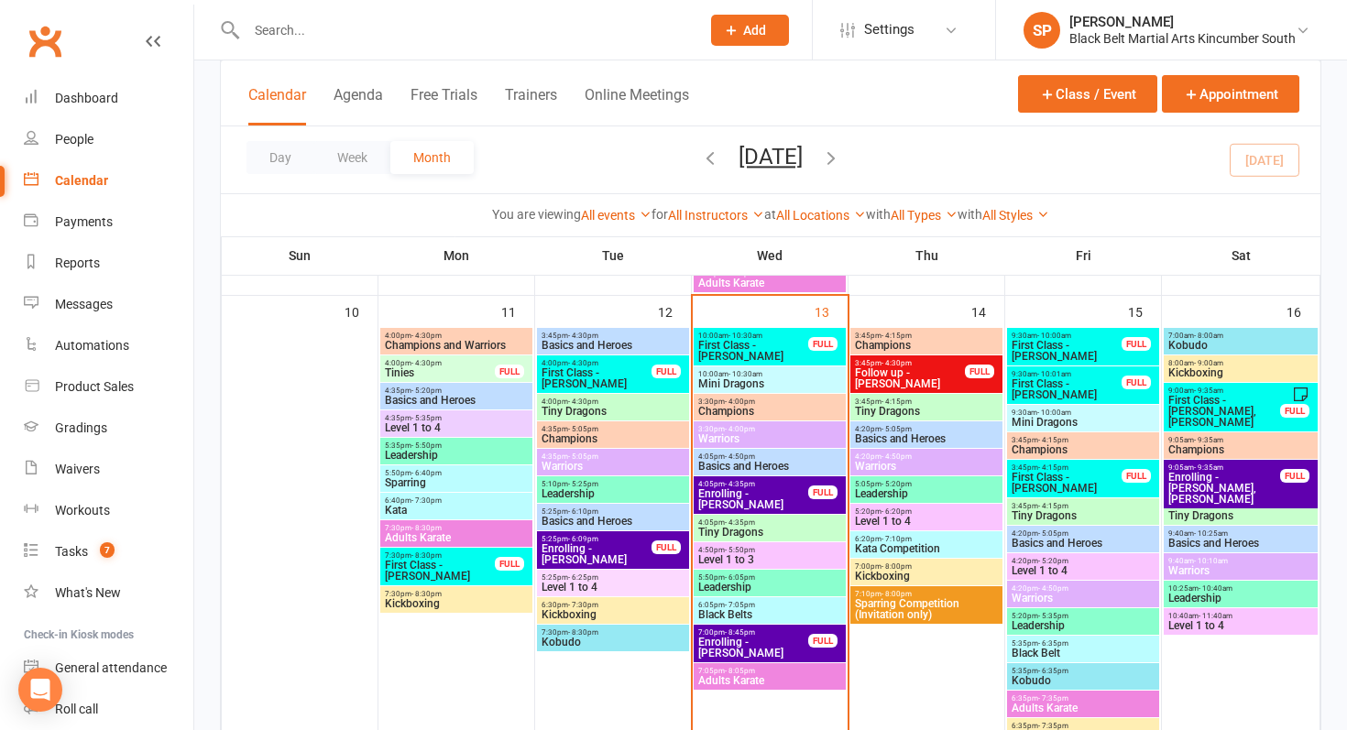
click at [763, 486] on span "4:05pm - 4:35pm" at bounding box center [753, 484] width 112 height 8
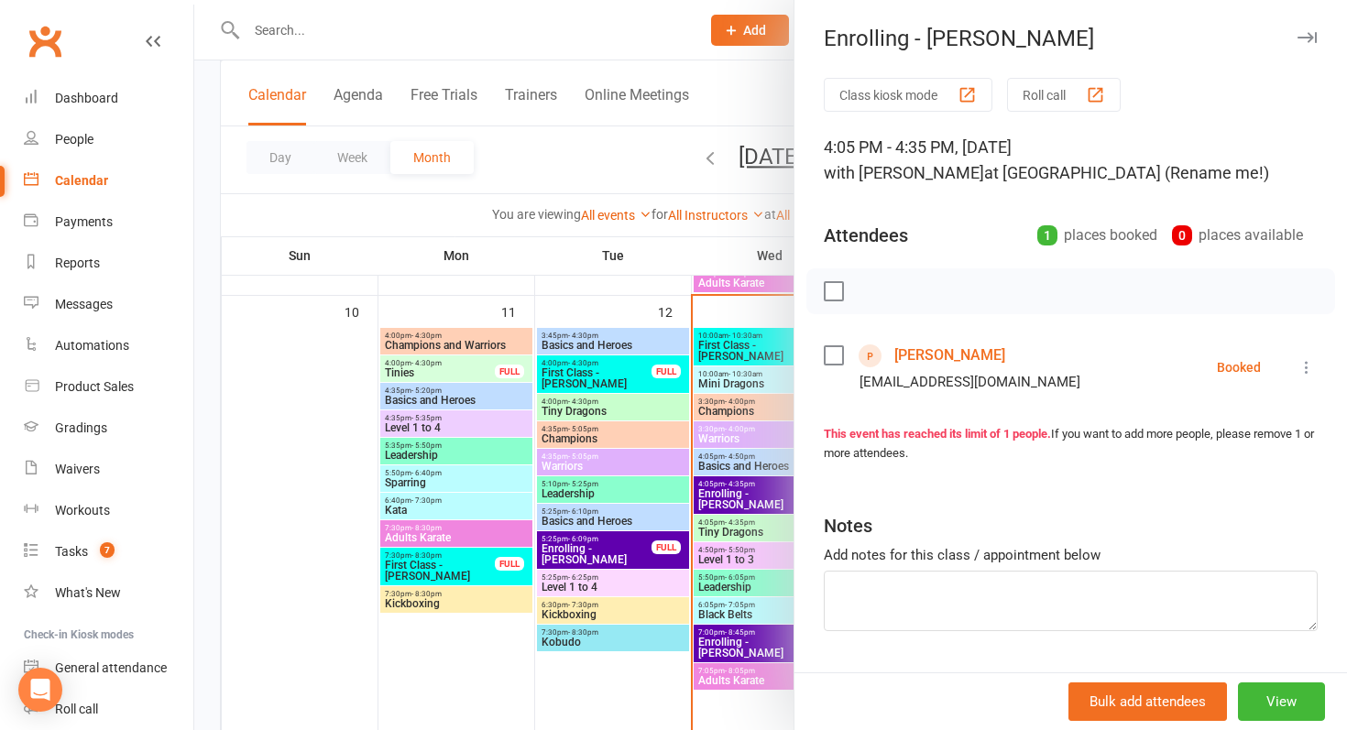
click at [763, 486] on div at bounding box center [770, 365] width 1153 height 730
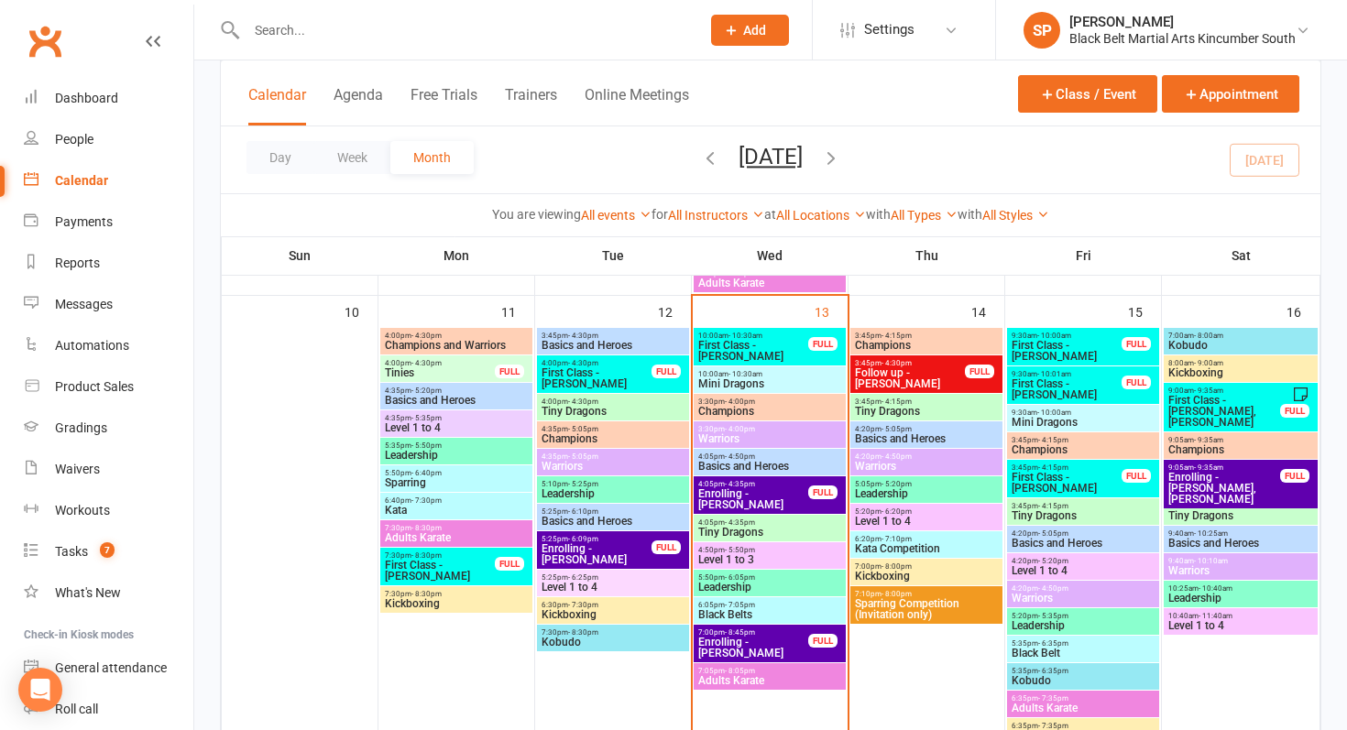
click at [737, 639] on span "Enrolling - [PERSON_NAME]" at bounding box center [753, 648] width 112 height 22
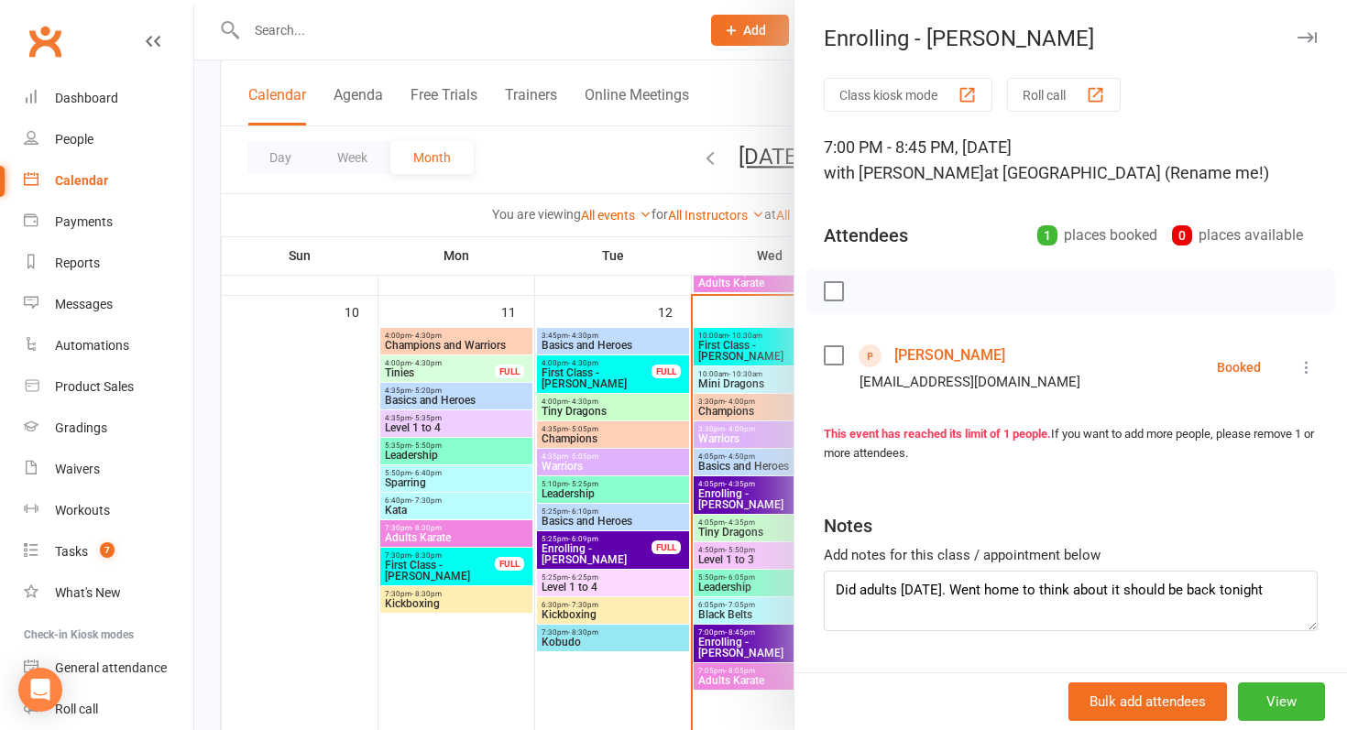
click at [953, 357] on link "[PERSON_NAME]" at bounding box center [949, 355] width 111 height 29
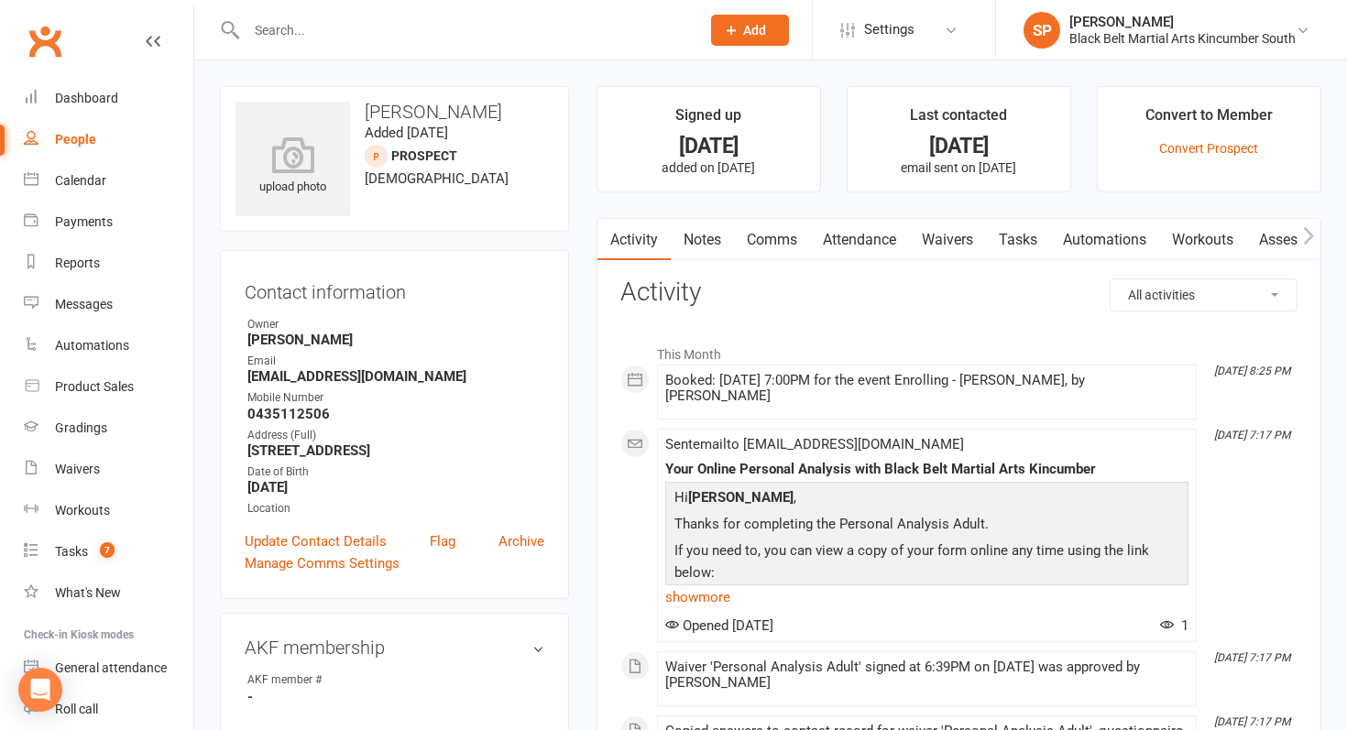
click at [766, 258] on link "Comms" at bounding box center [772, 240] width 76 height 42
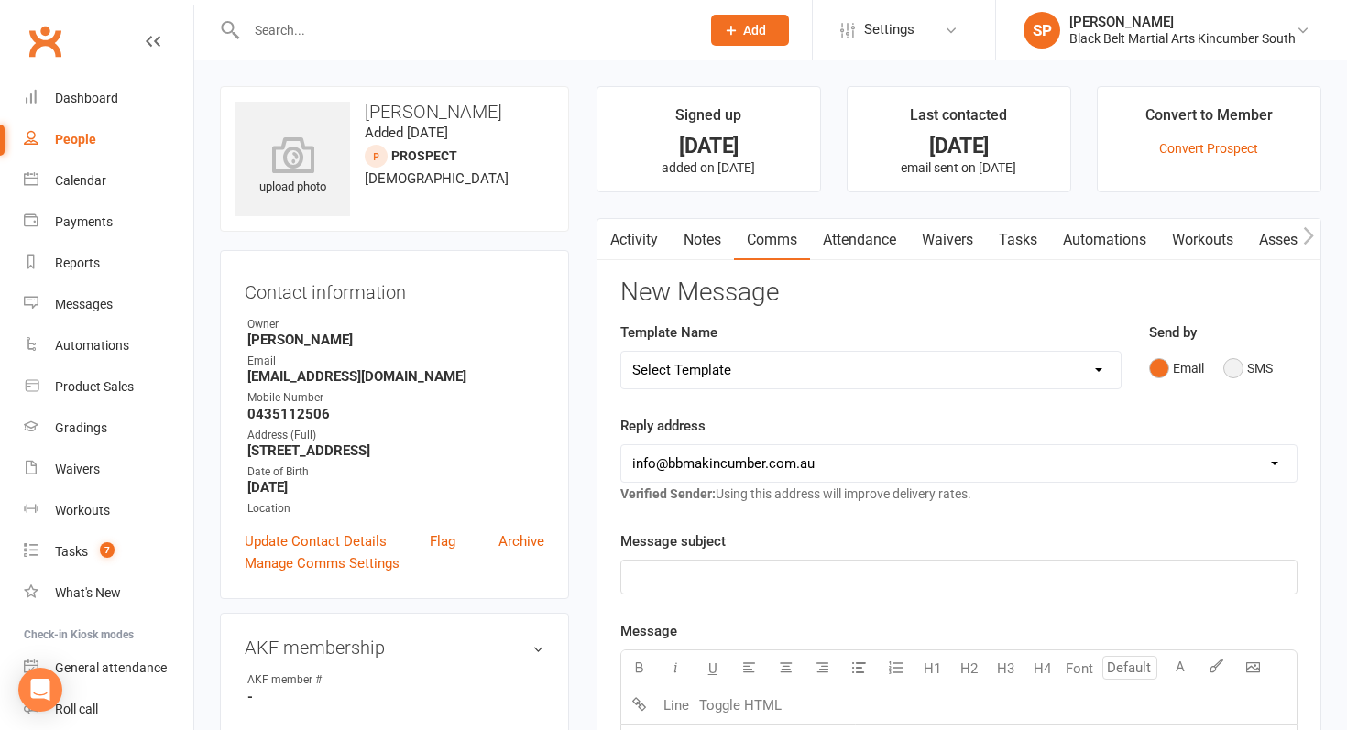
click at [1234, 368] on button "SMS" at bounding box center [1247, 368] width 49 height 35
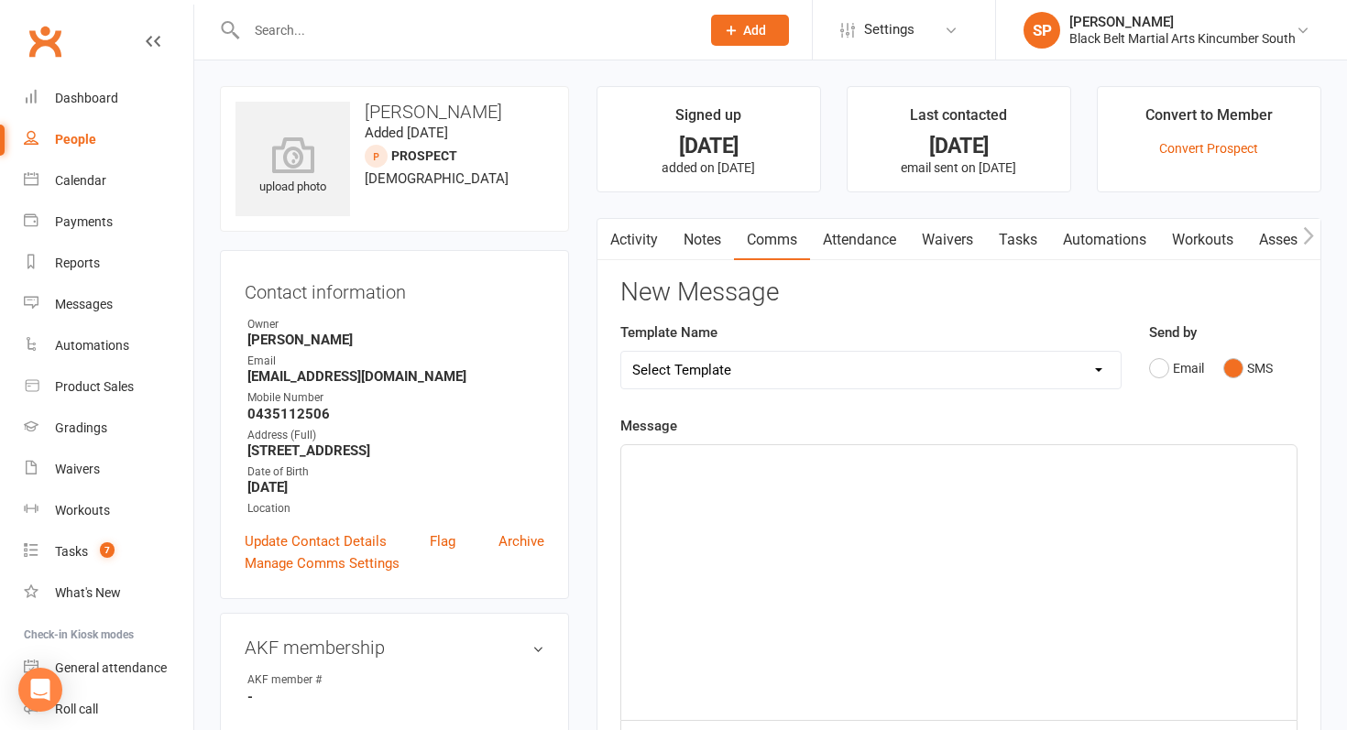
click at [1133, 520] on div "﻿" at bounding box center [958, 582] width 675 height 275
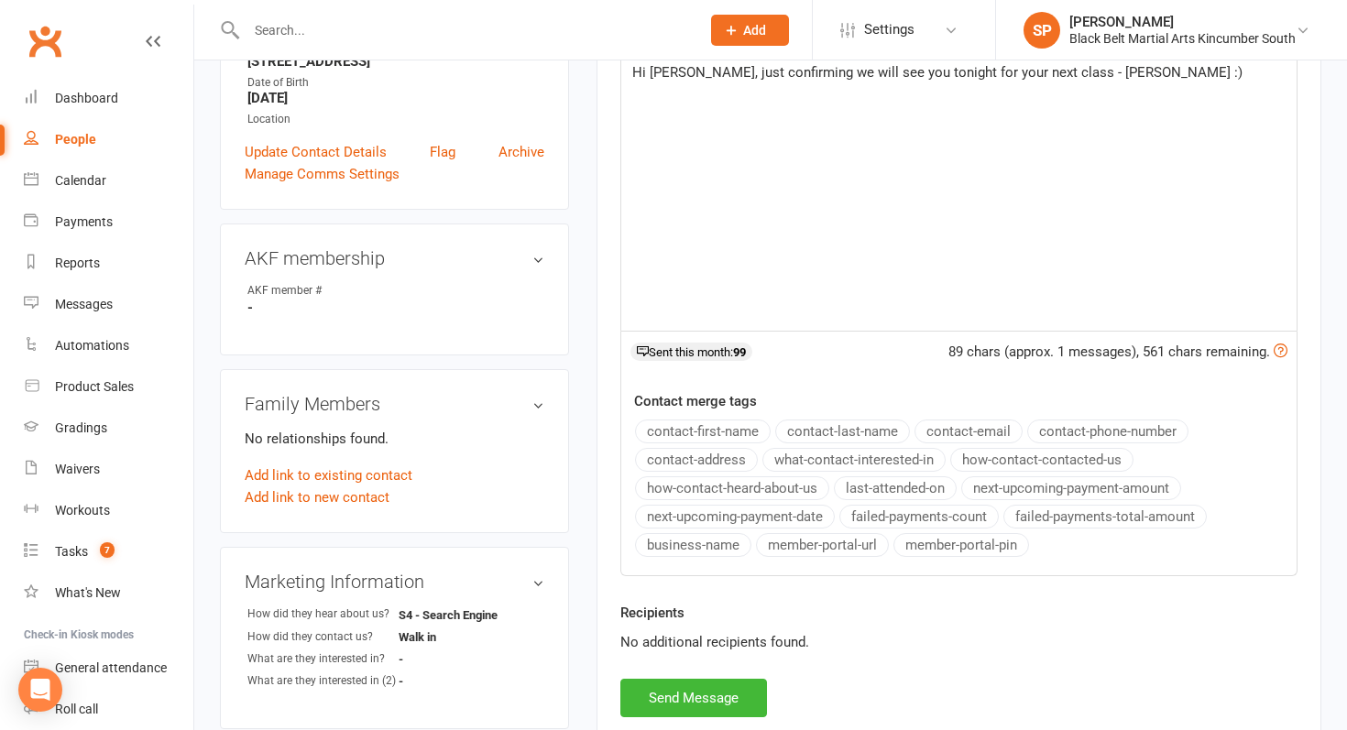
scroll to position [393, 0]
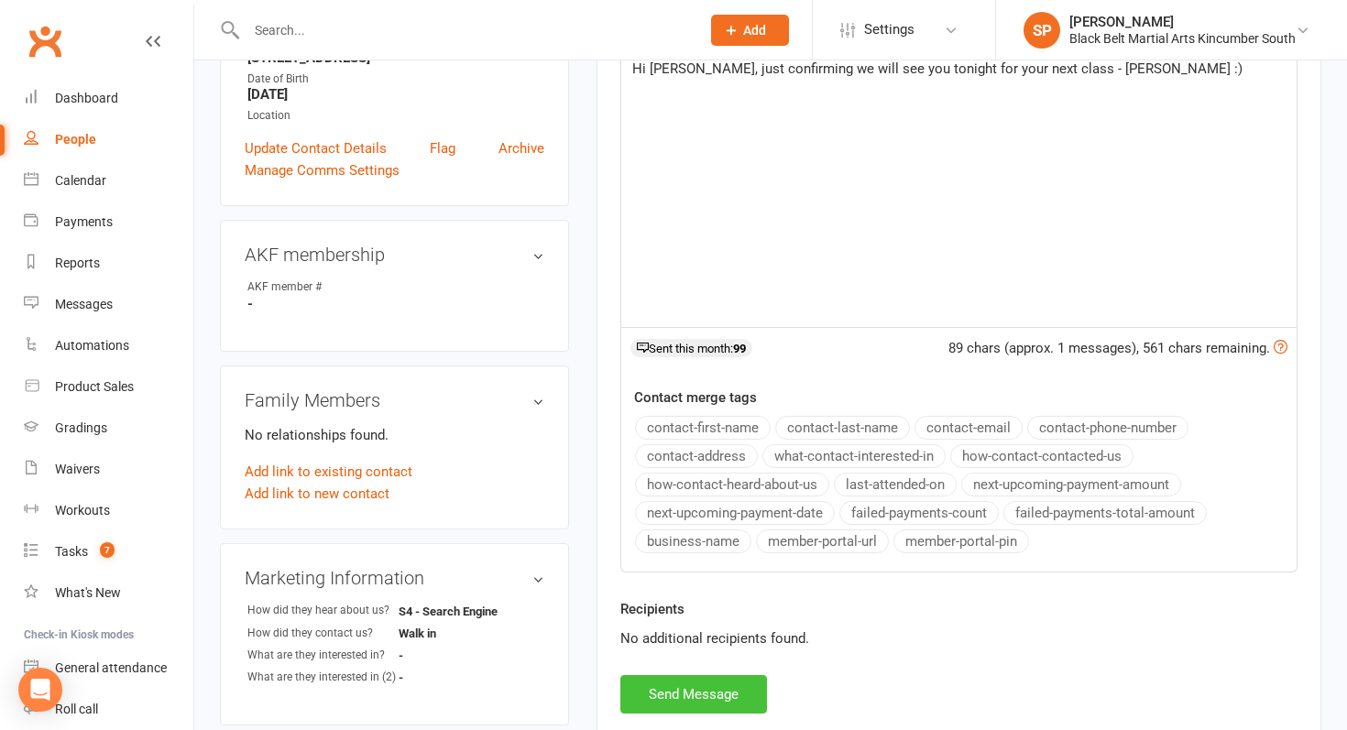
click at [721, 704] on button "Send Message" at bounding box center [693, 694] width 147 height 38
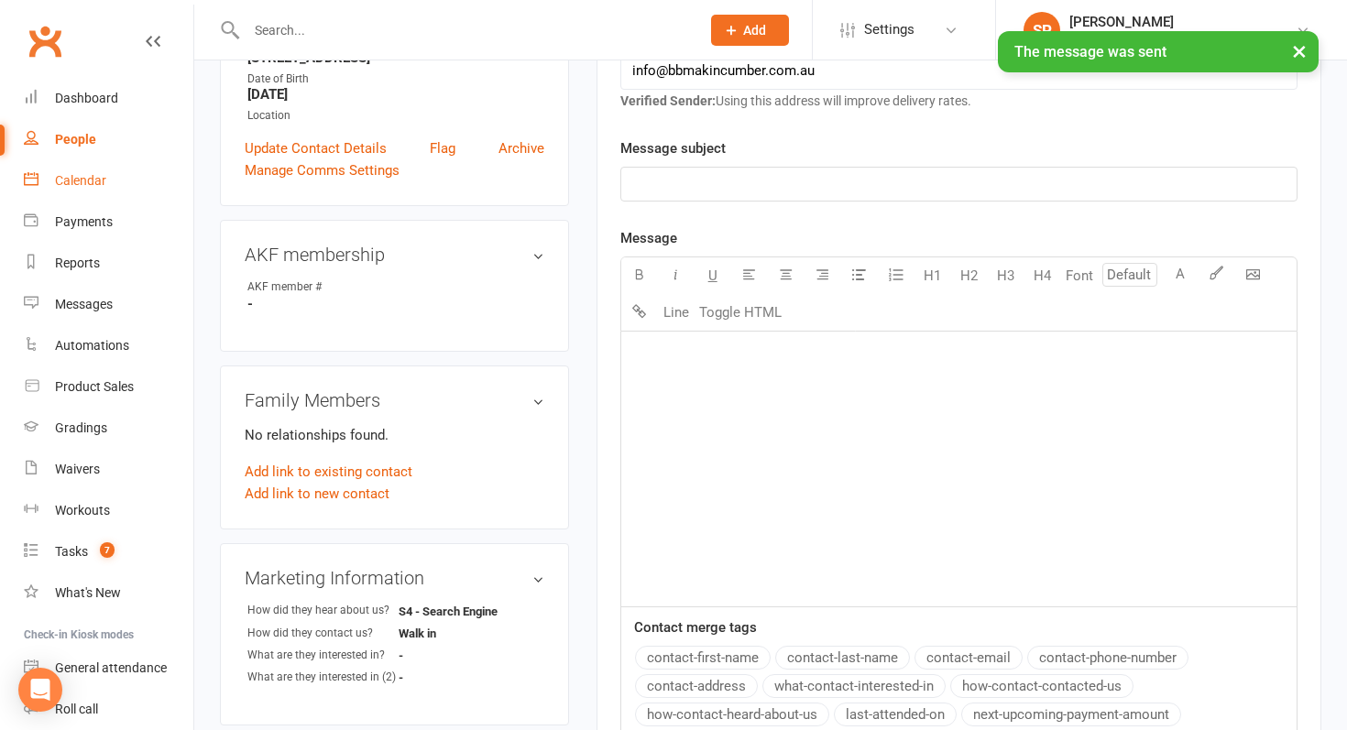
click at [95, 178] on div "Calendar" at bounding box center [80, 180] width 51 height 15
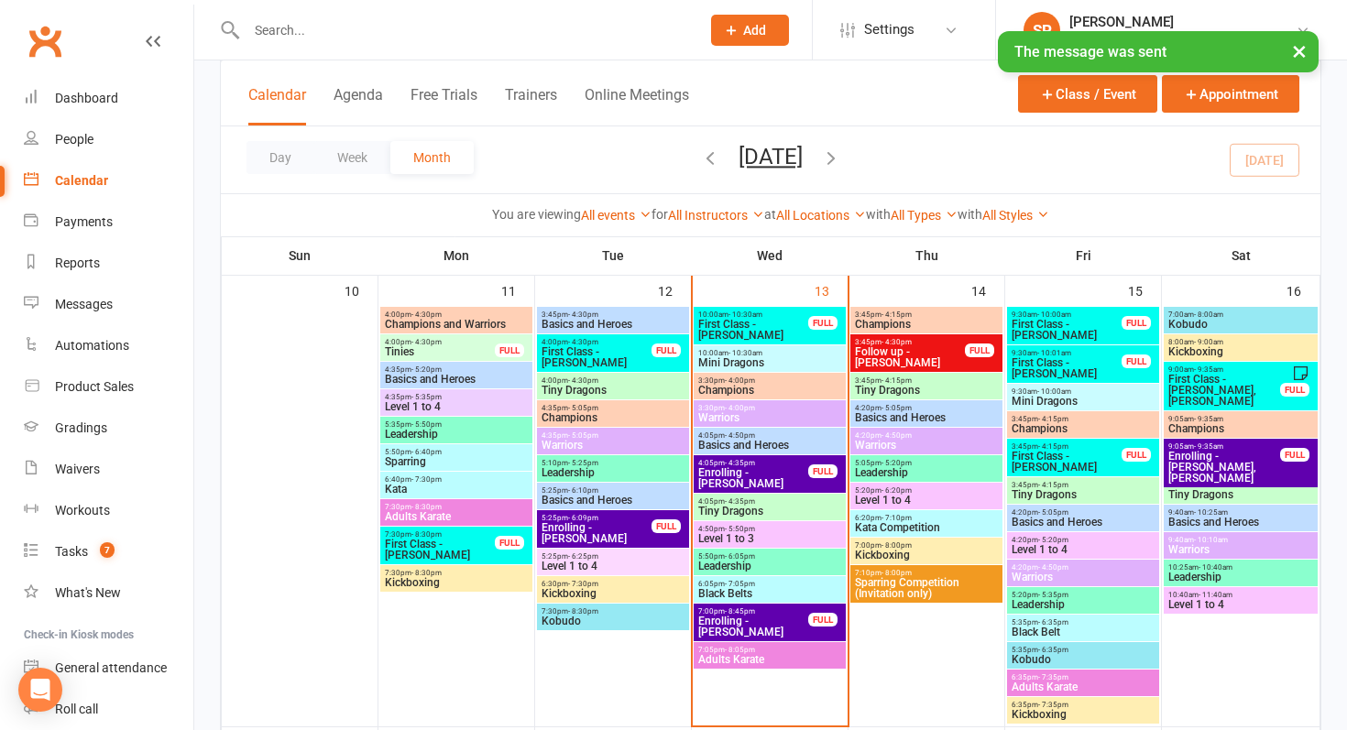
scroll to position [1047, 0]
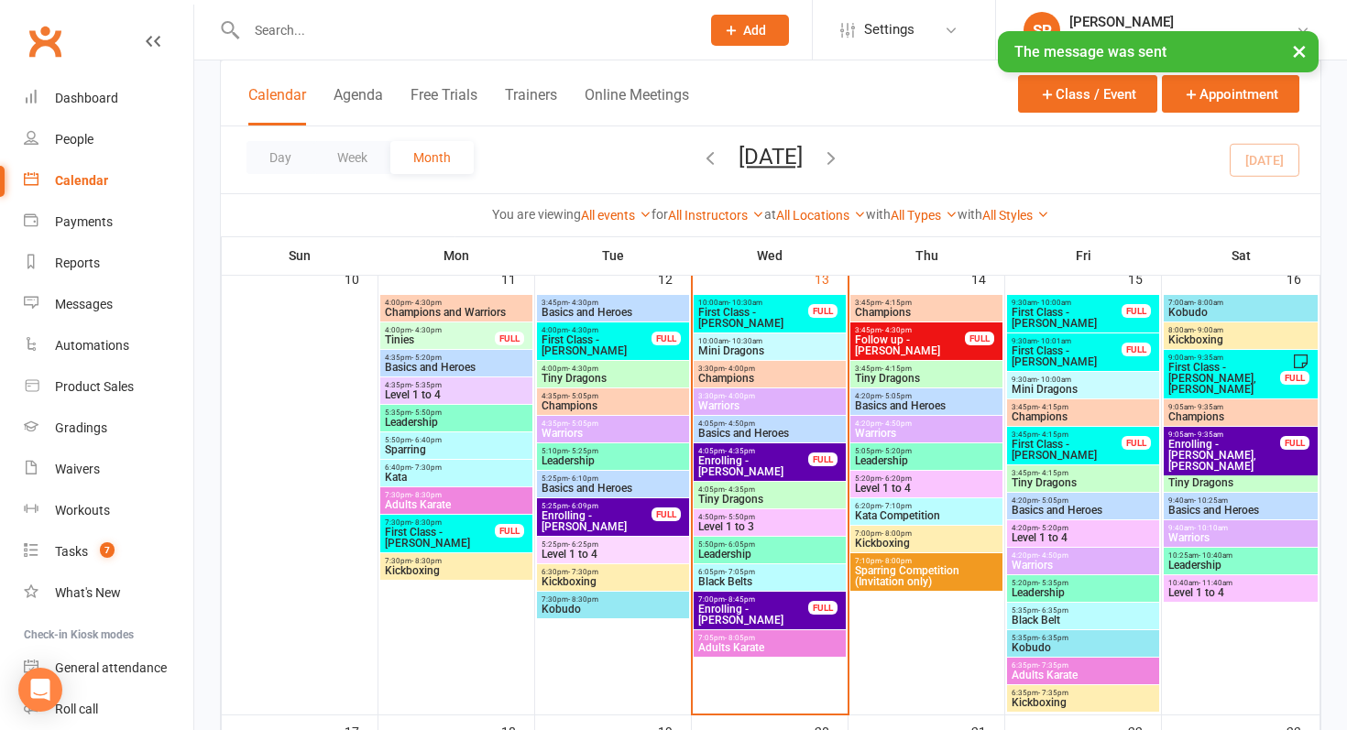
click at [902, 348] on span "Follow up - [PERSON_NAME]" at bounding box center [910, 345] width 112 height 22
